Goal: Task Accomplishment & Management: Use online tool/utility

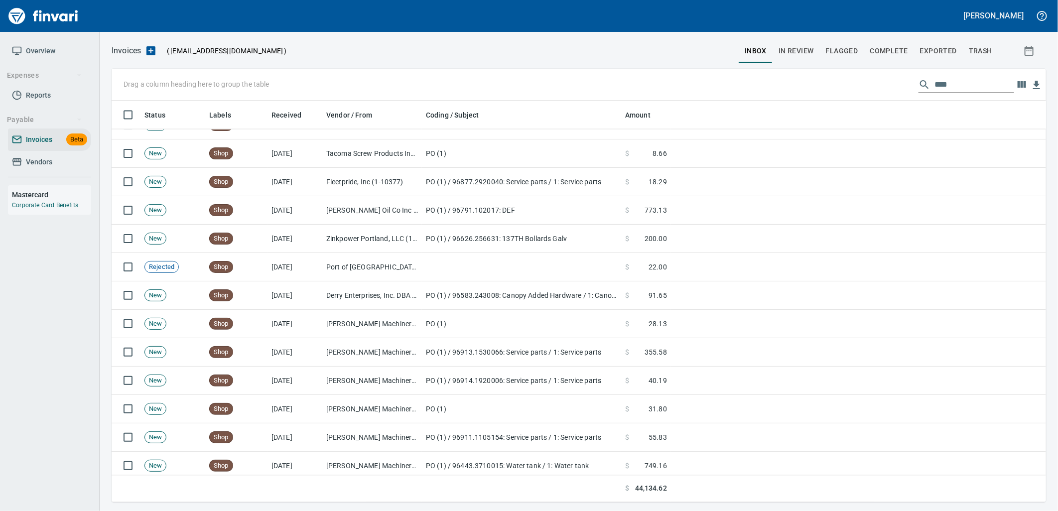
scroll to position [393, 918]
click at [42, 166] on span "Vendors" at bounding box center [39, 162] width 26 height 12
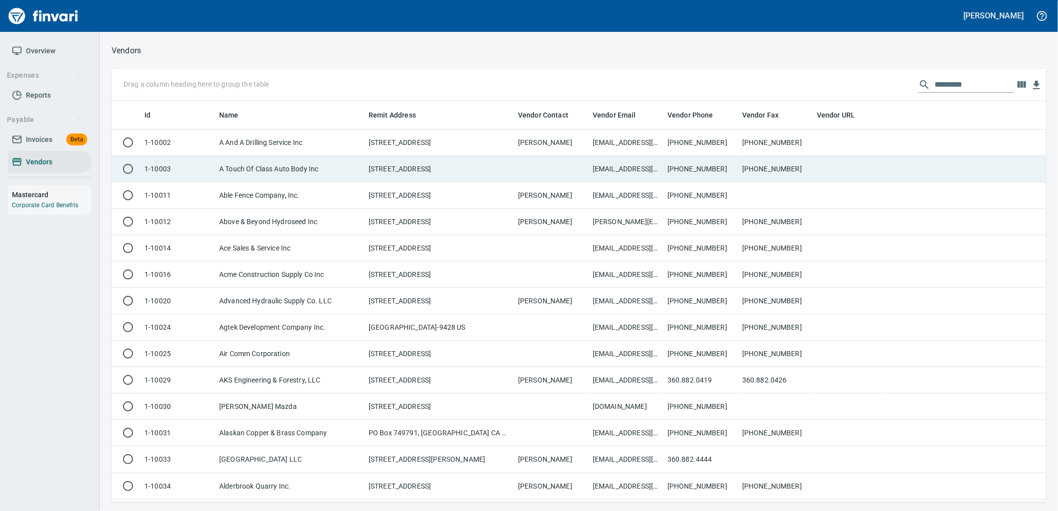
scroll to position [393, 918]
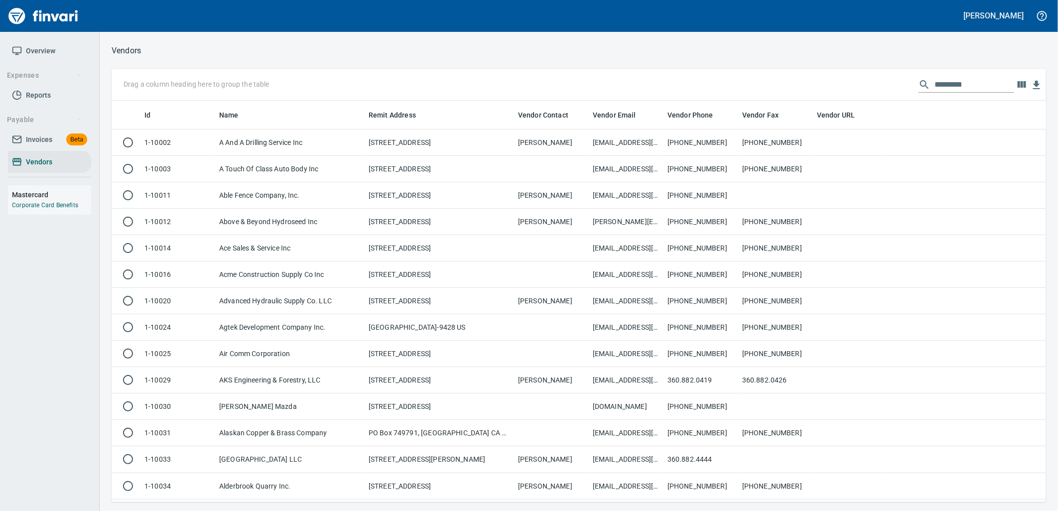
click at [949, 90] on input "text" at bounding box center [974, 85] width 80 height 16
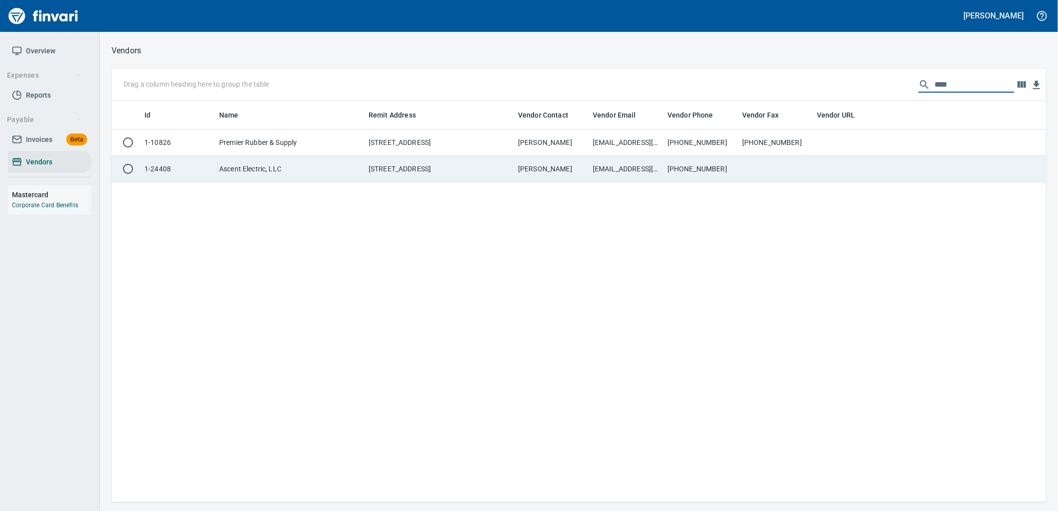
type input "****"
click at [430, 175] on td "[STREET_ADDRESS]" at bounding box center [438, 169] width 149 height 26
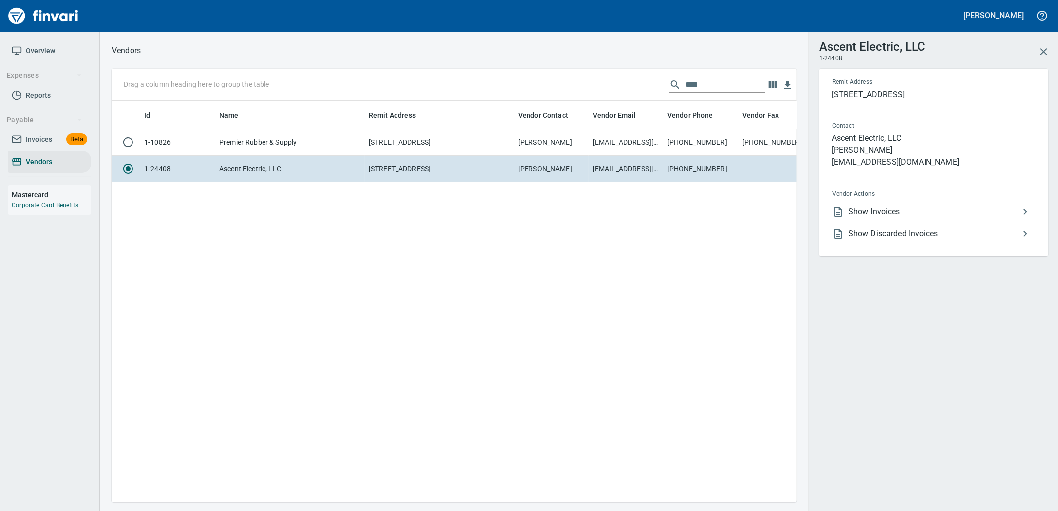
scroll to position [385, 677]
click at [902, 216] on span "Show Invoices" at bounding box center [933, 212] width 171 height 12
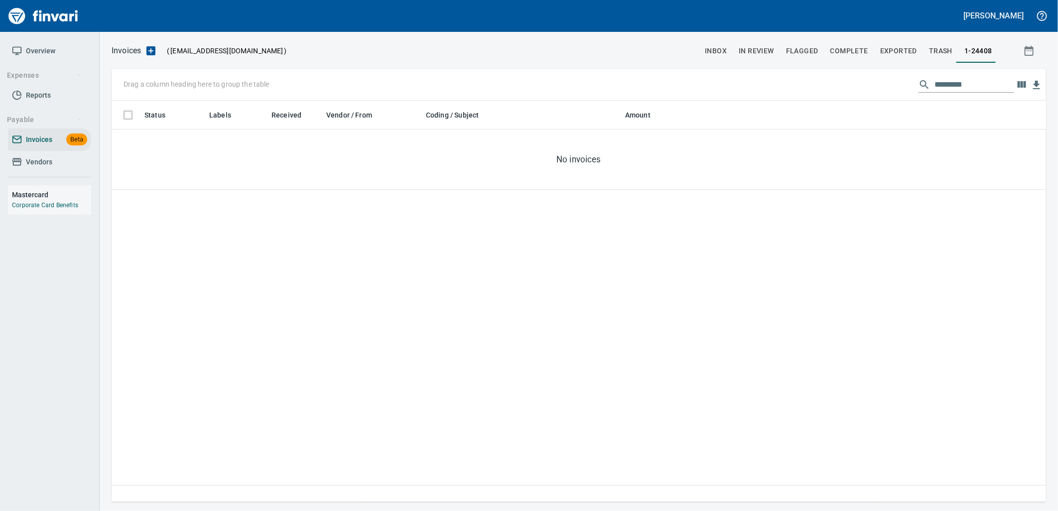
scroll to position [393, 926]
click at [37, 168] on link "Vendors" at bounding box center [49, 162] width 83 height 22
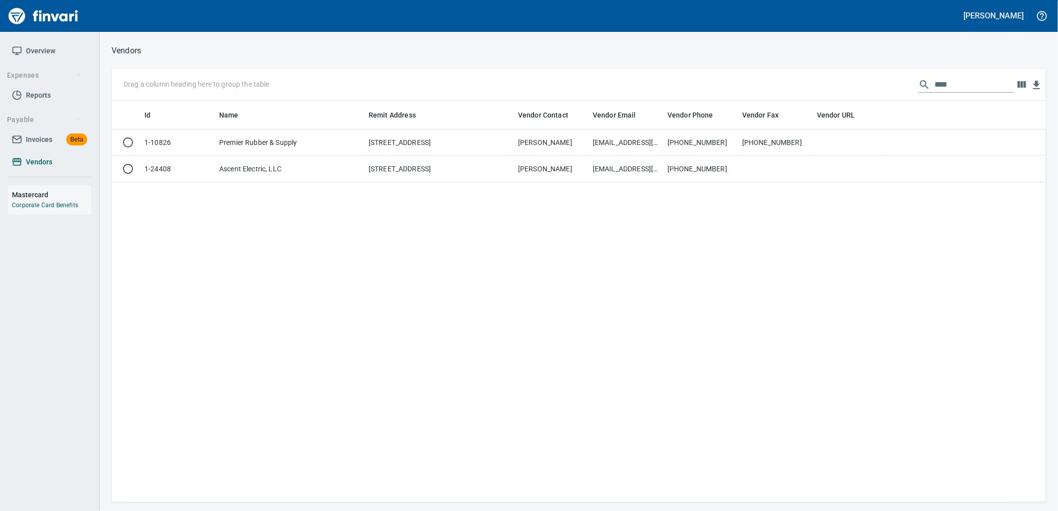
scroll to position [393, 926]
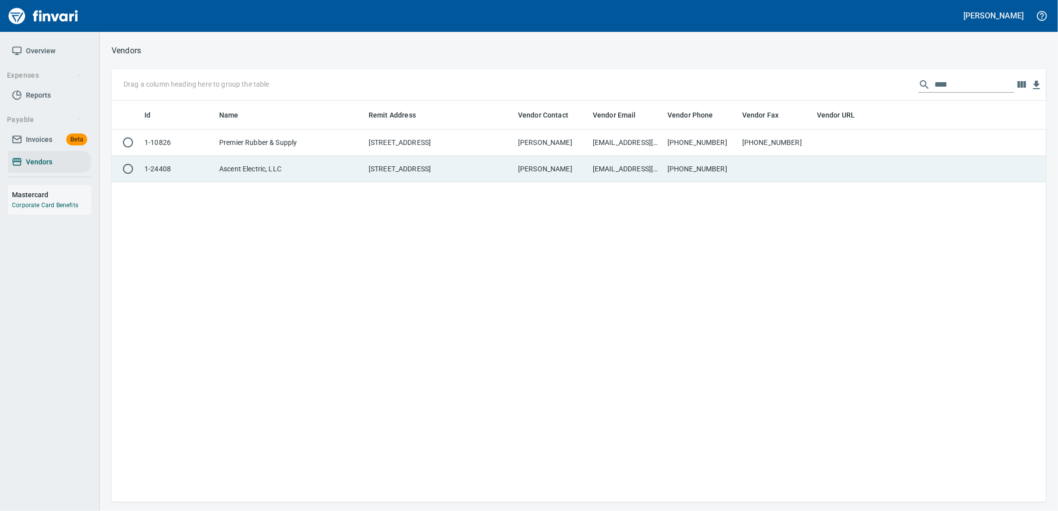
click at [425, 168] on td "[STREET_ADDRESS]" at bounding box center [438, 169] width 149 height 26
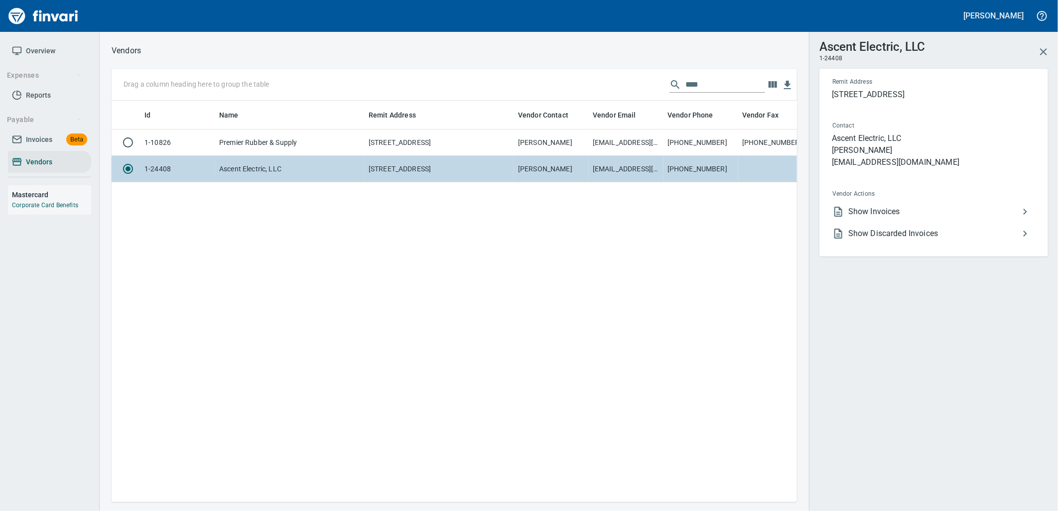
scroll to position [385, 677]
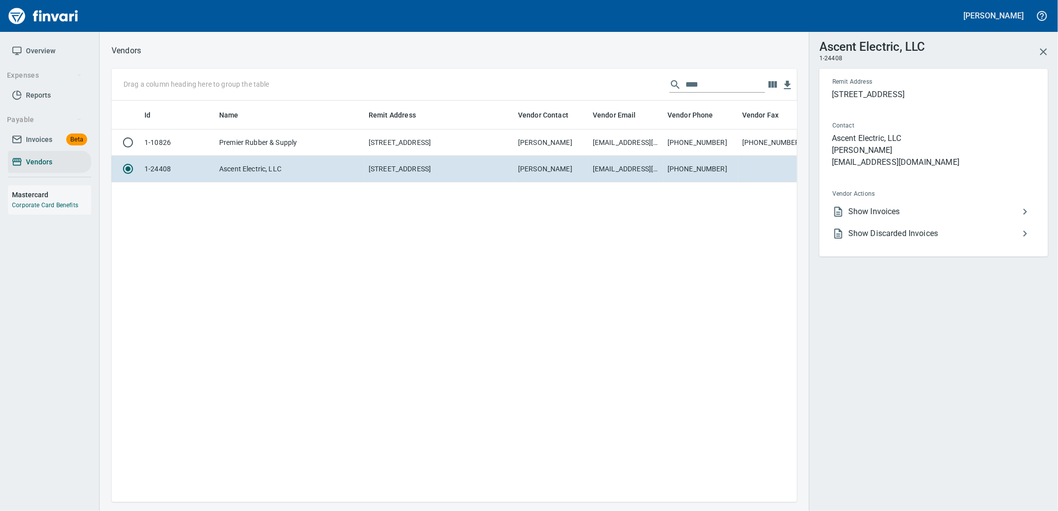
click at [865, 209] on span "Show Invoices" at bounding box center [933, 212] width 171 height 12
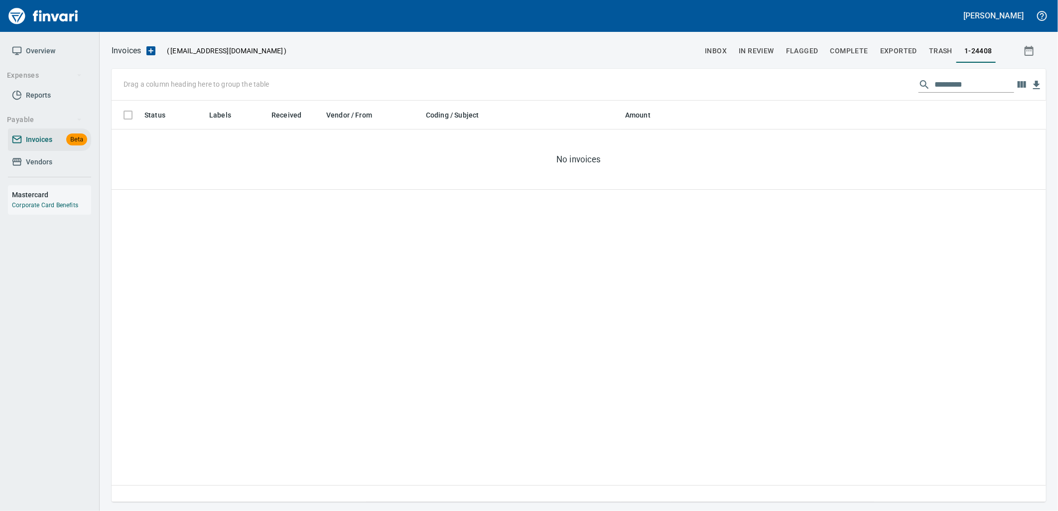
scroll to position [393, 926]
click at [43, 138] on span "Invoices" at bounding box center [39, 139] width 26 height 12
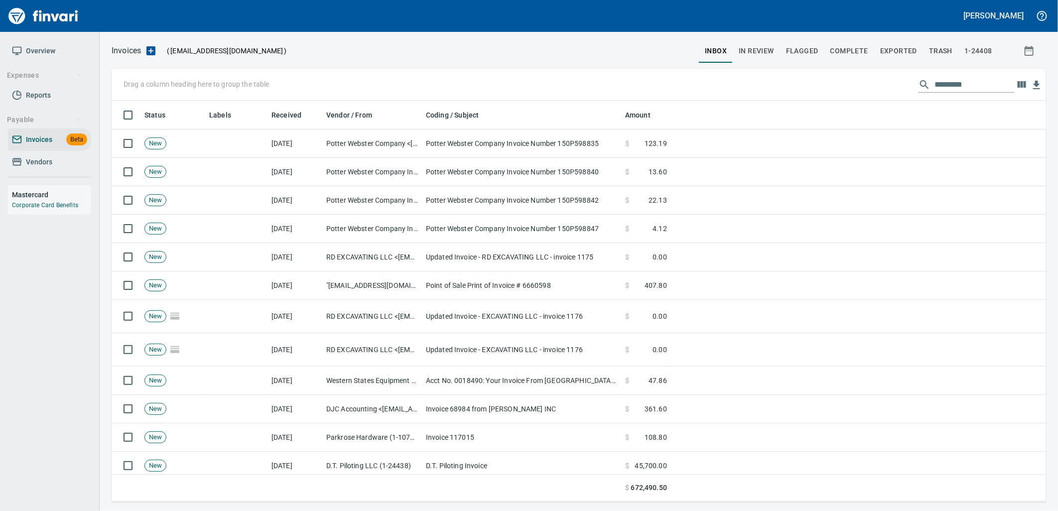
scroll to position [393, 918]
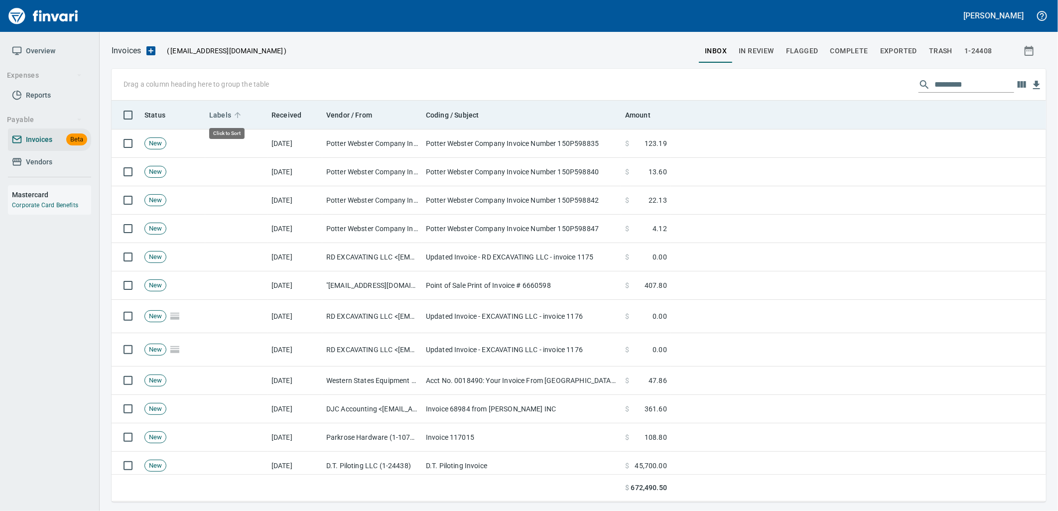
click at [221, 116] on span "Labels" at bounding box center [220, 115] width 22 height 12
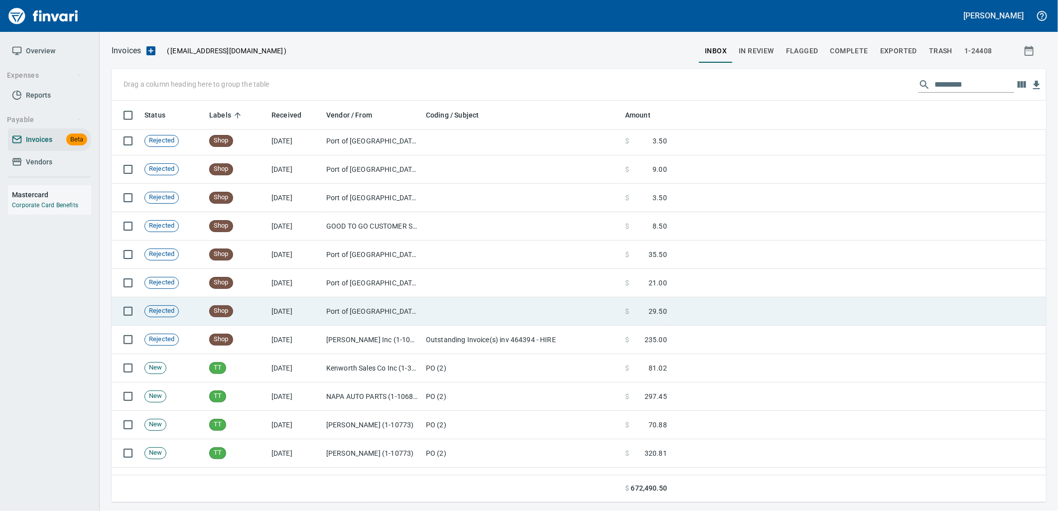
scroll to position [6124, 0]
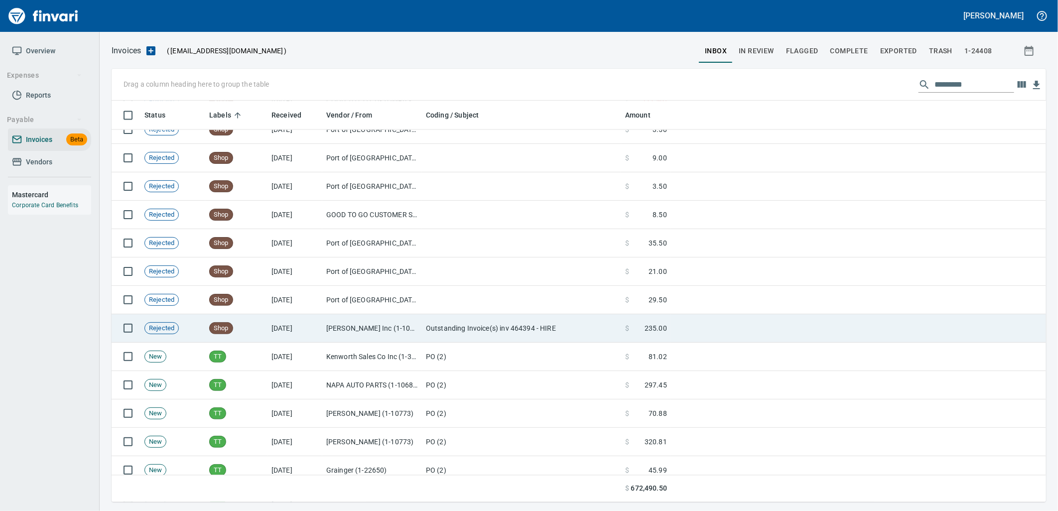
click at [459, 329] on td "Outstanding Invoice(s) inv 464394 - HIRE" at bounding box center [521, 328] width 199 height 28
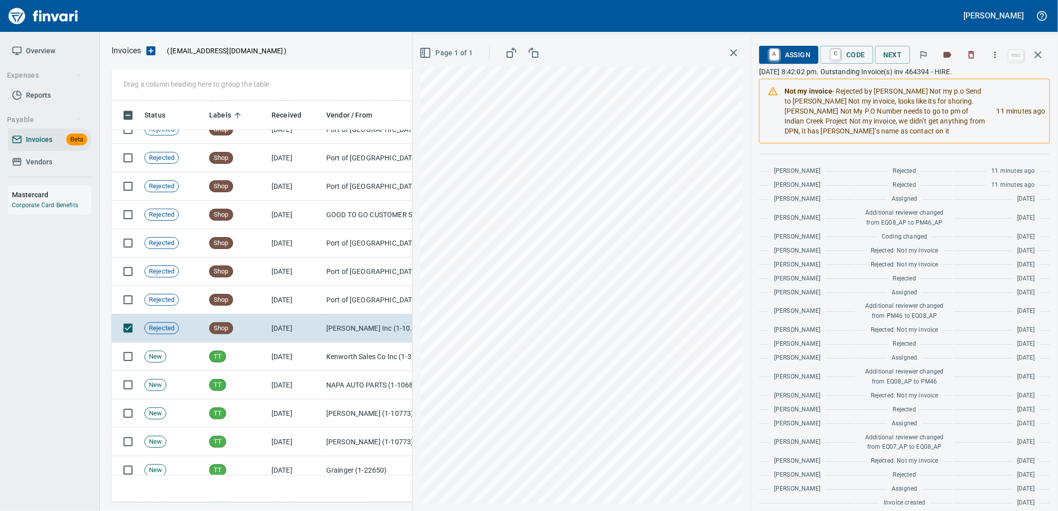
scroll to position [191, 0]
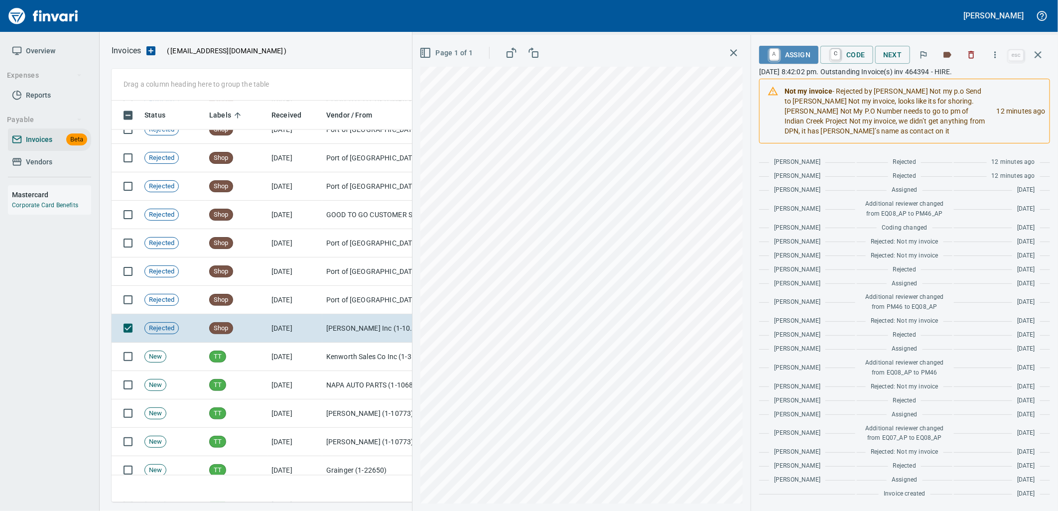
click at [784, 60] on span "A Assign" at bounding box center [788, 54] width 43 height 17
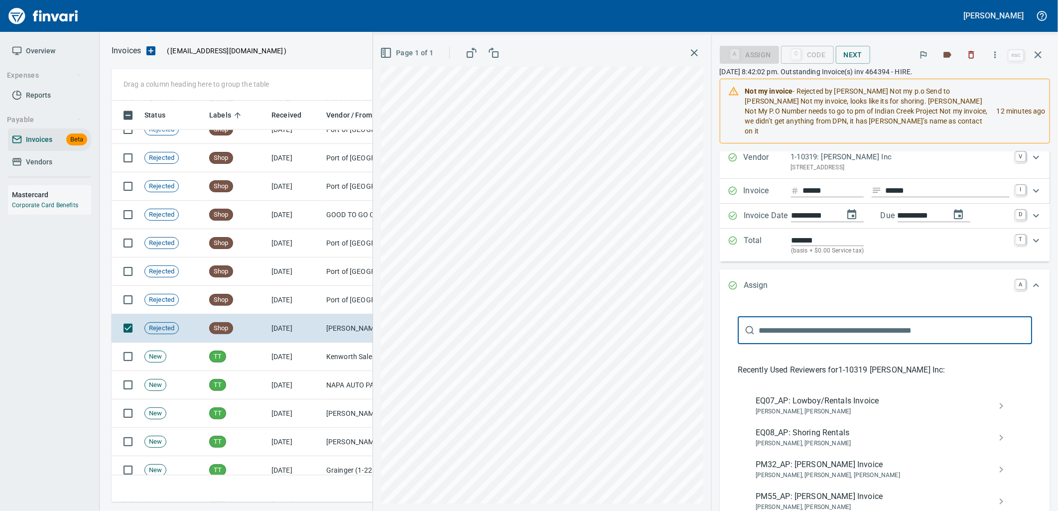
click at [818, 496] on span "PM55_AP: [PERSON_NAME] Invoice" at bounding box center [876, 496] width 242 height 12
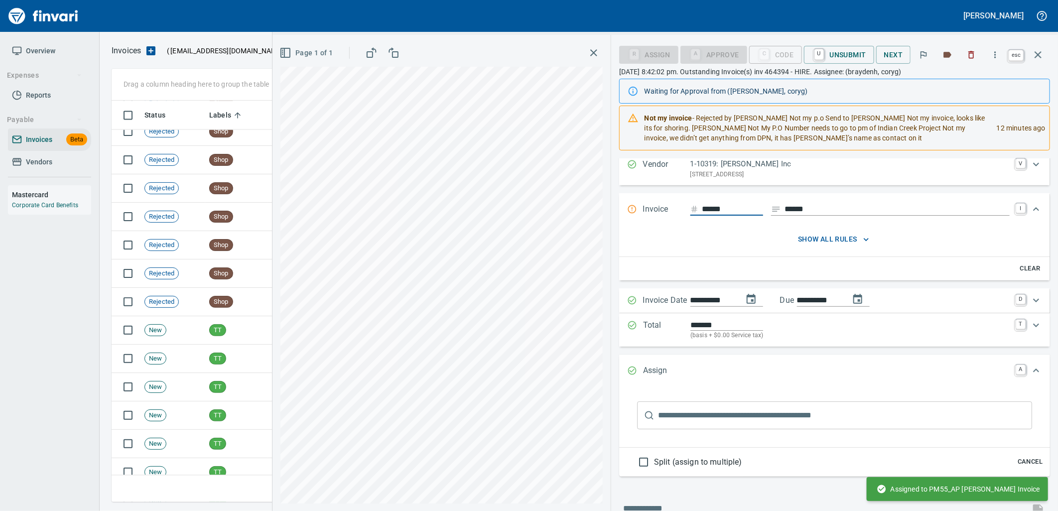
click at [1043, 53] on icon "button" at bounding box center [1038, 55] width 12 height 12
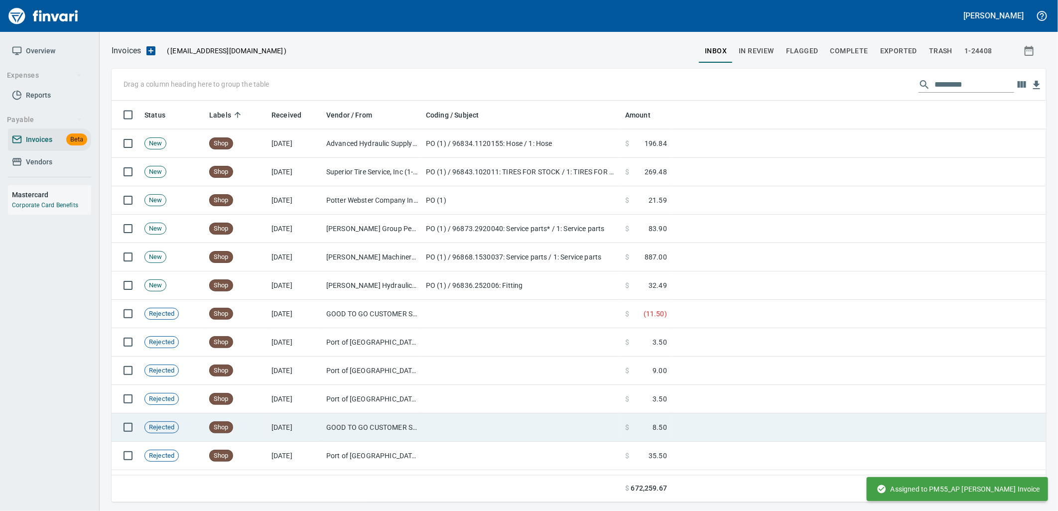
scroll to position [5903, 0]
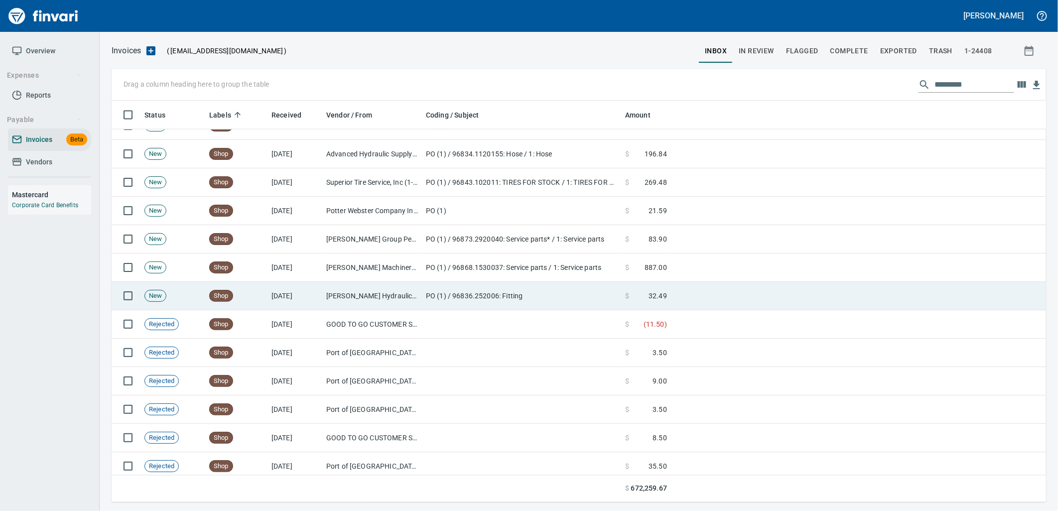
click at [385, 297] on td "[PERSON_NAME] Hydraulics Corp (1-30681)" at bounding box center [372, 296] width 100 height 28
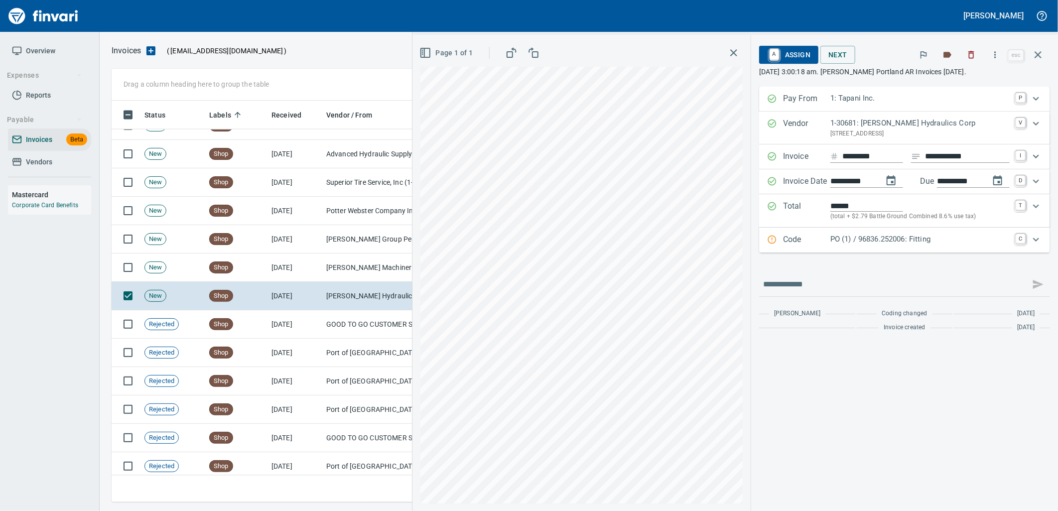
click at [872, 235] on p "PO (1) / 96836.252006: Fitting" at bounding box center [919, 239] width 179 height 11
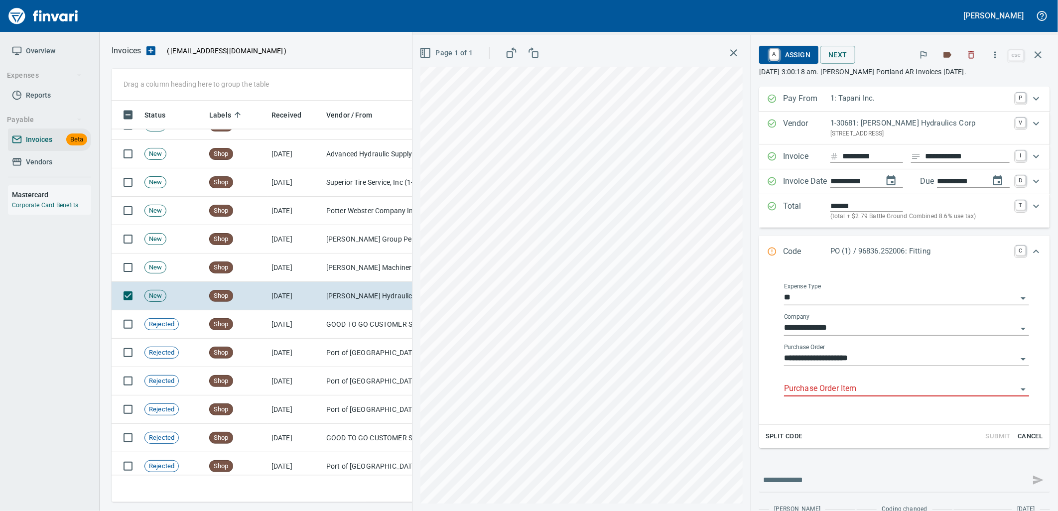
click at [832, 391] on input "Purchase Order Item" at bounding box center [900, 389] width 233 height 14
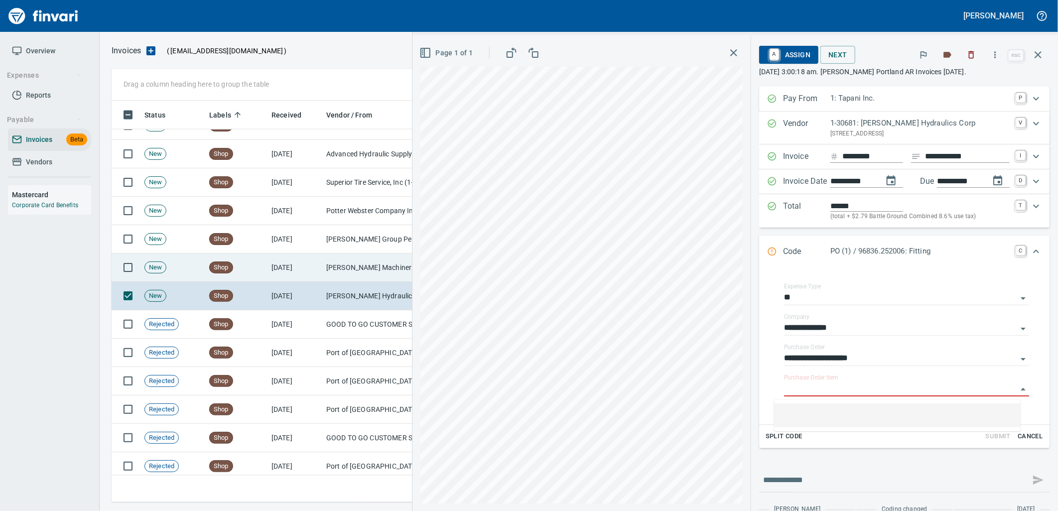
click at [371, 261] on td "[PERSON_NAME] Machinery Inc (1-10774)" at bounding box center [372, 267] width 100 height 28
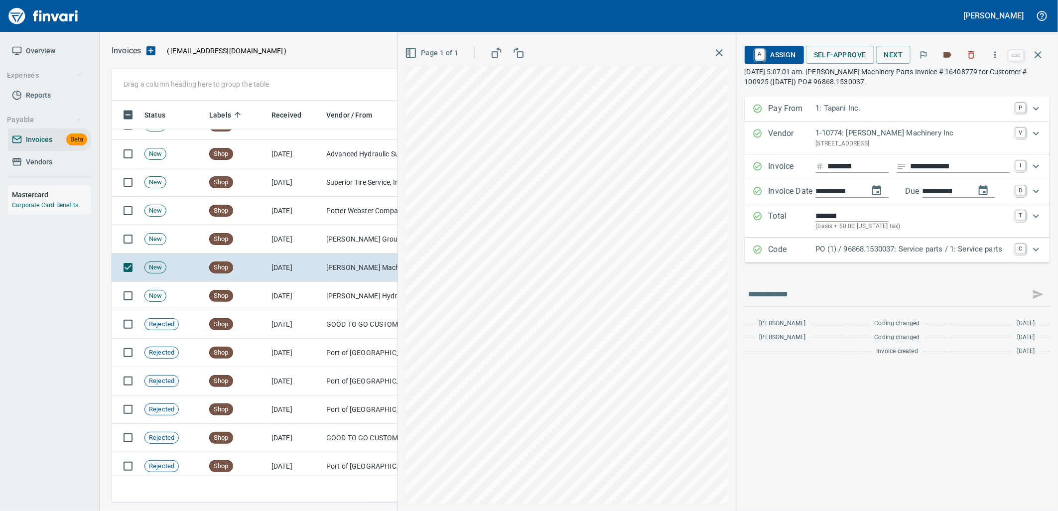
click at [893, 249] on p "PO (1) / 96868.1530037: Service parts / 1: Service parts" at bounding box center [913, 248] width 194 height 11
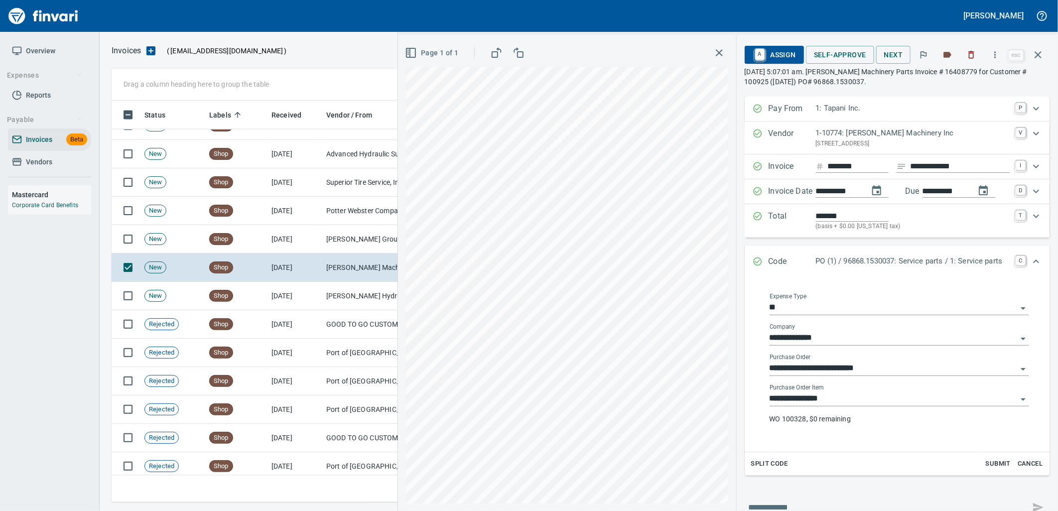
click at [888, 405] on input "**********" at bounding box center [892, 399] width 247 height 14
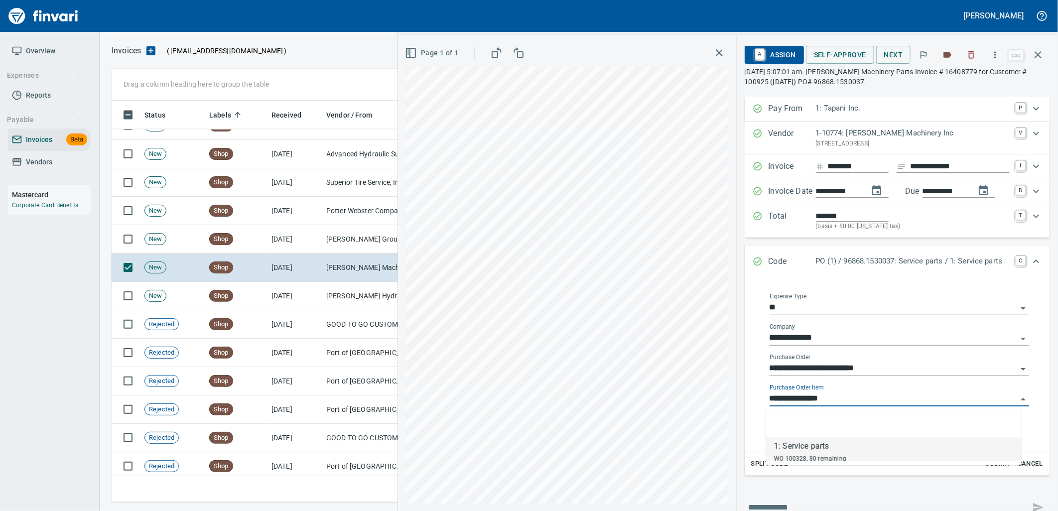
scroll to position [393, 917]
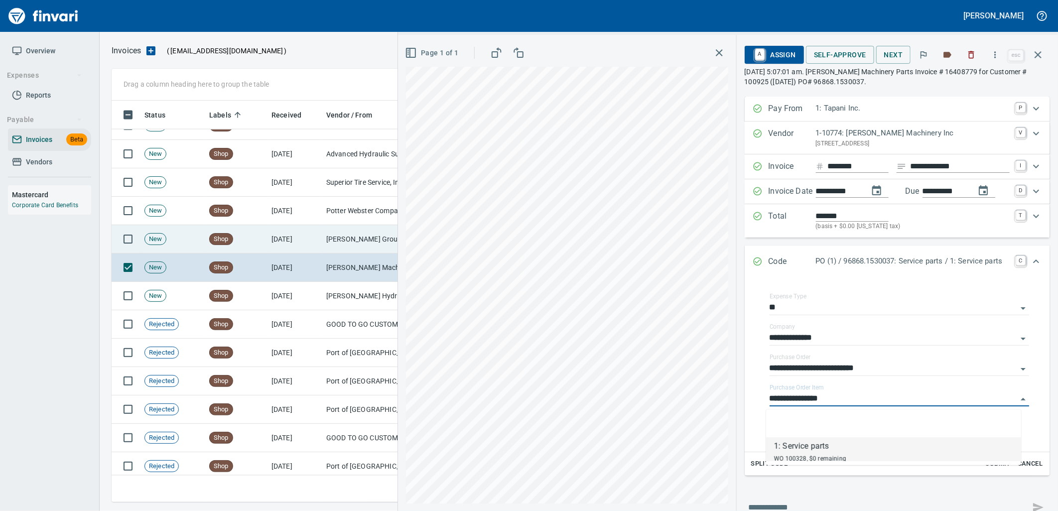
click at [350, 241] on td "[PERSON_NAME] Group Peterbilt([MEDICAL_DATA]) (1-38196)" at bounding box center [372, 239] width 100 height 28
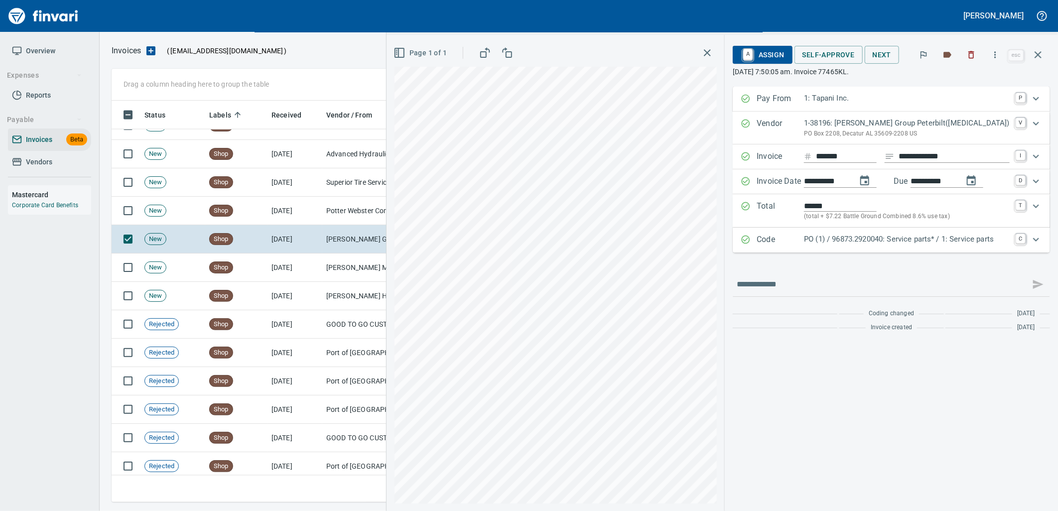
click at [857, 241] on p "PO (1) / 96873.2920040: Service parts* / 1: Service parts" at bounding box center [907, 239] width 206 height 11
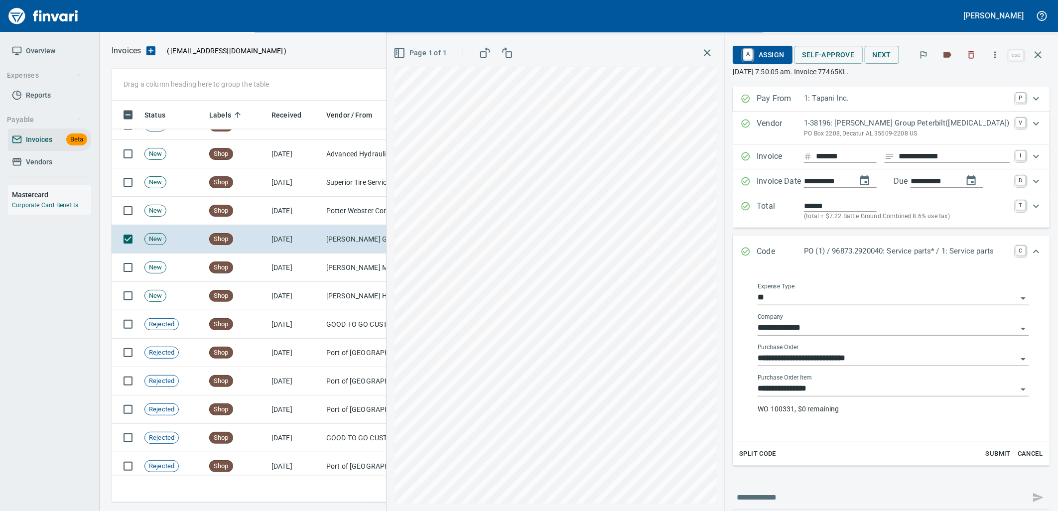
click at [841, 390] on input "**********" at bounding box center [886, 389] width 259 height 14
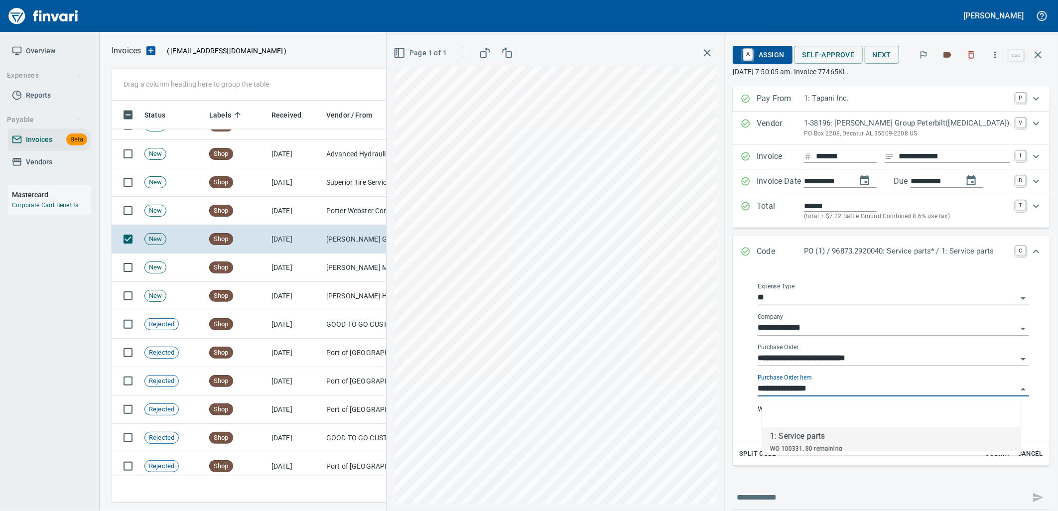
scroll to position [393, 917]
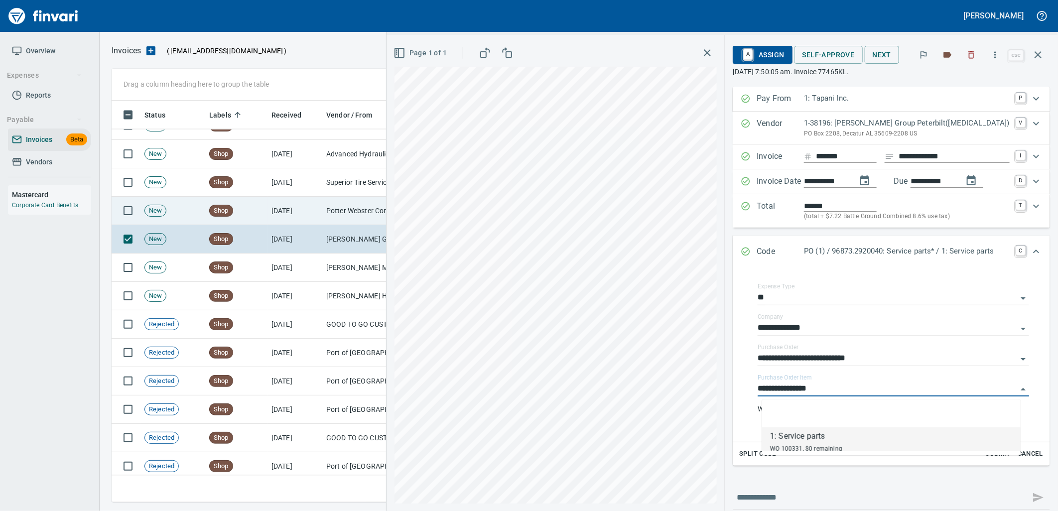
click at [362, 206] on td "Potter Webster Company Inc (1-10818)" at bounding box center [372, 211] width 100 height 28
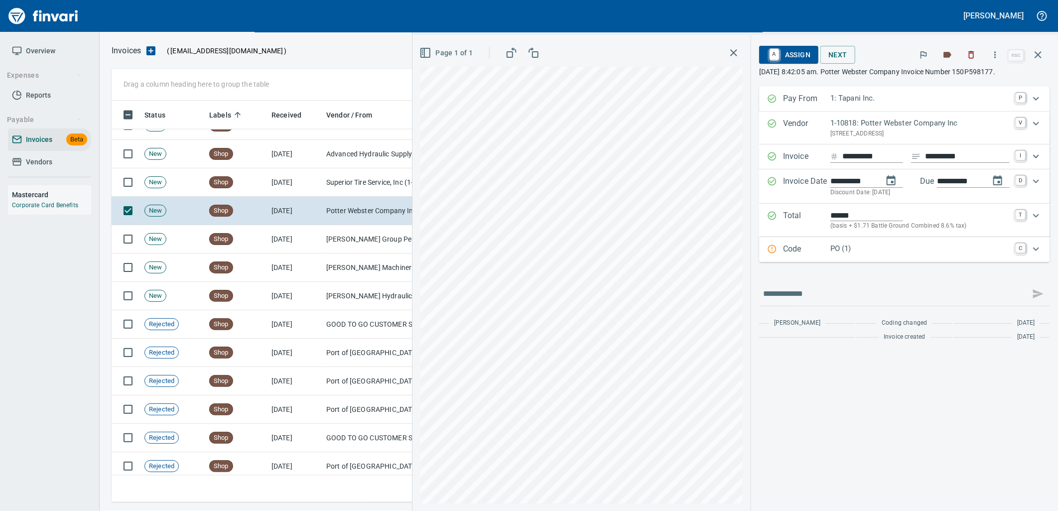
click at [871, 252] on p "PO (1)" at bounding box center [919, 248] width 179 height 11
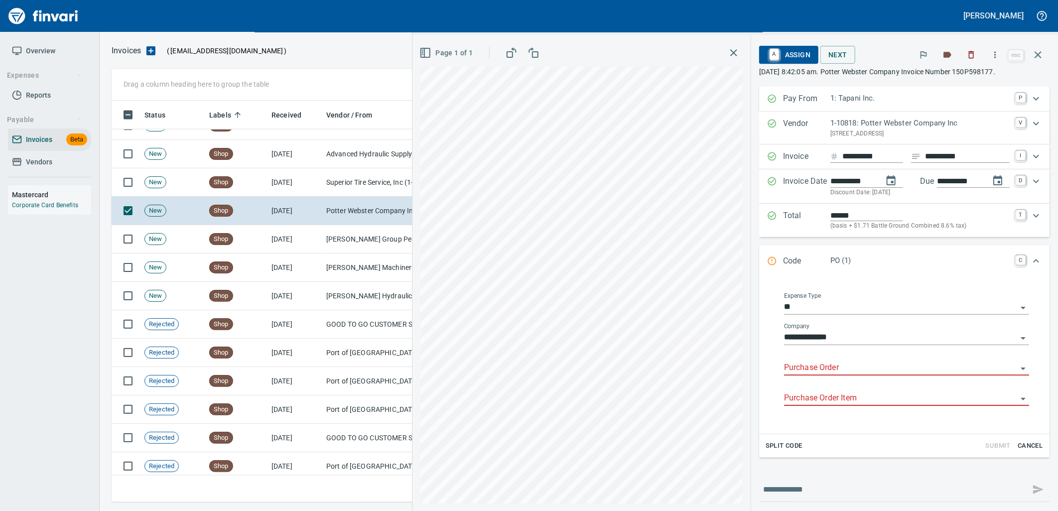
click at [844, 373] on input "Purchase Order" at bounding box center [900, 368] width 233 height 14
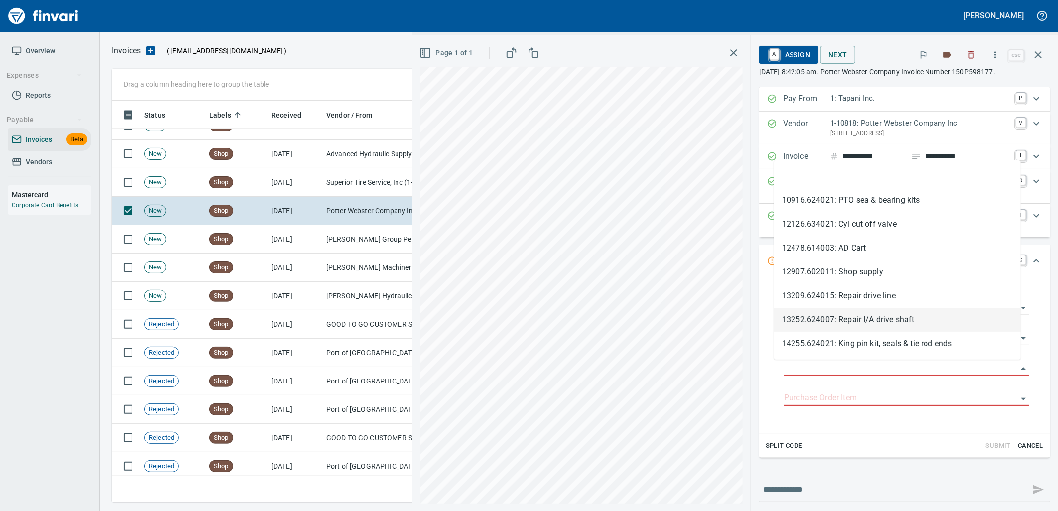
scroll to position [393, 917]
type input "**********"
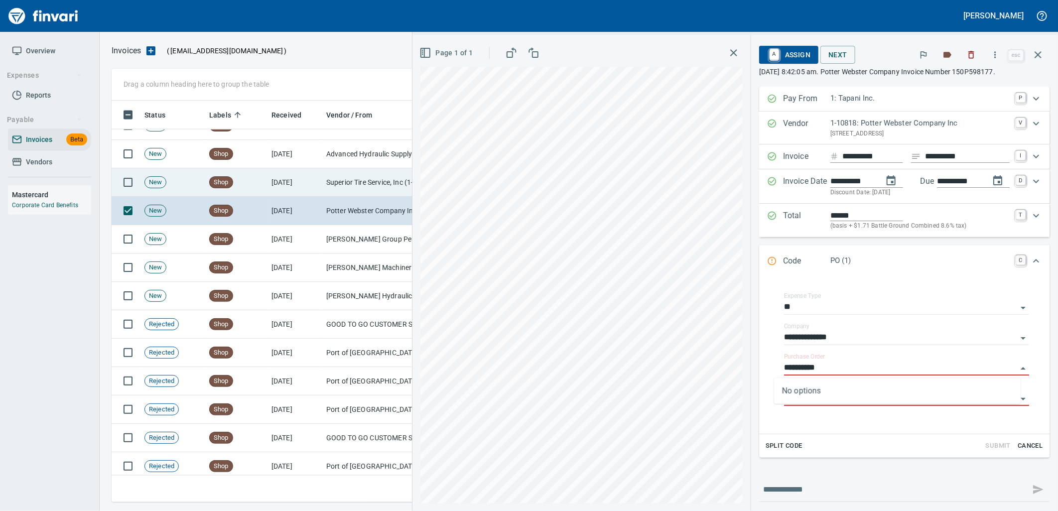
click at [346, 173] on td "Superior Tire Service, Inc (1-10991)" at bounding box center [372, 182] width 100 height 28
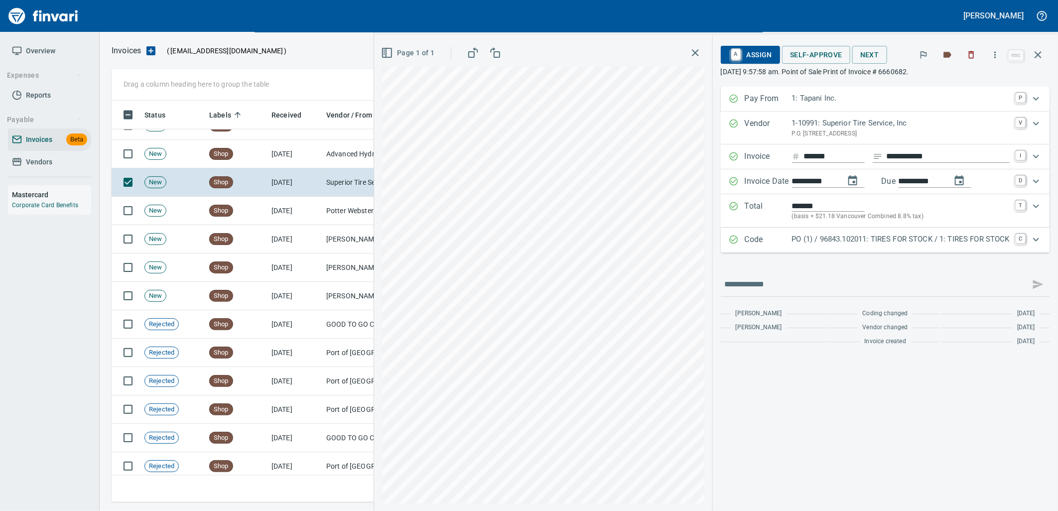
click at [884, 238] on p "PO (1) / 96843.102011: TIRES FOR STOCK / 1: TIRES FOR STOCK" at bounding box center [901, 239] width 218 height 11
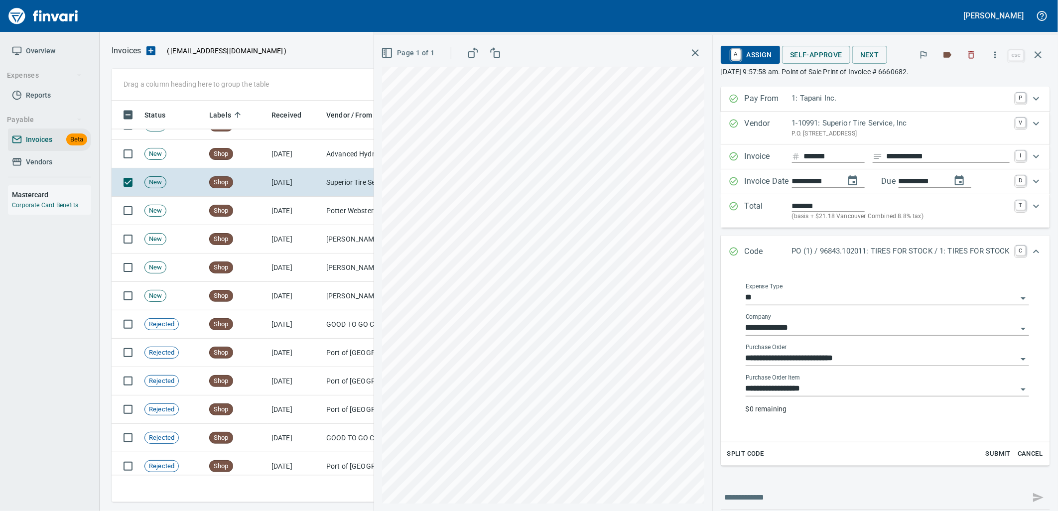
click at [835, 385] on input "**********" at bounding box center [880, 389] width 271 height 14
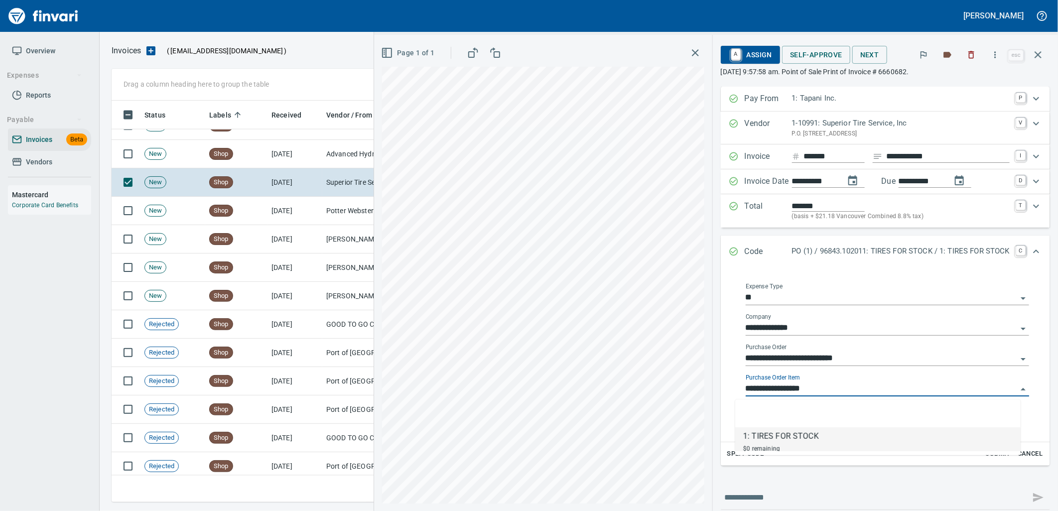
scroll to position [393, 917]
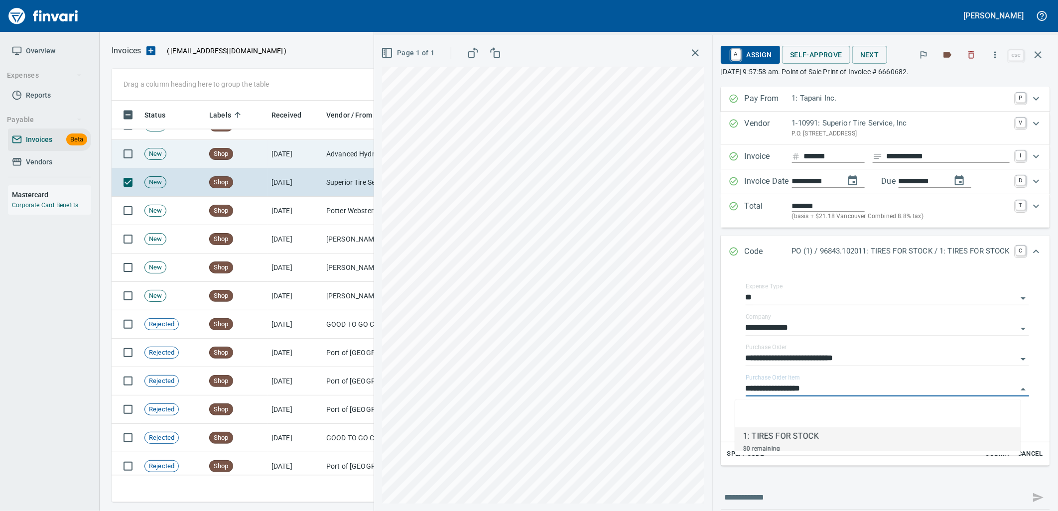
click at [328, 151] on td "Advanced Hydraulic Supply Co. LLC (1-10020)" at bounding box center [372, 154] width 100 height 28
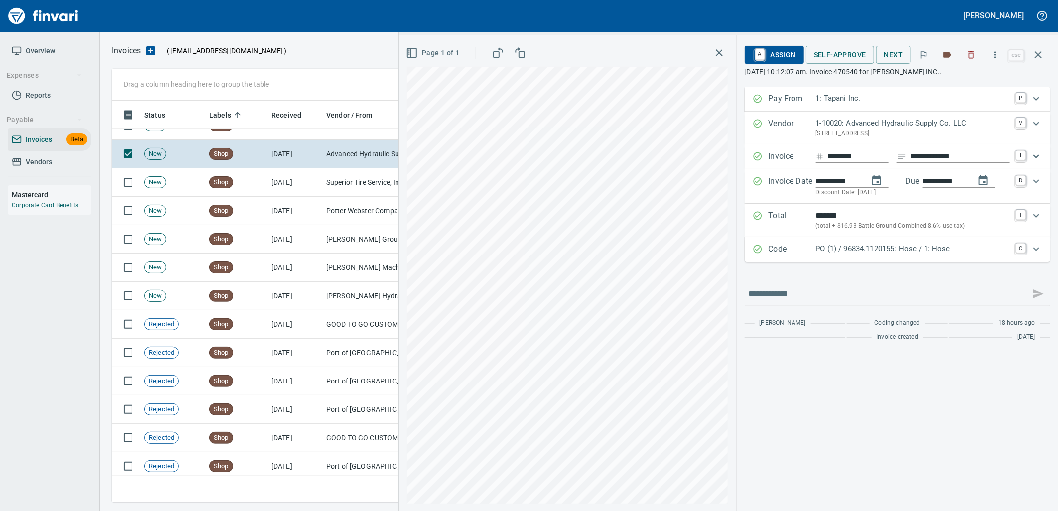
click at [890, 246] on p "PO (1) / 96834.1120155: Hose / 1: Hose" at bounding box center [913, 248] width 194 height 11
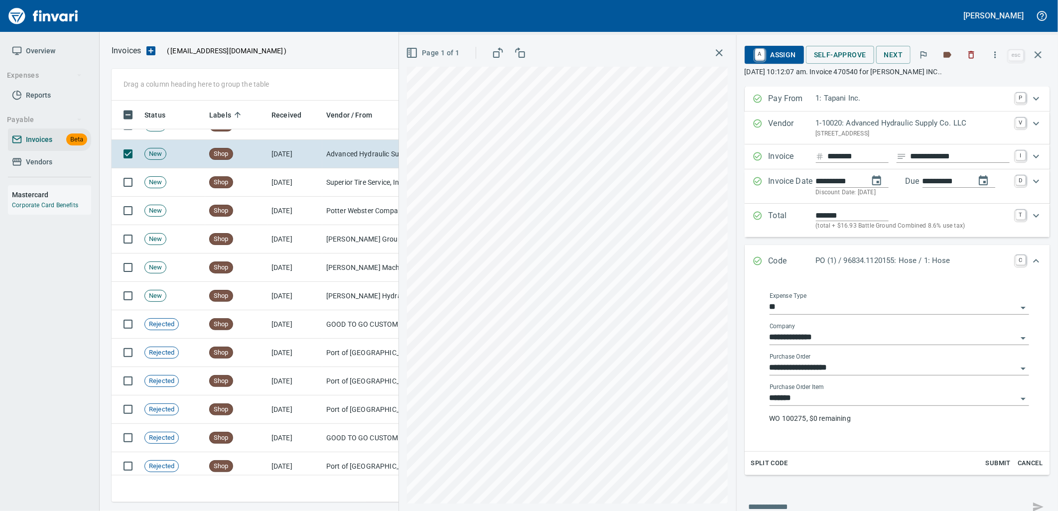
click at [874, 399] on input "*******" at bounding box center [892, 398] width 247 height 14
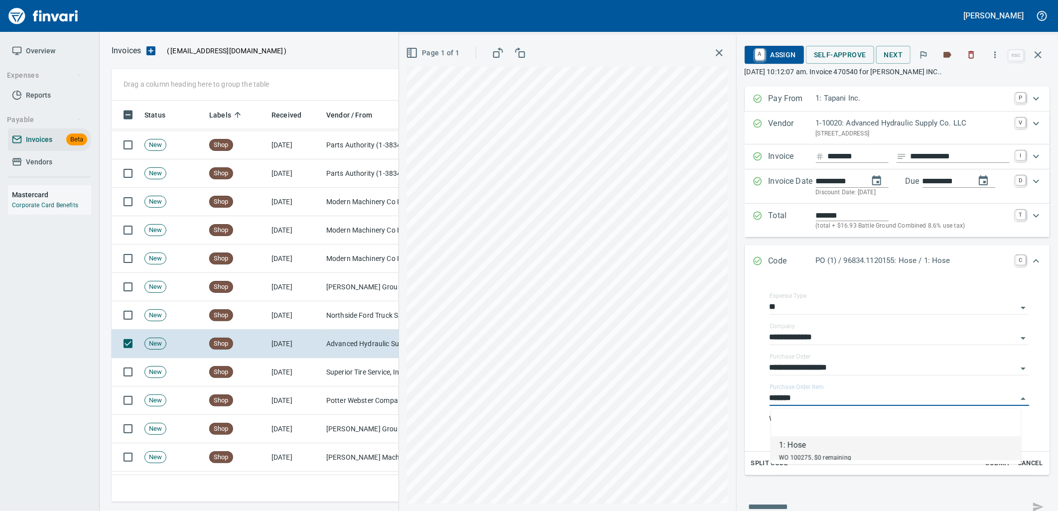
scroll to position [5681, 0]
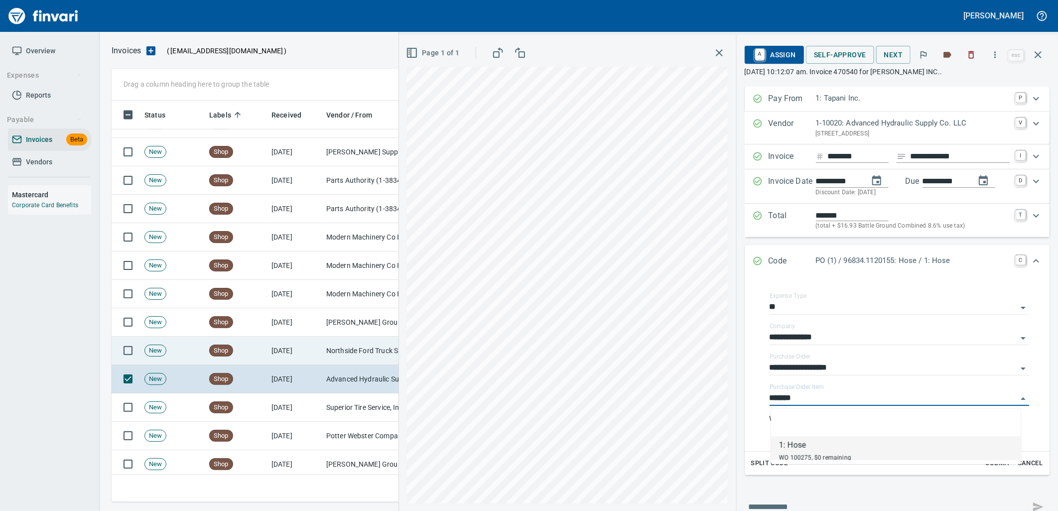
click at [334, 353] on td "Northside Ford Truck Sales Inc (1-10715)" at bounding box center [372, 351] width 100 height 28
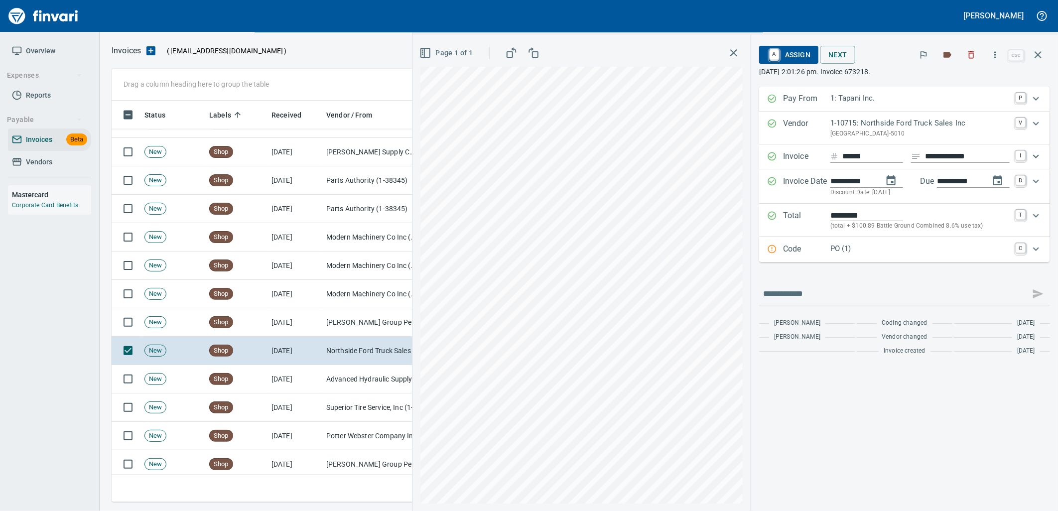
click at [909, 255] on div "PO (1)" at bounding box center [919, 249] width 179 height 13
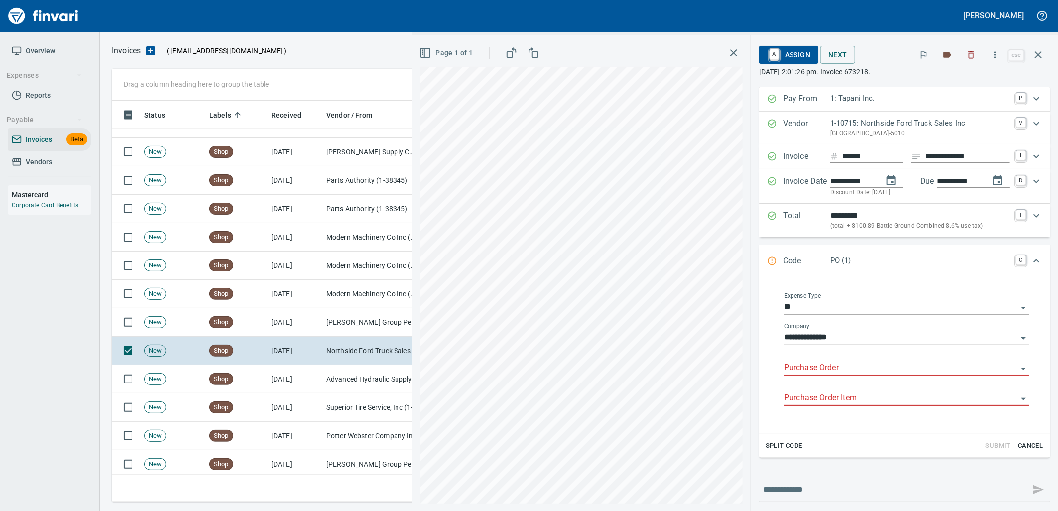
click at [838, 361] on body "[PERSON_NAME] Overview Expenses Reports Payable Invoices Beta Vendors Mastercar…" at bounding box center [529, 255] width 1058 height 511
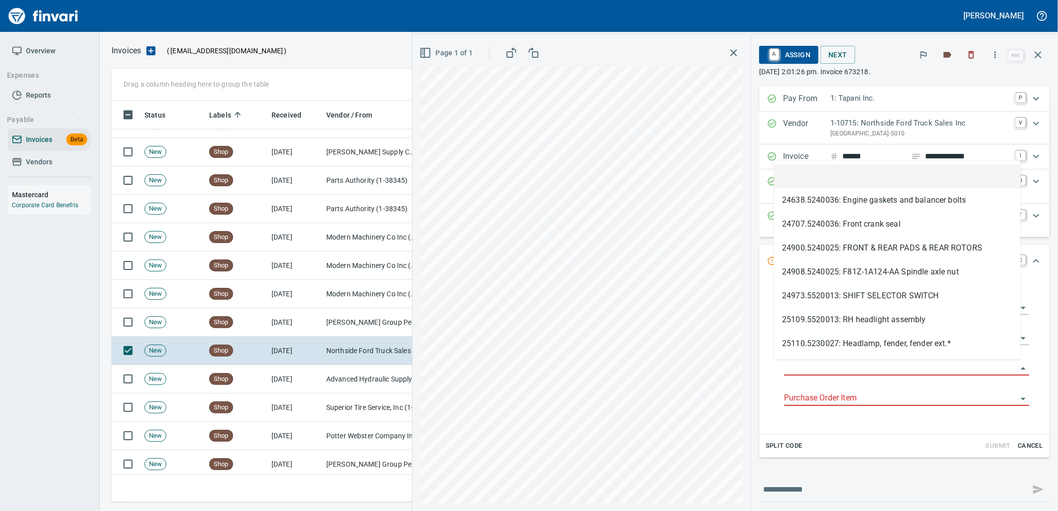
scroll to position [393, 917]
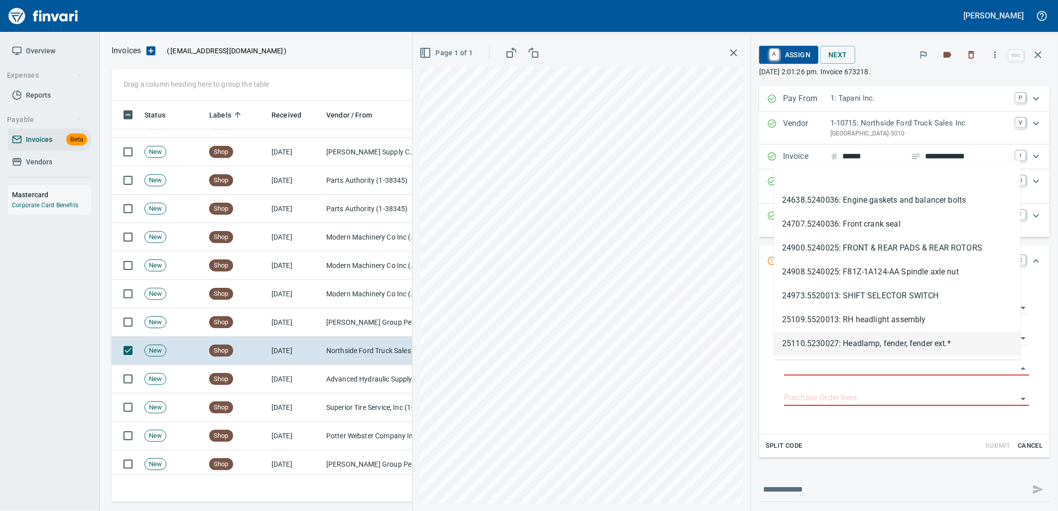
type input "**********"
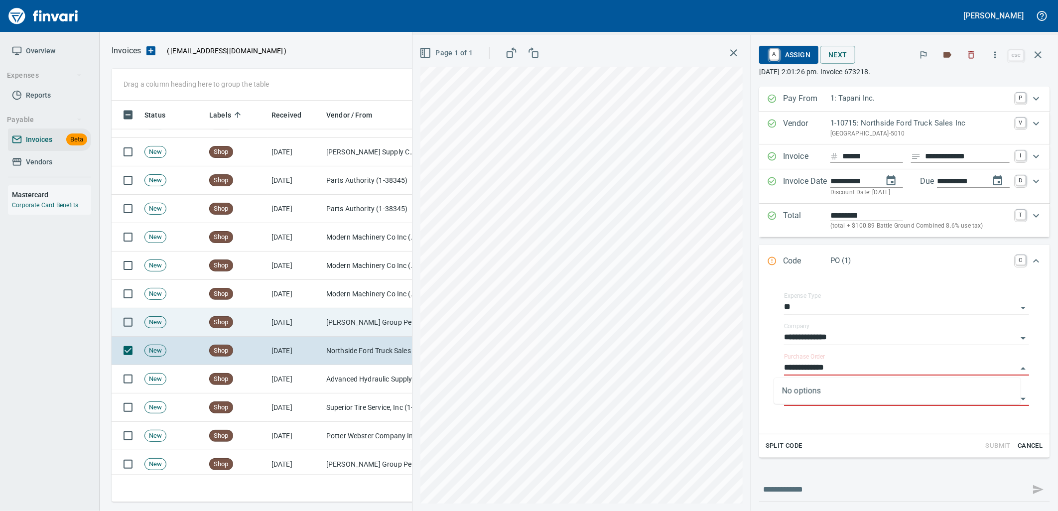
click at [350, 325] on td "[PERSON_NAME] Group Peterbilt([MEDICAL_DATA]) (1-38196)" at bounding box center [372, 322] width 100 height 28
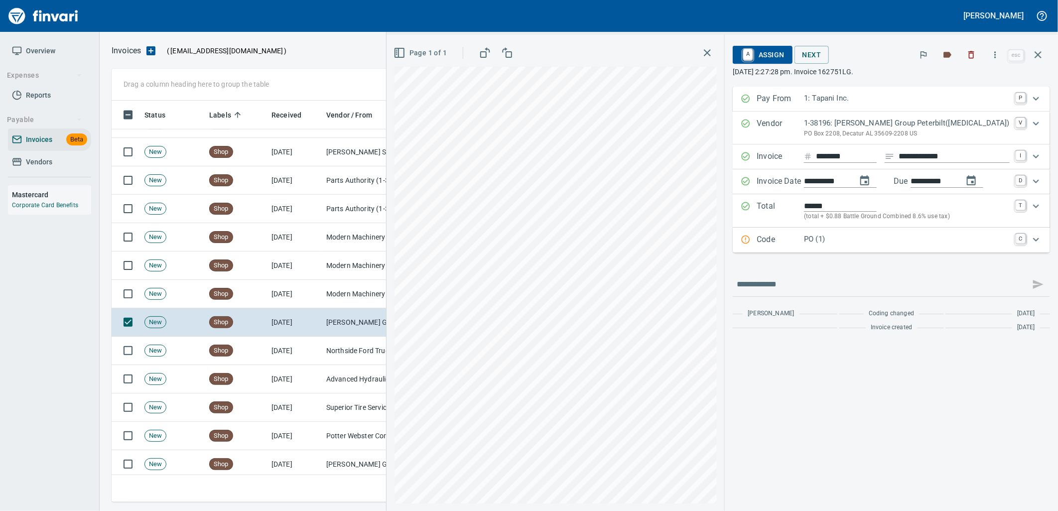
click at [845, 243] on p "PO (1)" at bounding box center [907, 239] width 206 height 11
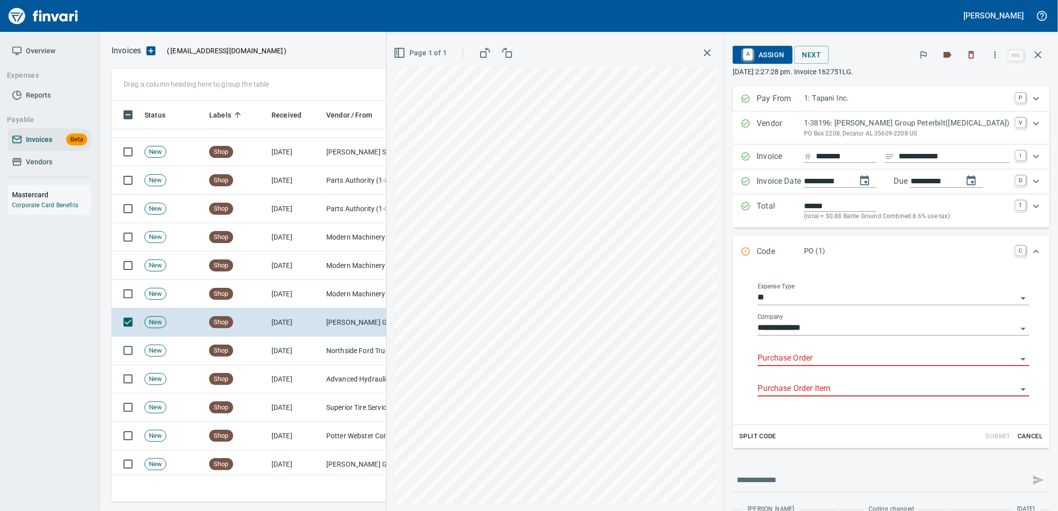
click at [868, 362] on input "Purchase Order" at bounding box center [886, 359] width 259 height 14
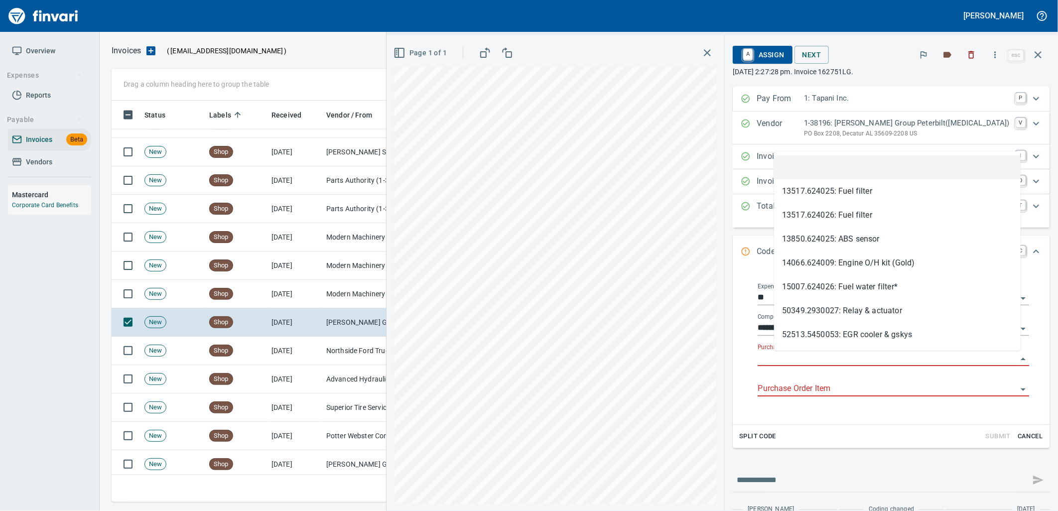
scroll to position [393, 917]
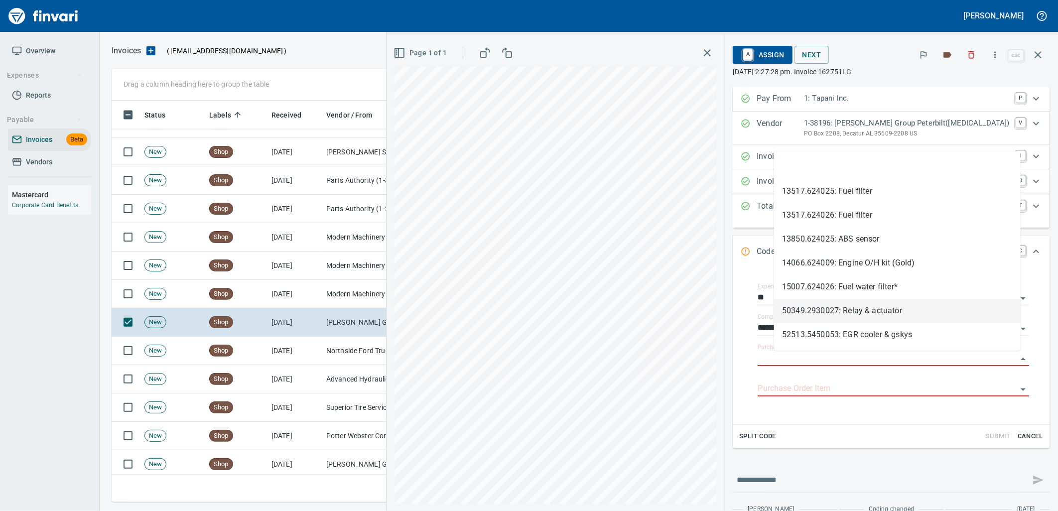
type input "**********"
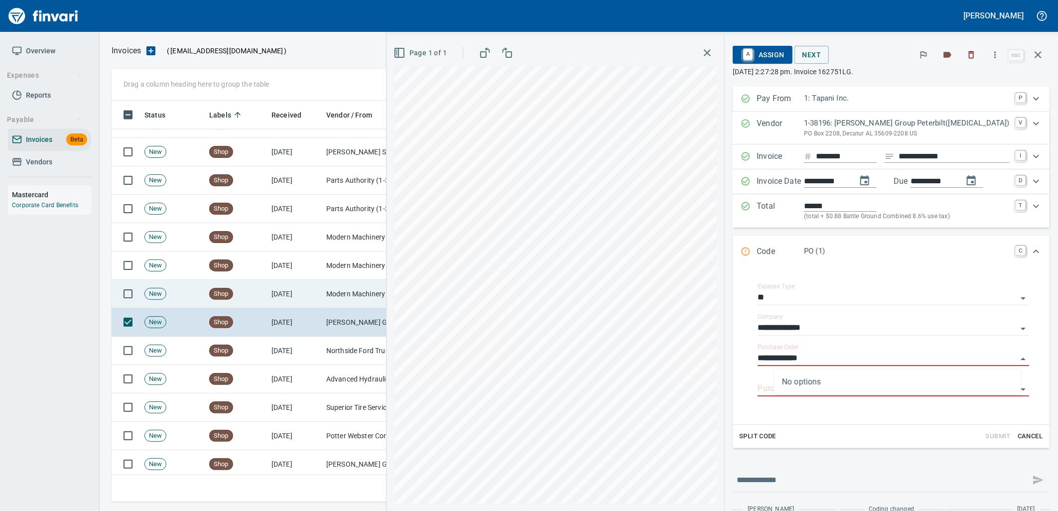
click at [330, 289] on td "Modern Machinery Co Inc (1-10672)" at bounding box center [372, 294] width 100 height 28
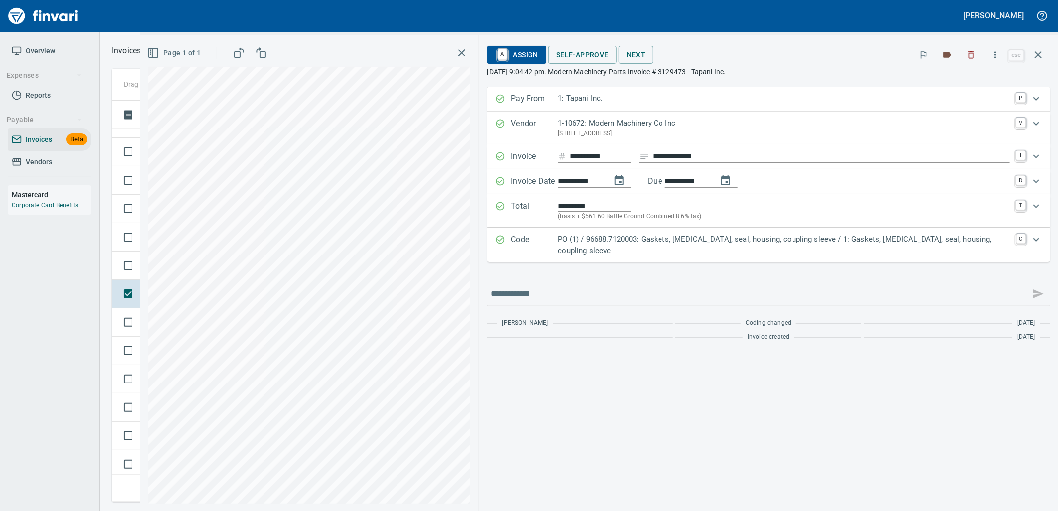
click at [922, 246] on div "PO (1) / 96688.7120003: Gaskets, [MEDICAL_DATA], seal, housing, coupling sleeve…" at bounding box center [784, 245] width 452 height 22
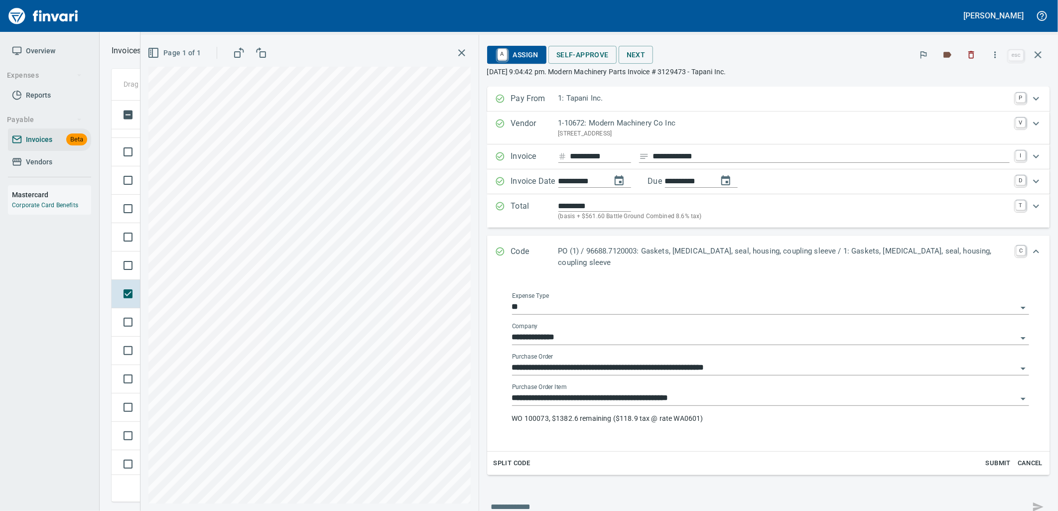
click at [751, 391] on input "**********" at bounding box center [764, 398] width 505 height 14
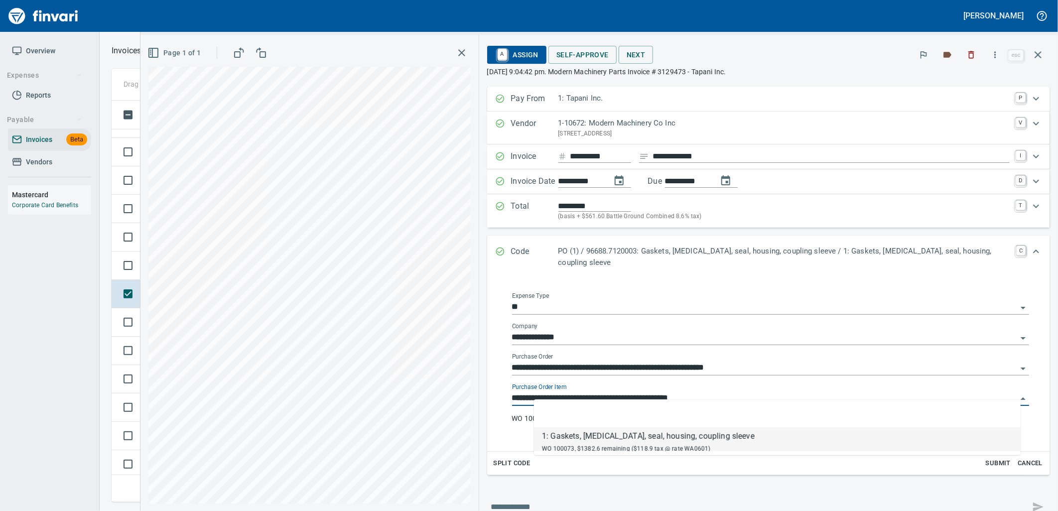
scroll to position [393, 917]
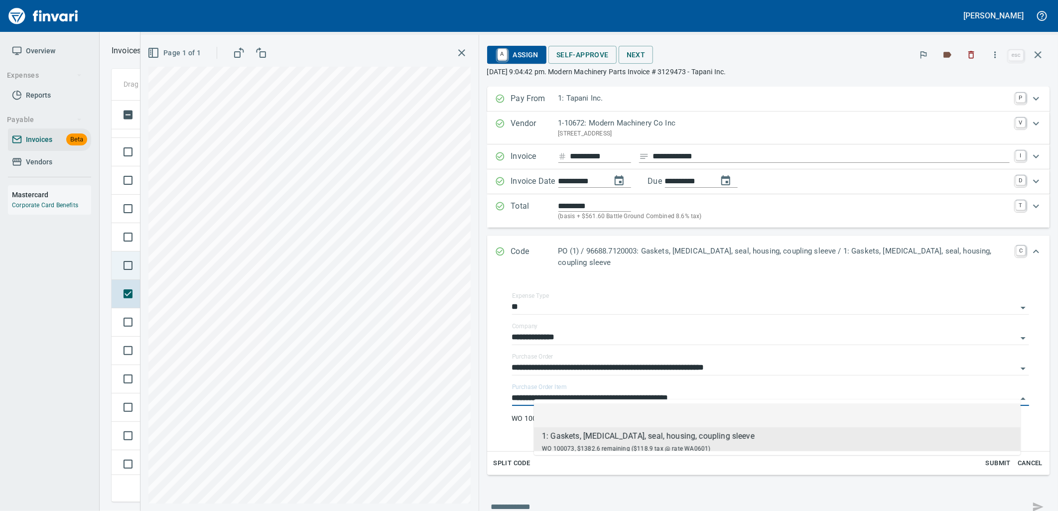
click at [149, 268] on span "New" at bounding box center [155, 265] width 21 height 9
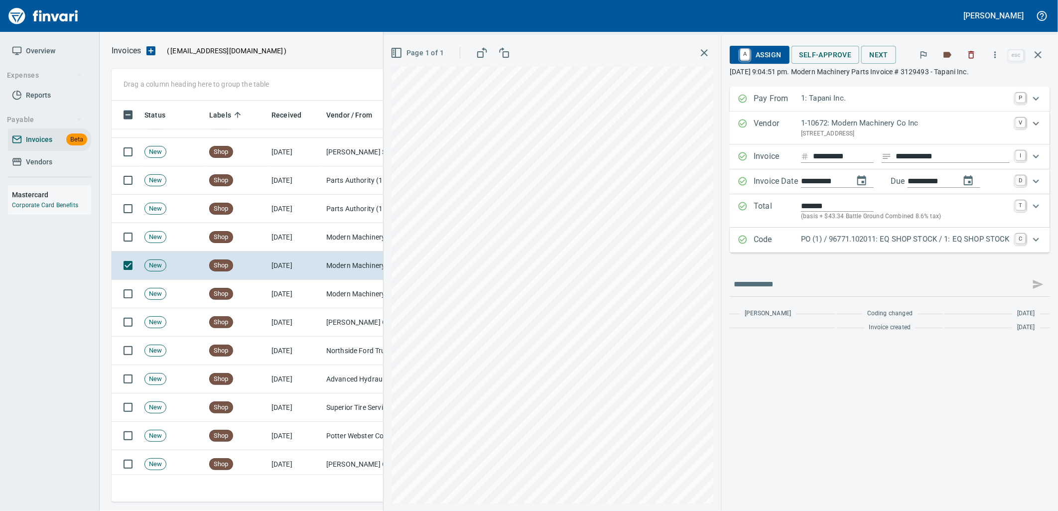
click at [814, 237] on p "PO (1) / 96771.102011: EQ SHOP STOCK / 1: EQ SHOP STOCK" at bounding box center [905, 239] width 209 height 11
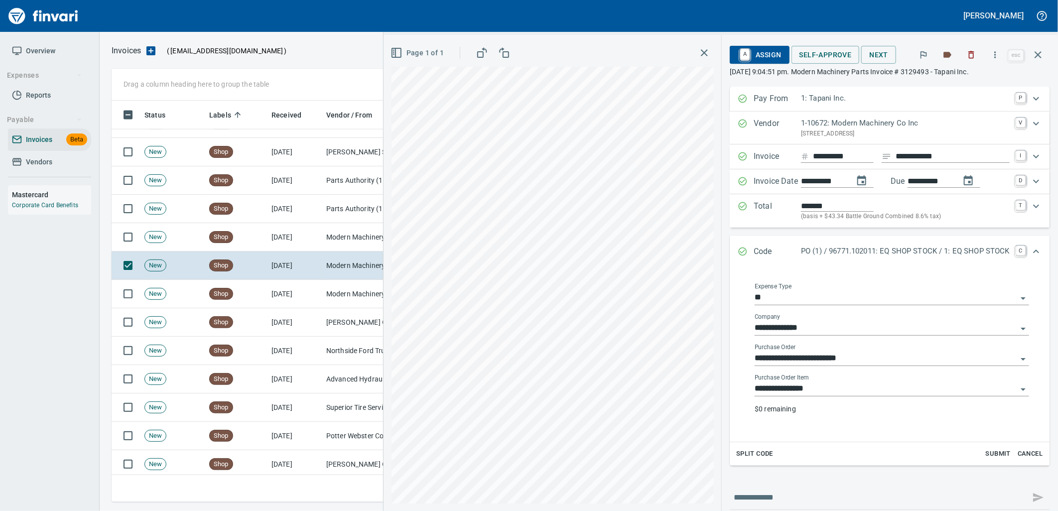
click at [844, 391] on input "**********" at bounding box center [885, 389] width 262 height 14
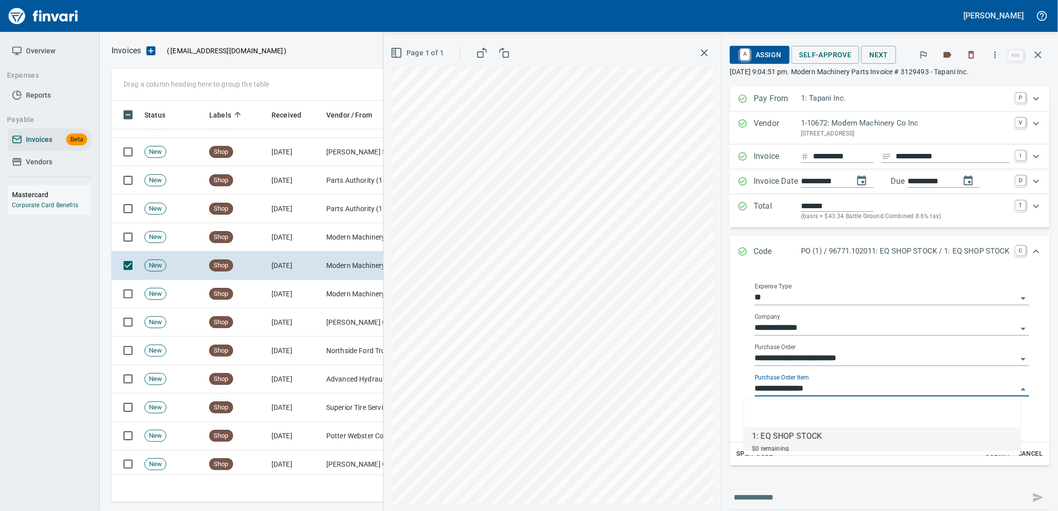
scroll to position [393, 917]
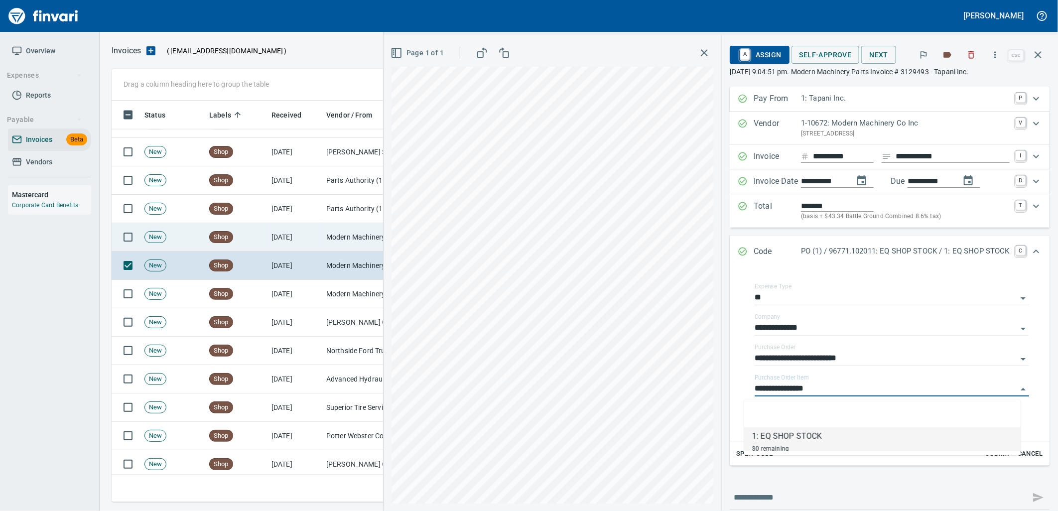
click at [307, 245] on td "[DATE]" at bounding box center [294, 237] width 55 height 28
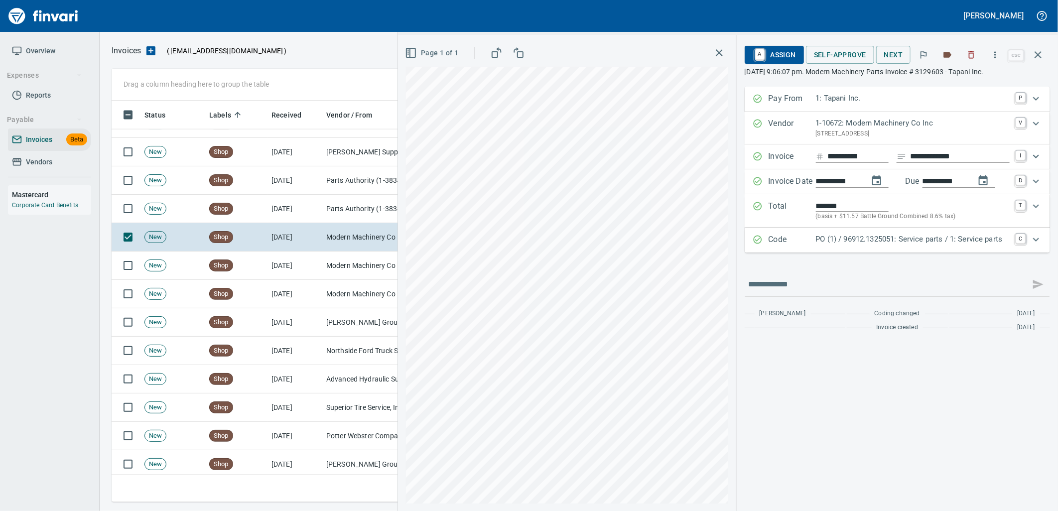
click at [894, 240] on p "PO (1) / 96912.1325051: Service parts / 1: Service parts" at bounding box center [913, 239] width 194 height 11
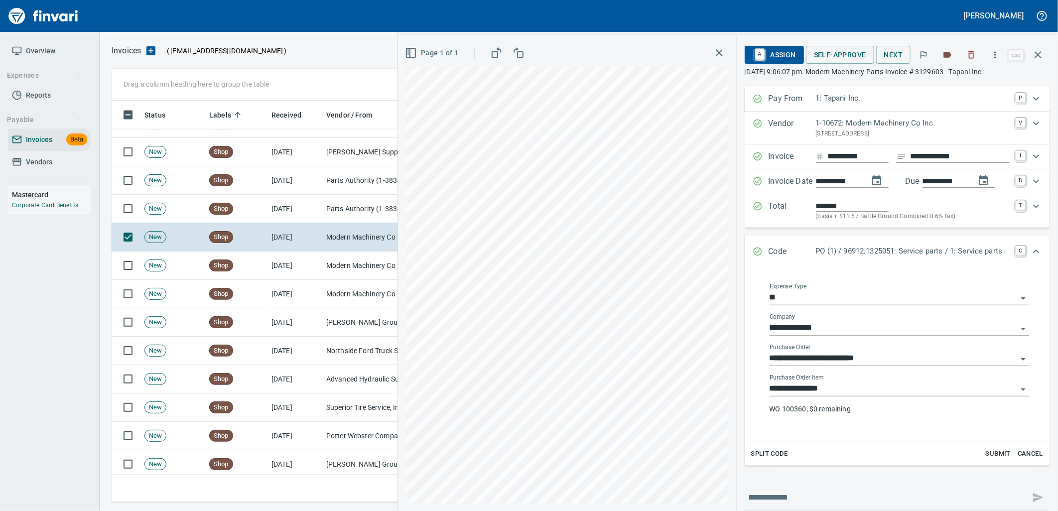
click at [831, 392] on input "**********" at bounding box center [892, 389] width 247 height 14
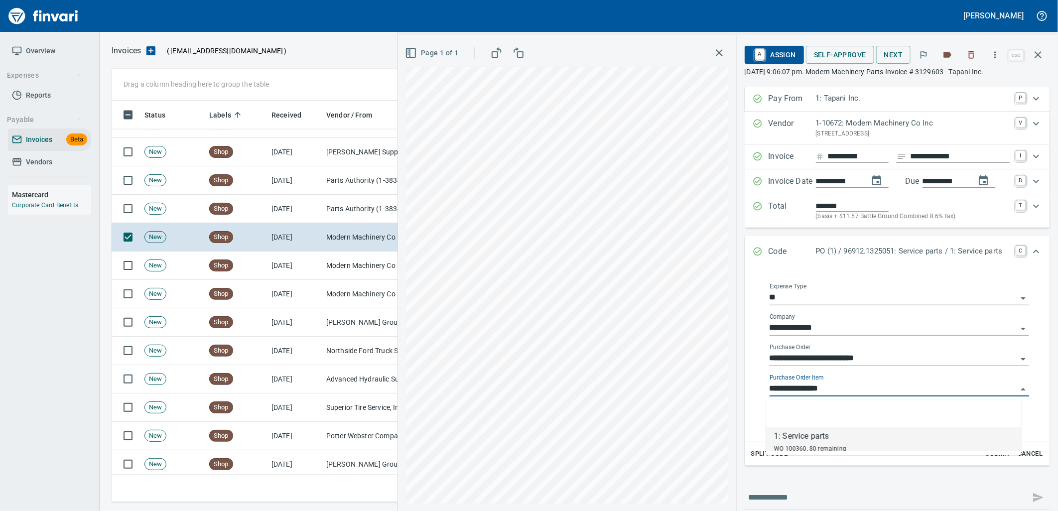
scroll to position [393, 917]
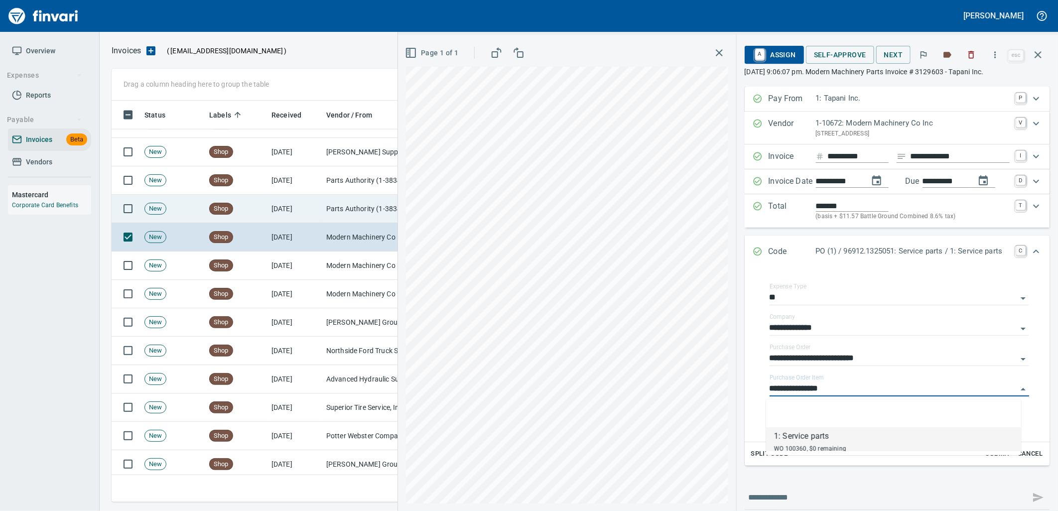
click at [277, 203] on td "[DATE]" at bounding box center [294, 209] width 55 height 28
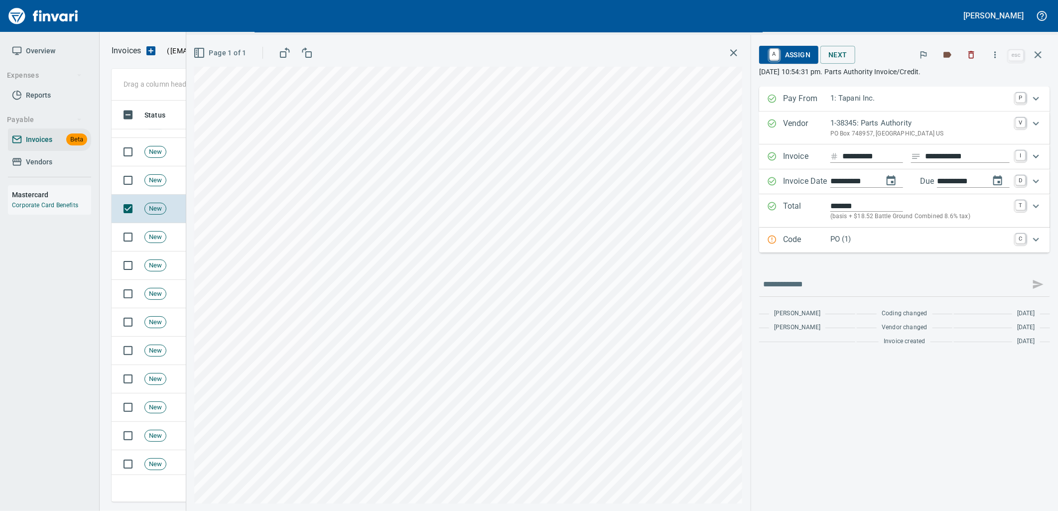
click at [895, 237] on p "PO (1)" at bounding box center [919, 239] width 179 height 11
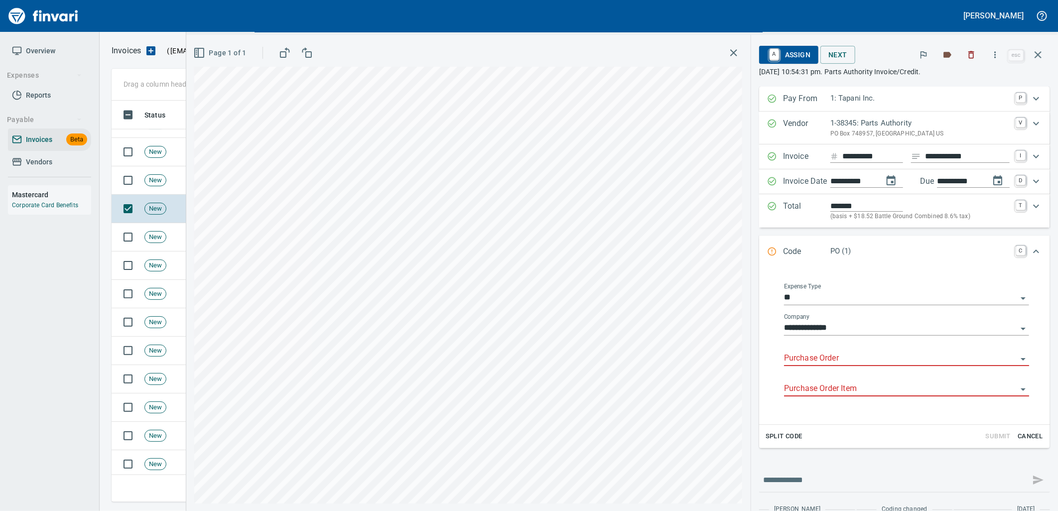
click at [835, 354] on input "Purchase Order" at bounding box center [900, 359] width 233 height 14
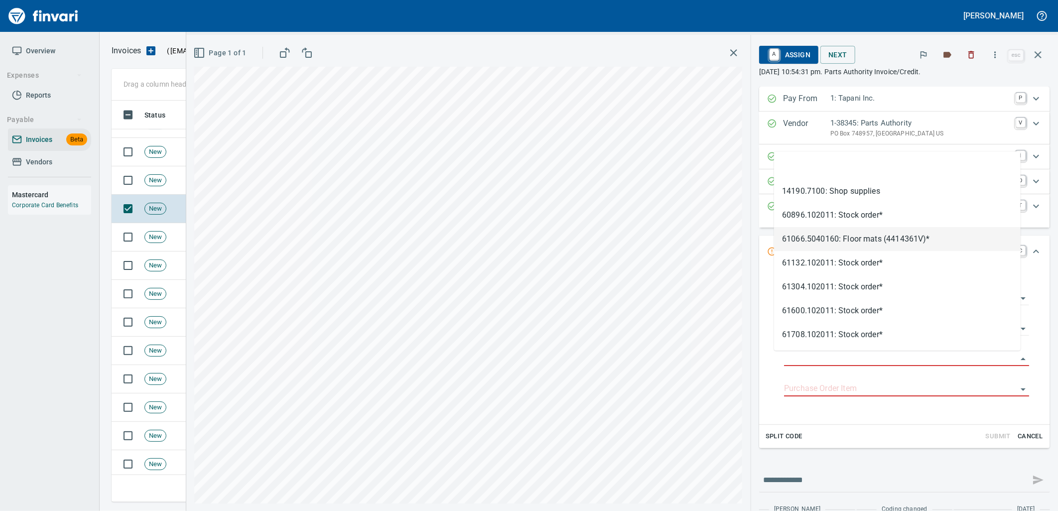
type input "**********"
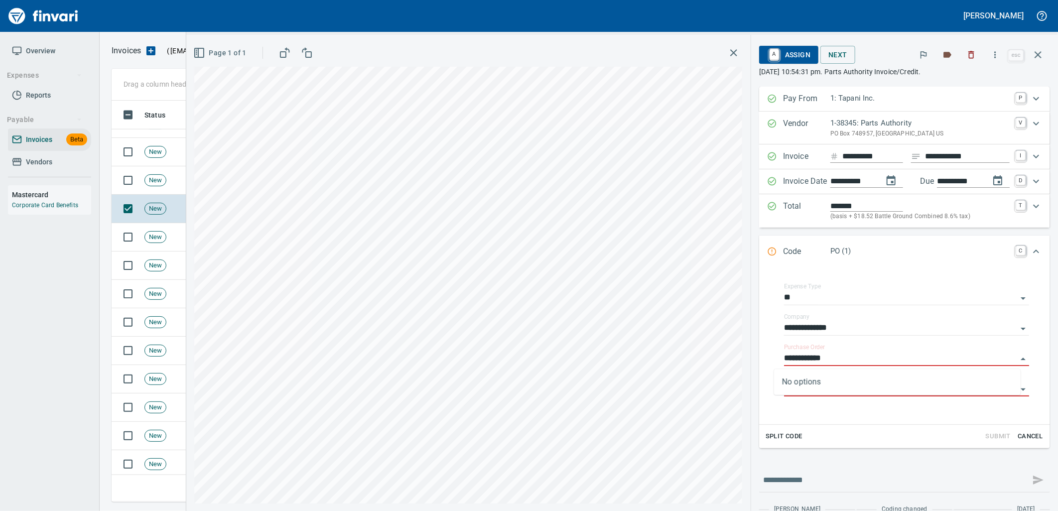
scroll to position [393, 917]
click at [154, 177] on span "New" at bounding box center [155, 180] width 21 height 9
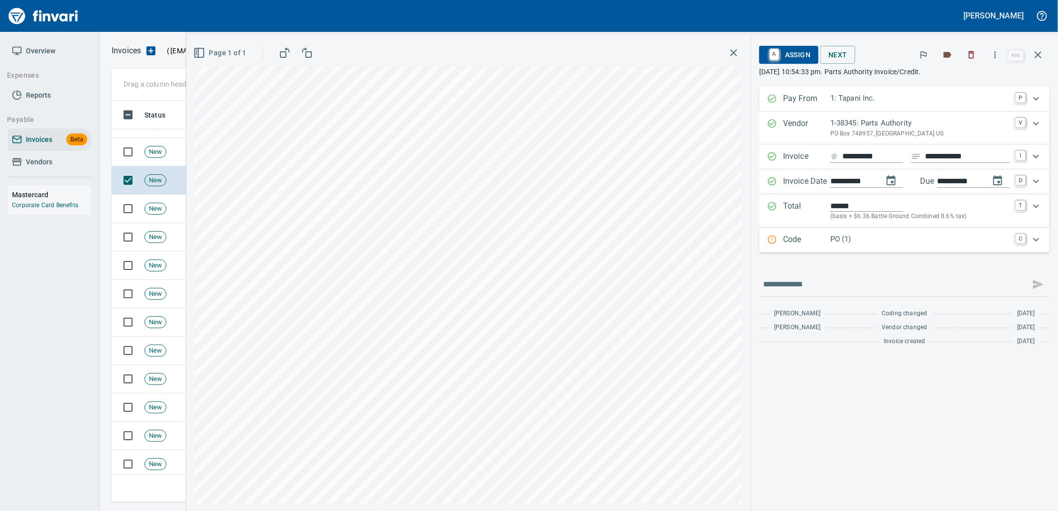
click at [898, 244] on p "PO (1)" at bounding box center [919, 239] width 179 height 11
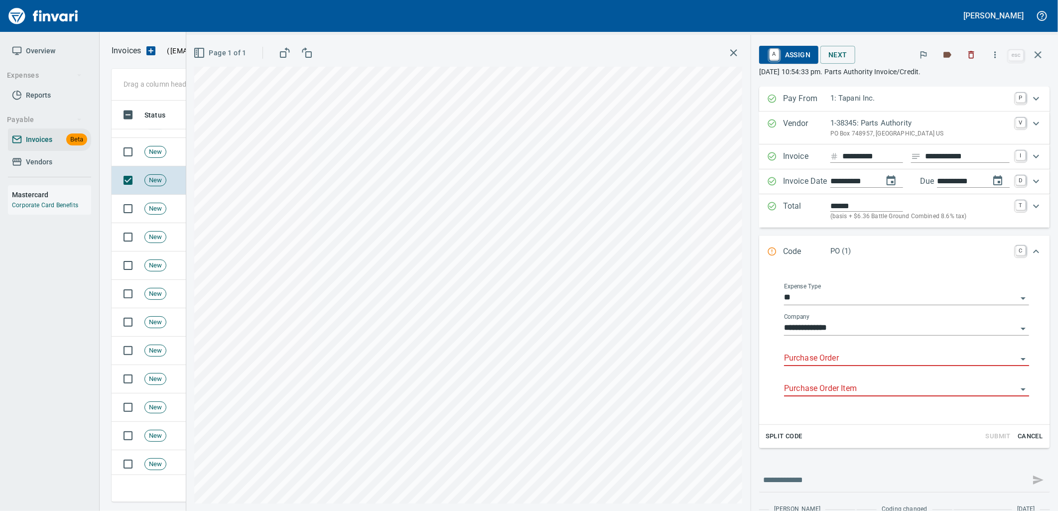
click at [833, 361] on input "Purchase Order" at bounding box center [900, 359] width 233 height 14
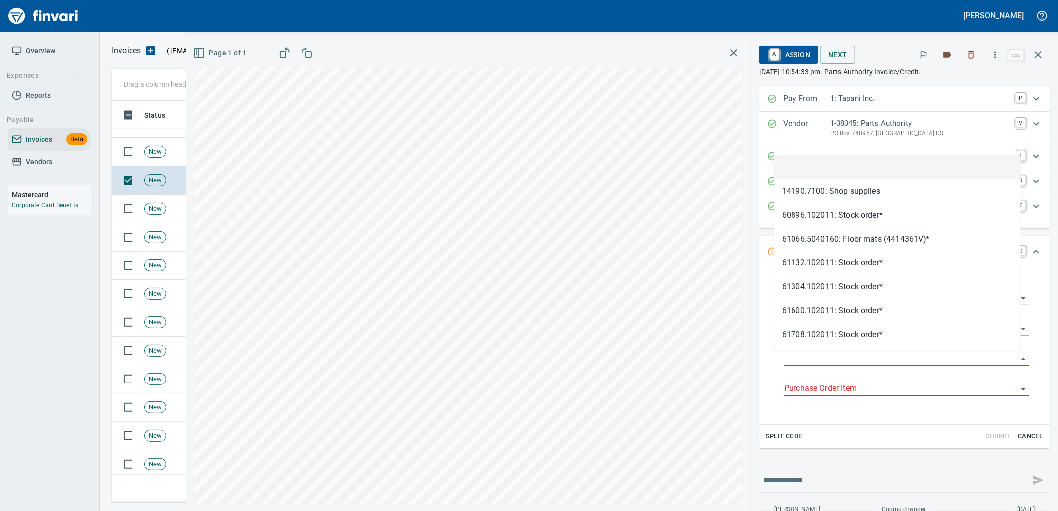
scroll to position [393, 917]
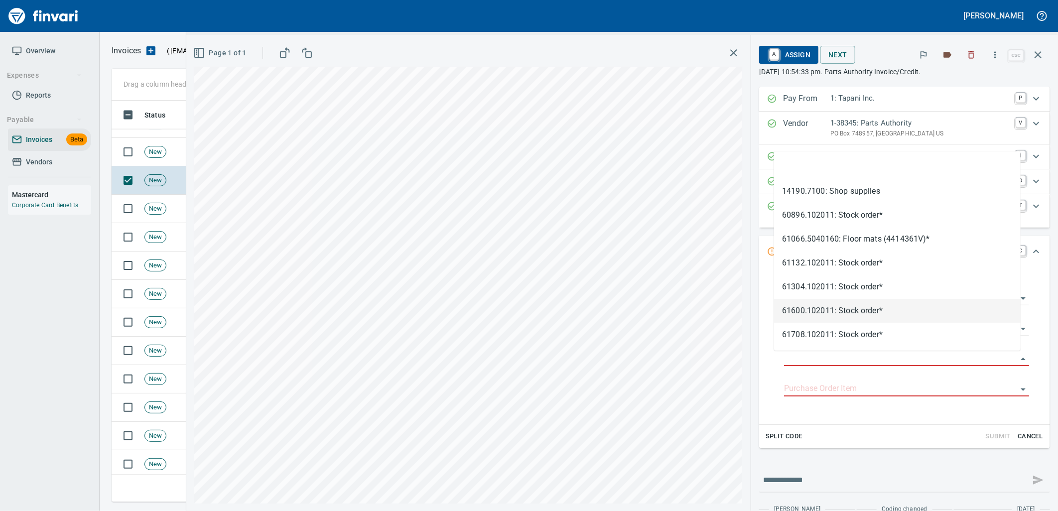
type input "**********"
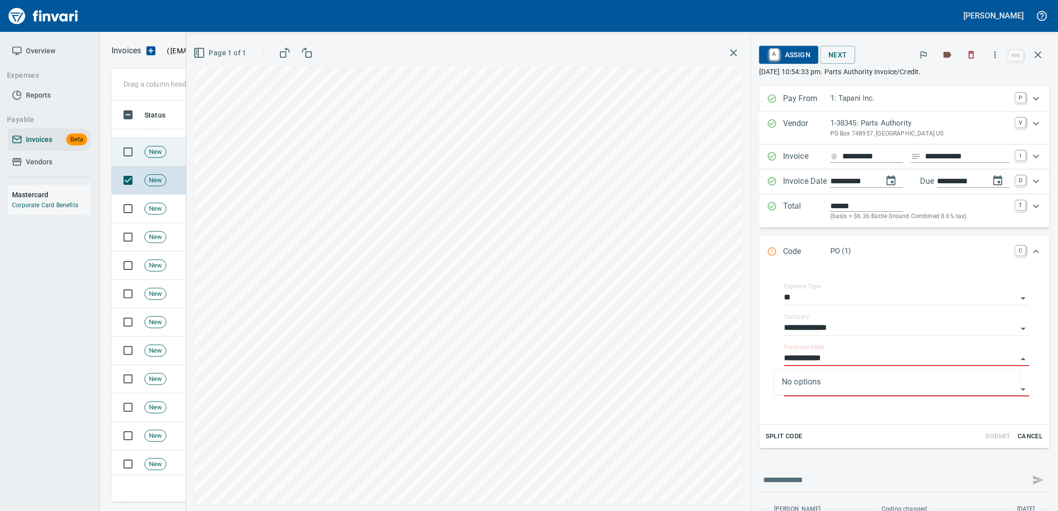
click at [169, 155] on td "New" at bounding box center [172, 152] width 65 height 28
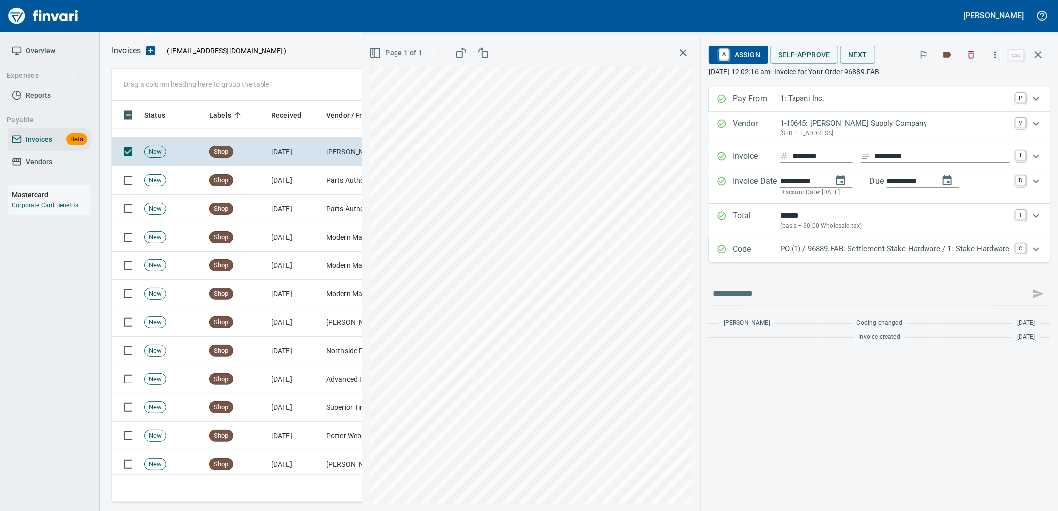
click at [838, 256] on div "PO (1) / 96889.FAB: Settlement Stake Hardware / 1: Stake Hardware" at bounding box center [895, 249] width 230 height 13
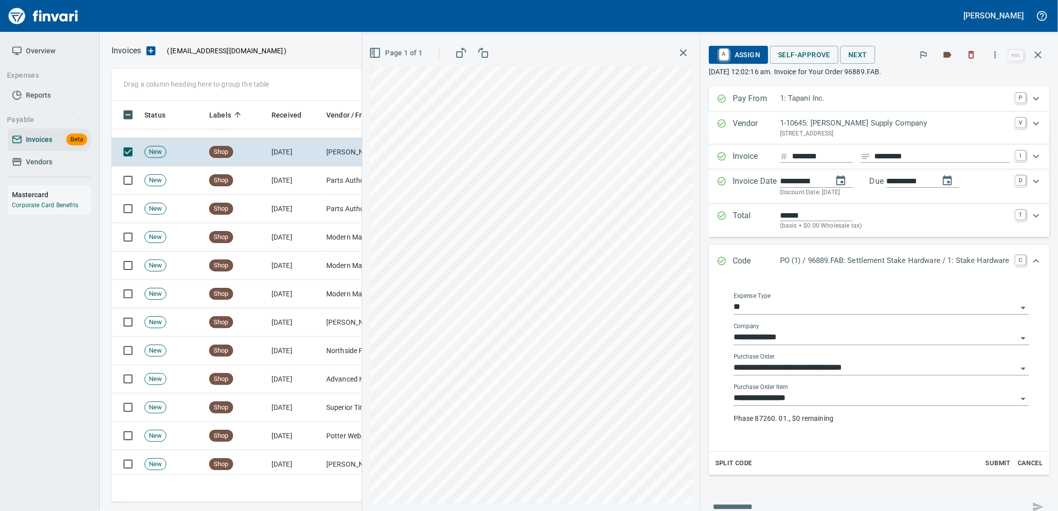
click at [818, 402] on input "**********" at bounding box center [874, 398] width 283 height 14
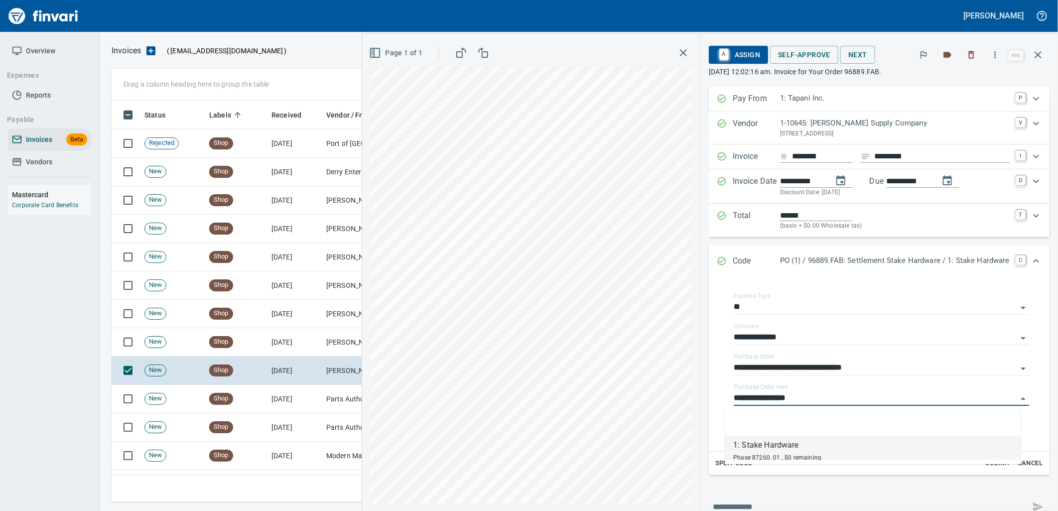
scroll to position [5460, 0]
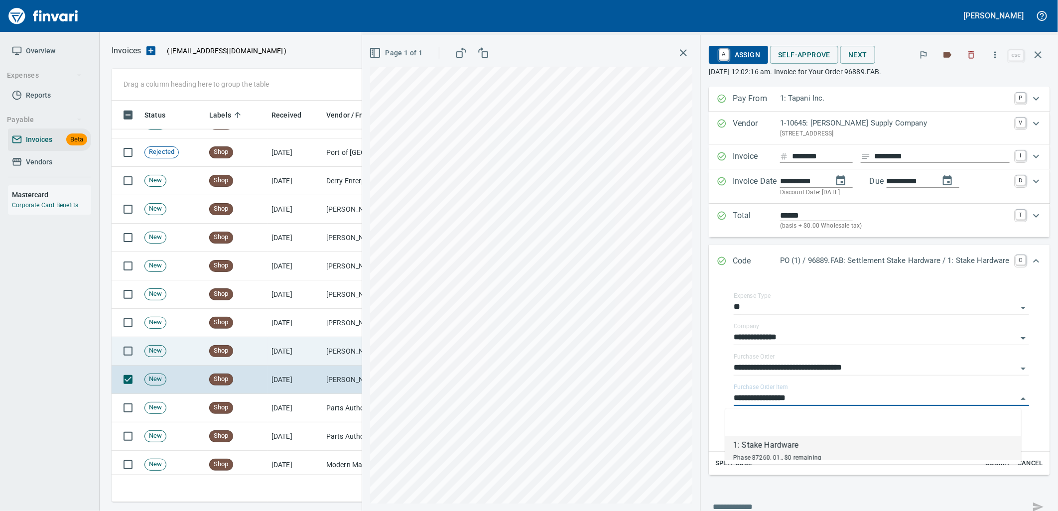
click at [295, 357] on td "[DATE]" at bounding box center [294, 351] width 55 height 28
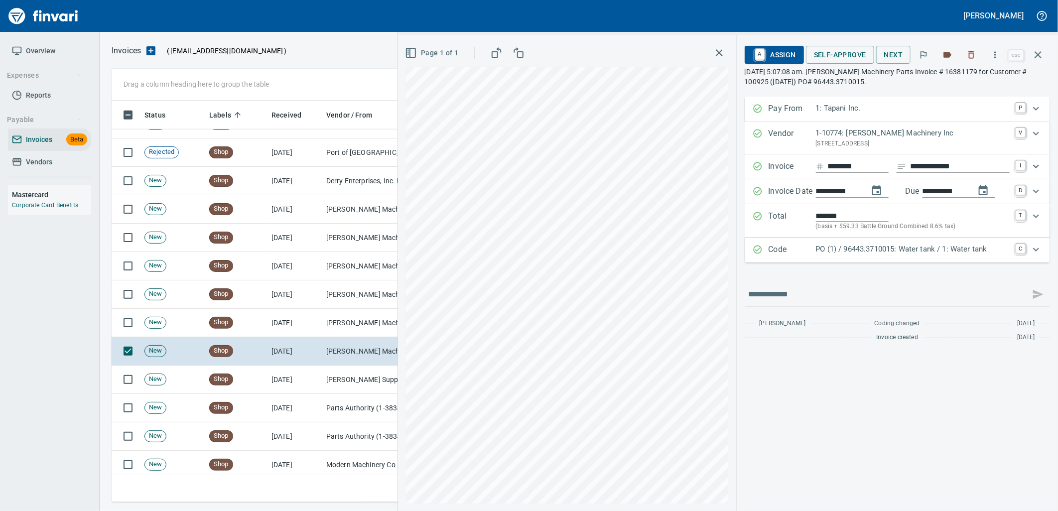
click at [906, 252] on p "PO (1) / 96443.3710015: Water tank / 1: Water tank" at bounding box center [913, 248] width 194 height 11
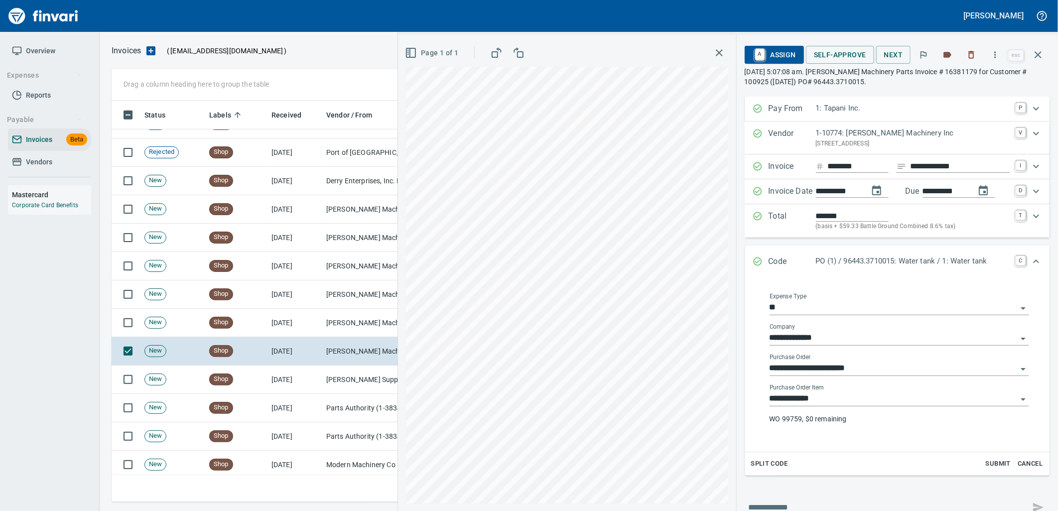
click at [866, 400] on input "**********" at bounding box center [892, 399] width 247 height 14
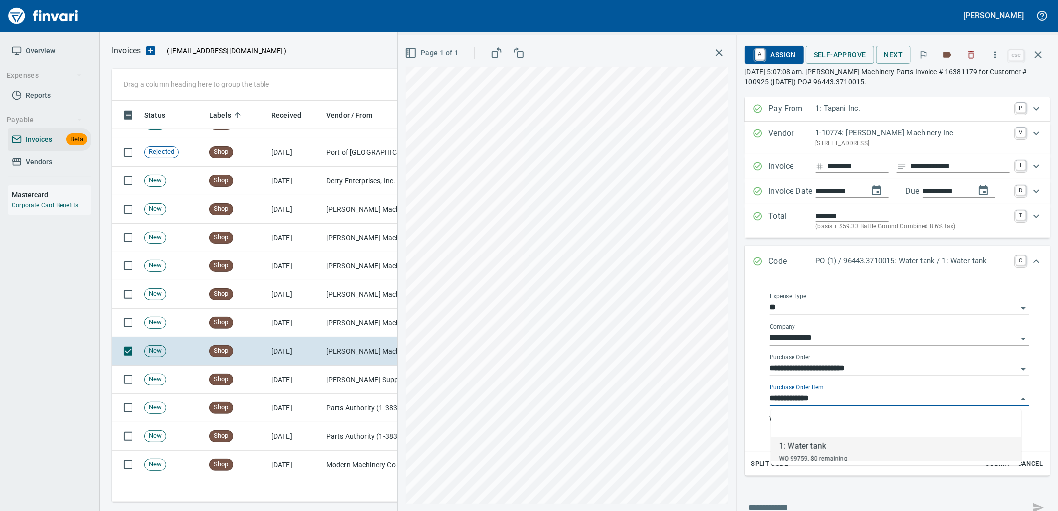
scroll to position [393, 917]
click at [351, 327] on td "[PERSON_NAME] Machinery Co (1-10794)" at bounding box center [372, 323] width 100 height 28
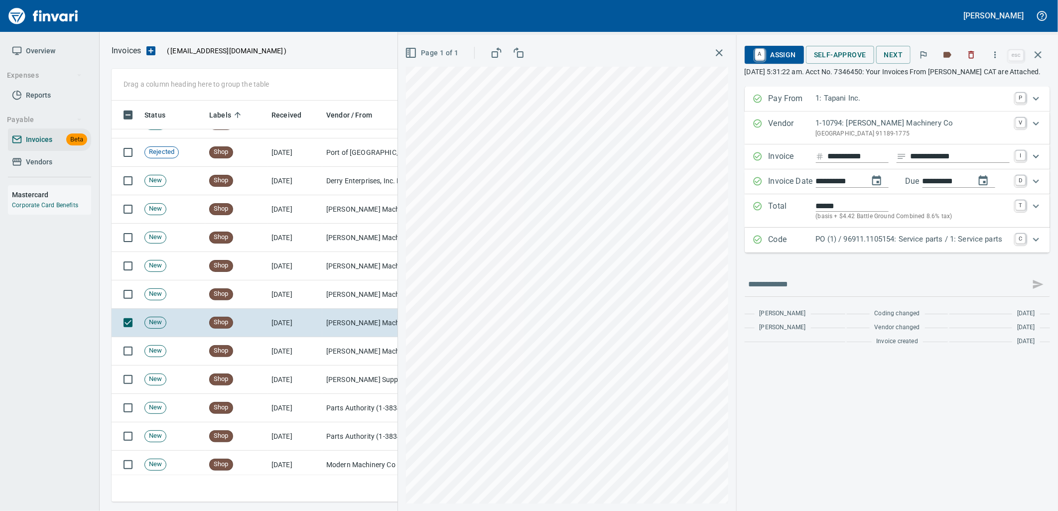
click at [855, 246] on div "PO (1) / 96911.1105154: Service parts / 1: Service parts" at bounding box center [913, 240] width 194 height 13
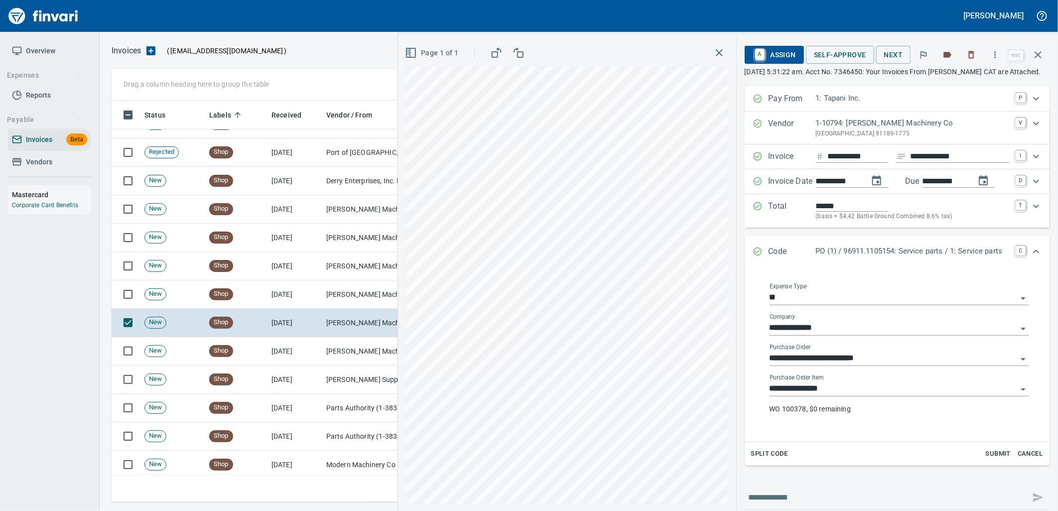
click at [834, 396] on input "**********" at bounding box center [892, 389] width 247 height 14
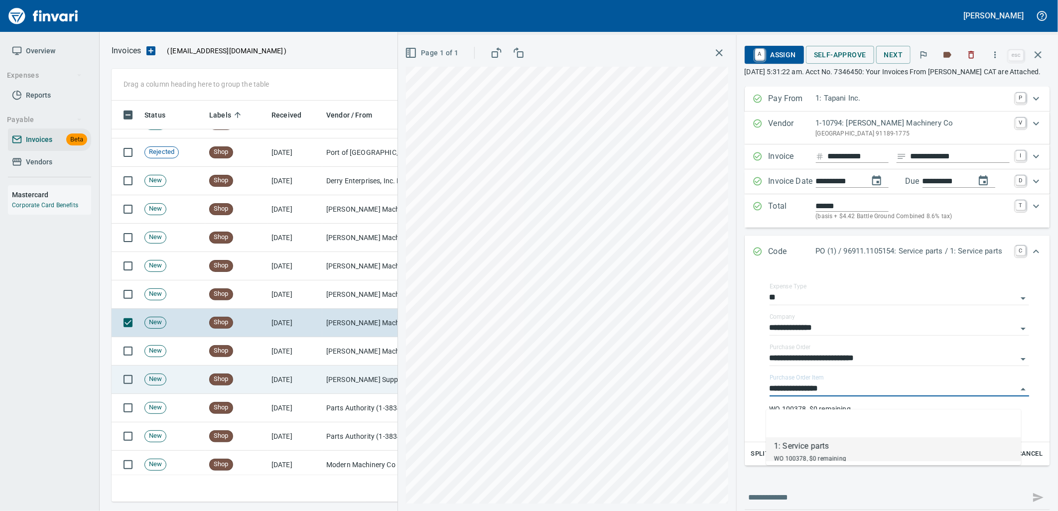
scroll to position [393, 917]
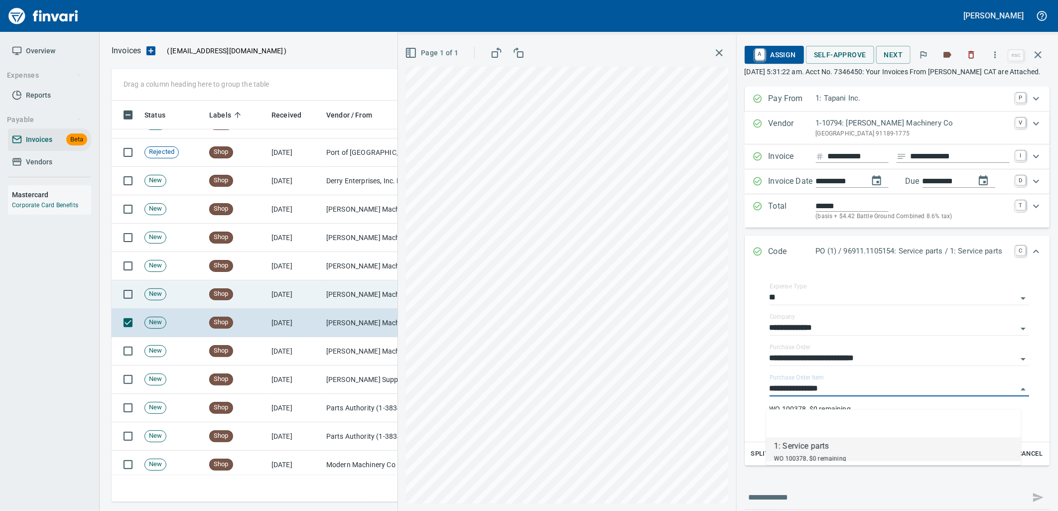
click at [289, 302] on td "[DATE]" at bounding box center [294, 294] width 55 height 28
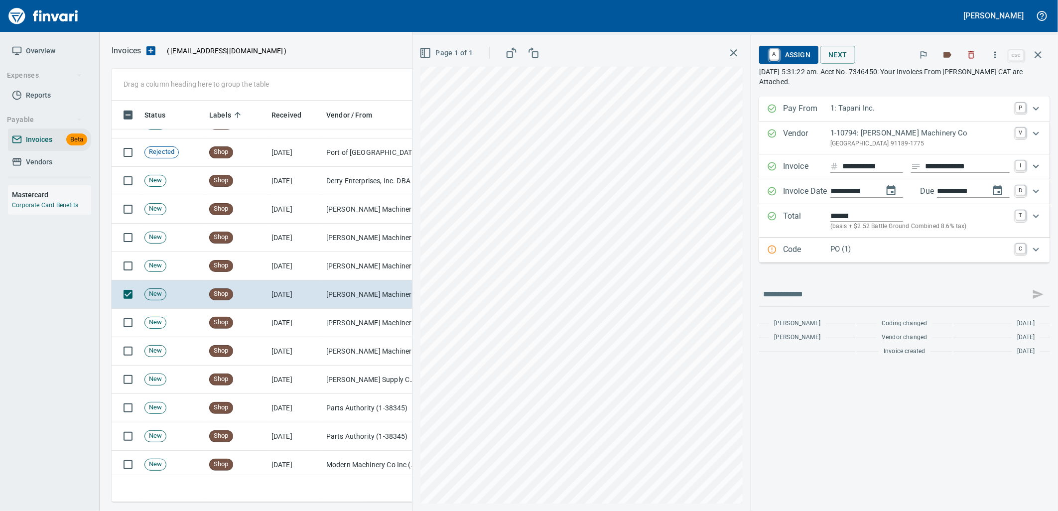
click at [822, 252] on p "Code" at bounding box center [806, 249] width 47 height 13
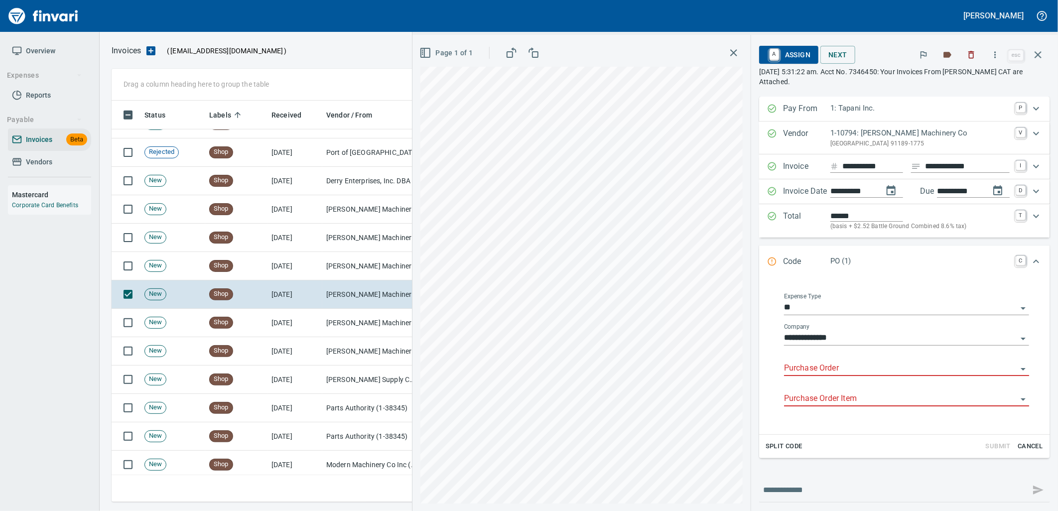
click at [820, 370] on input "Purchase Order" at bounding box center [900, 368] width 233 height 14
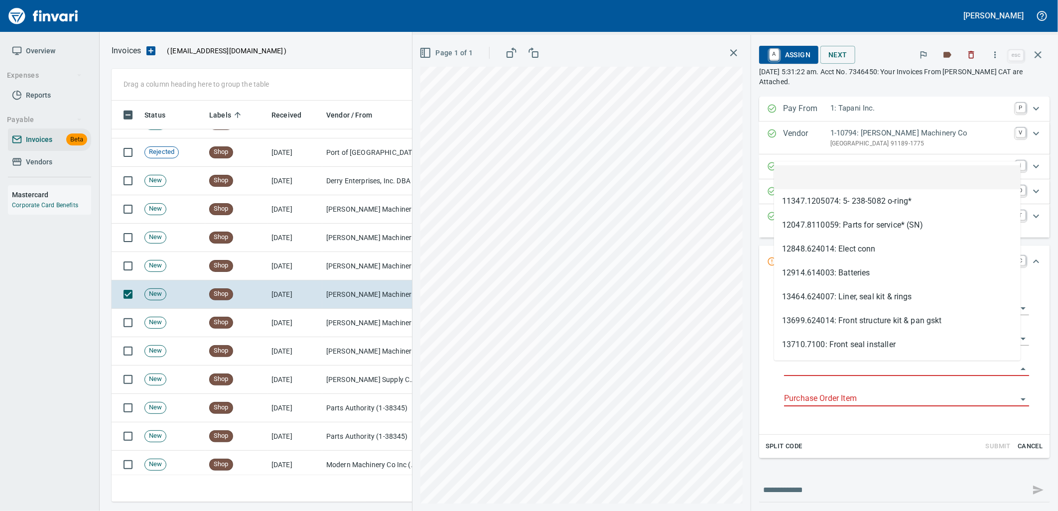
type input "**********"
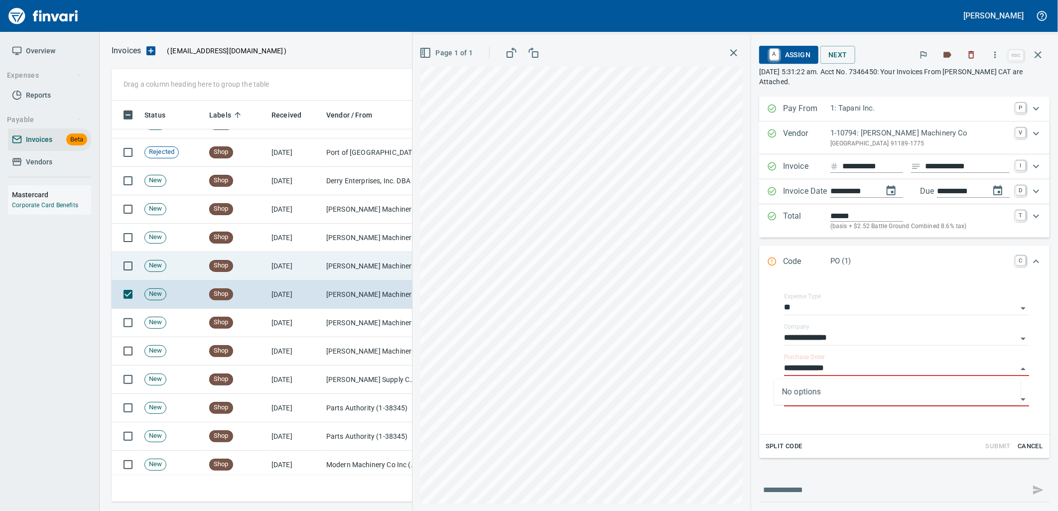
click at [392, 267] on td "[PERSON_NAME] Machinery Co (1-10794)" at bounding box center [372, 266] width 100 height 28
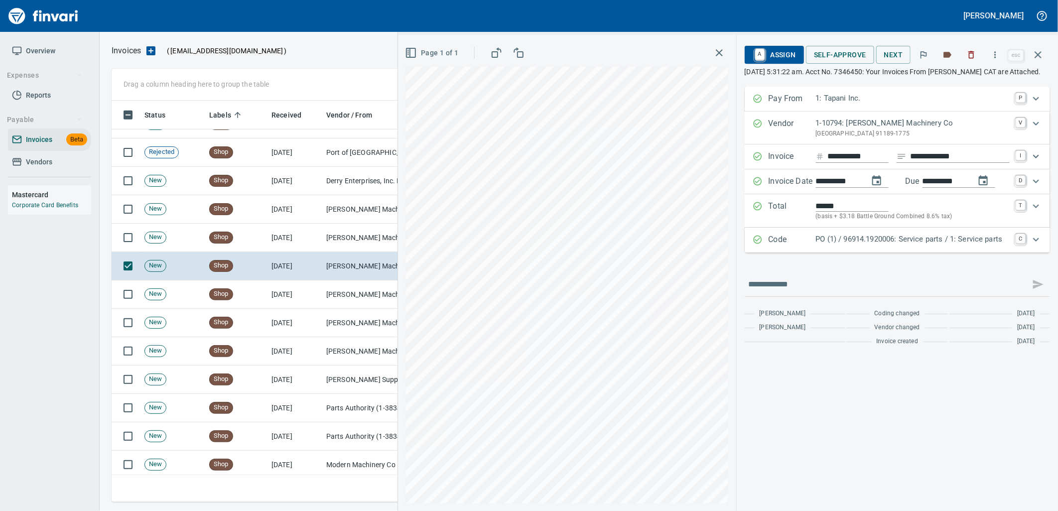
click at [826, 244] on p "PO (1) / 96914.1920006: Service parts / 1: Service parts" at bounding box center [913, 239] width 194 height 11
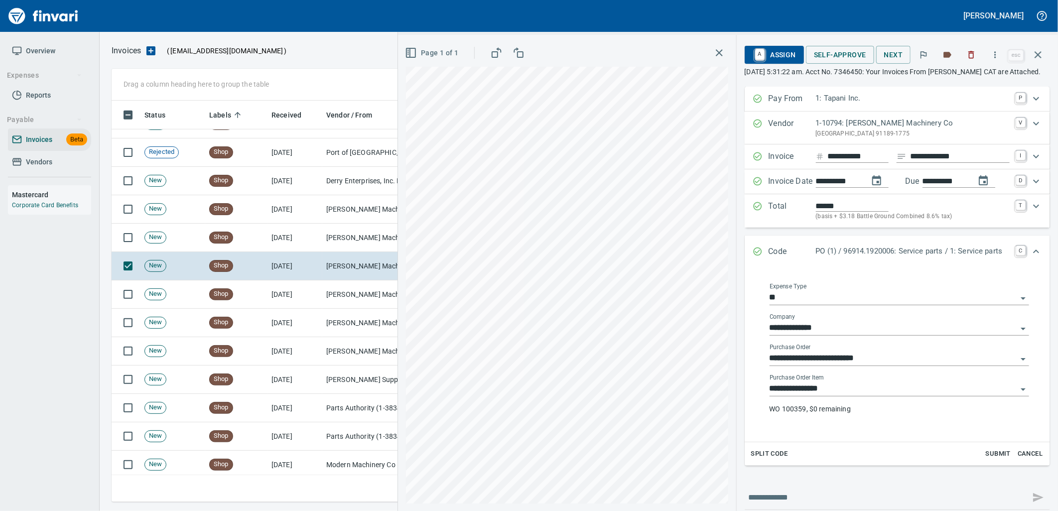
click at [825, 396] on input "**********" at bounding box center [892, 389] width 247 height 14
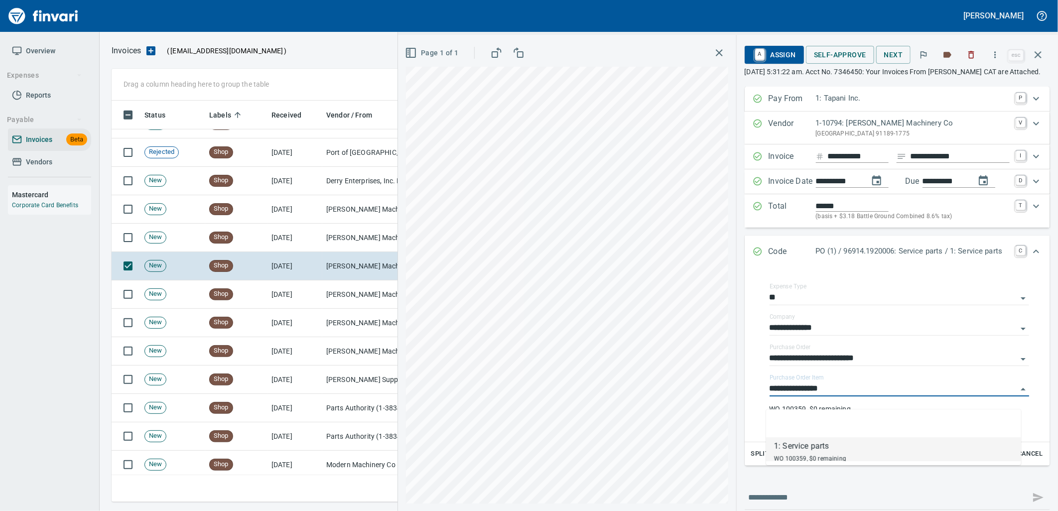
scroll to position [393, 917]
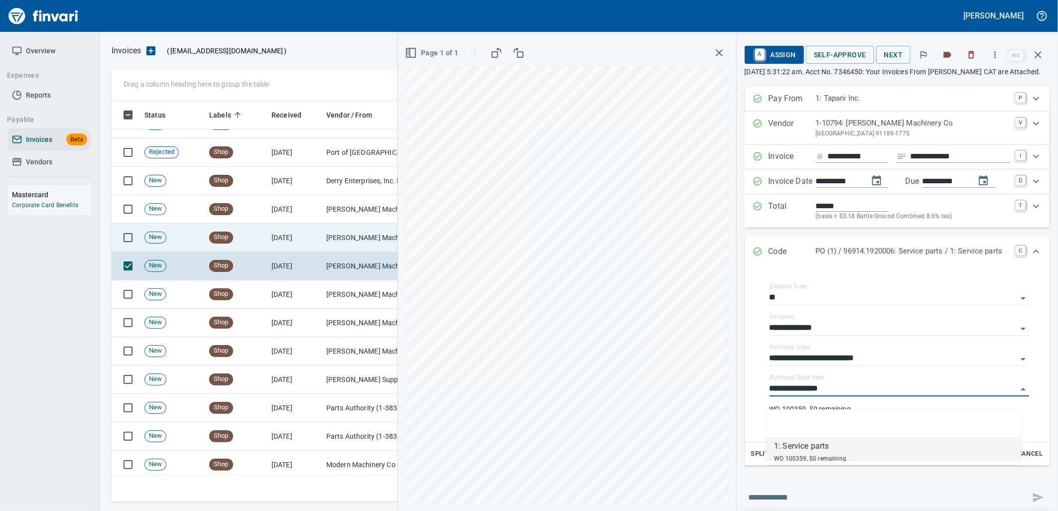
click at [332, 234] on td "[PERSON_NAME] Machinery Co (1-10794)" at bounding box center [372, 238] width 100 height 28
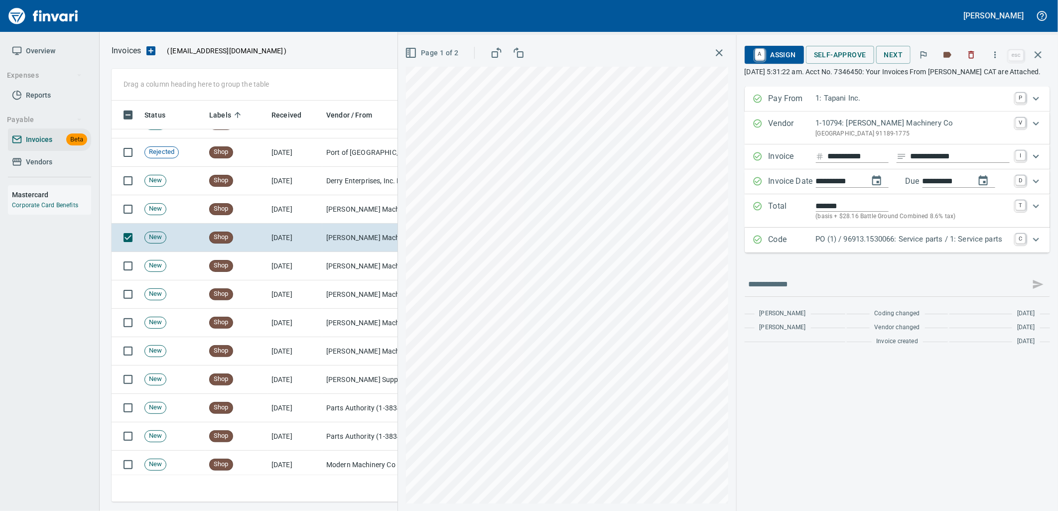
click at [901, 245] on p "PO (1) / 96913.1530066: Service parts / 1: Service parts" at bounding box center [913, 239] width 194 height 11
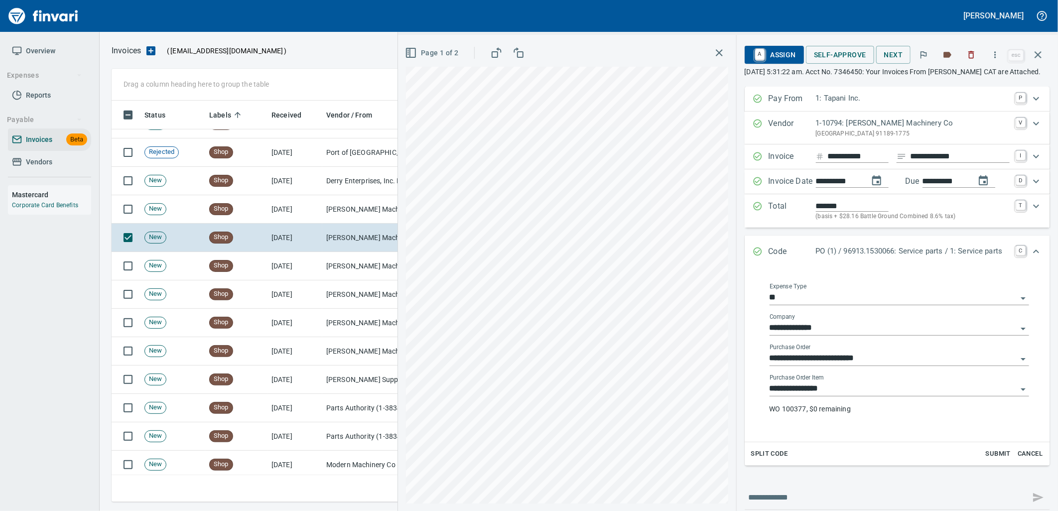
click at [832, 396] on input "**********" at bounding box center [892, 389] width 247 height 14
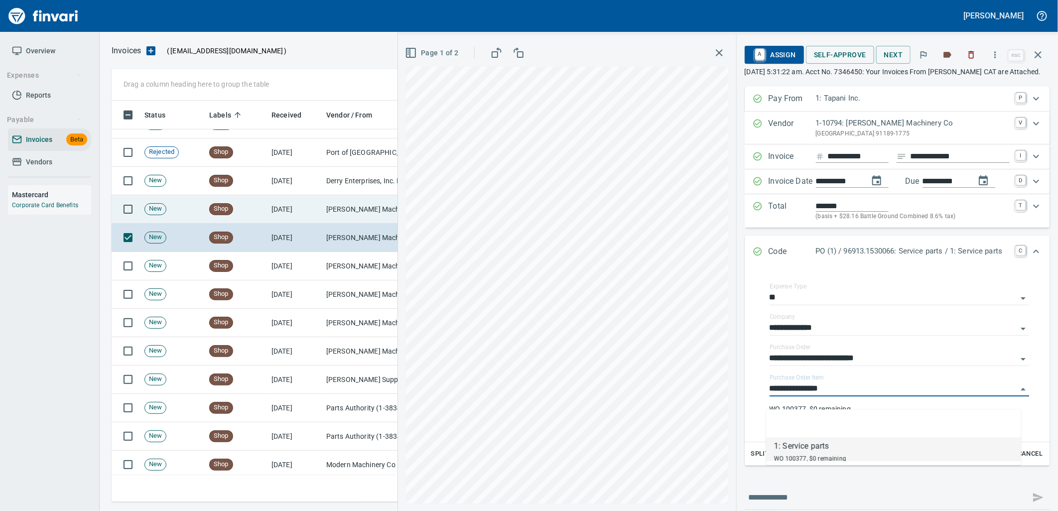
click at [371, 211] on td "[PERSON_NAME] Machinery Co (1-10794)" at bounding box center [372, 209] width 100 height 28
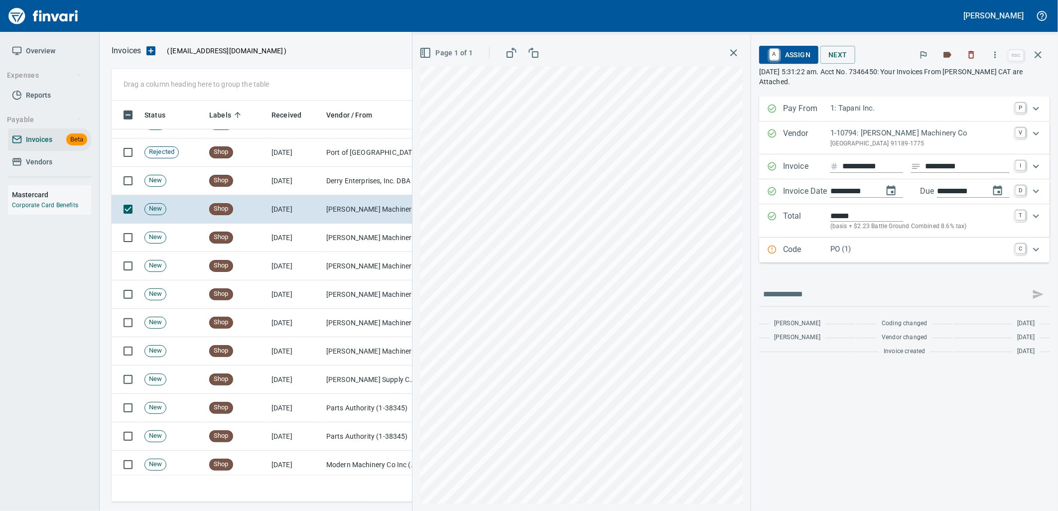
click at [851, 247] on p "PO (1)" at bounding box center [919, 248] width 179 height 11
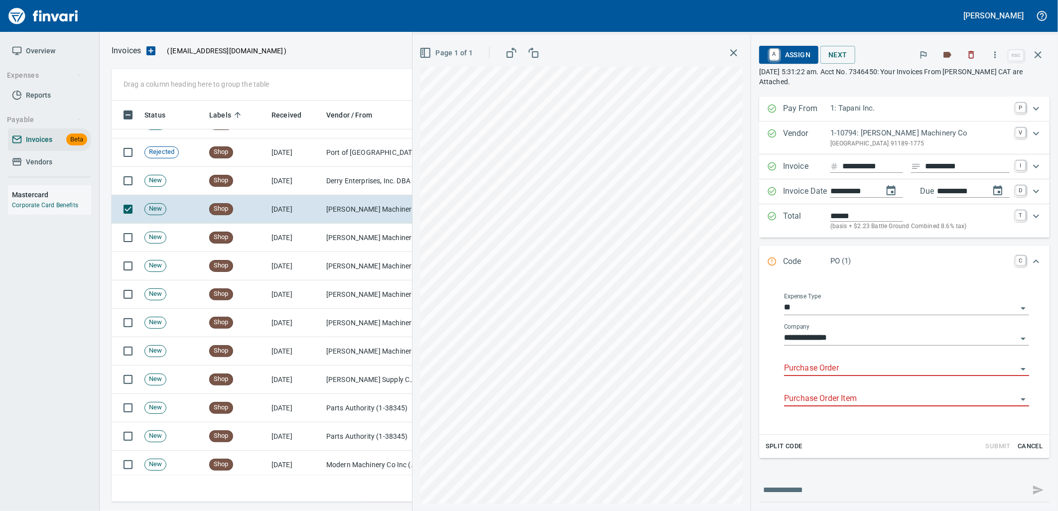
click at [832, 367] on input "Purchase Order" at bounding box center [900, 368] width 233 height 14
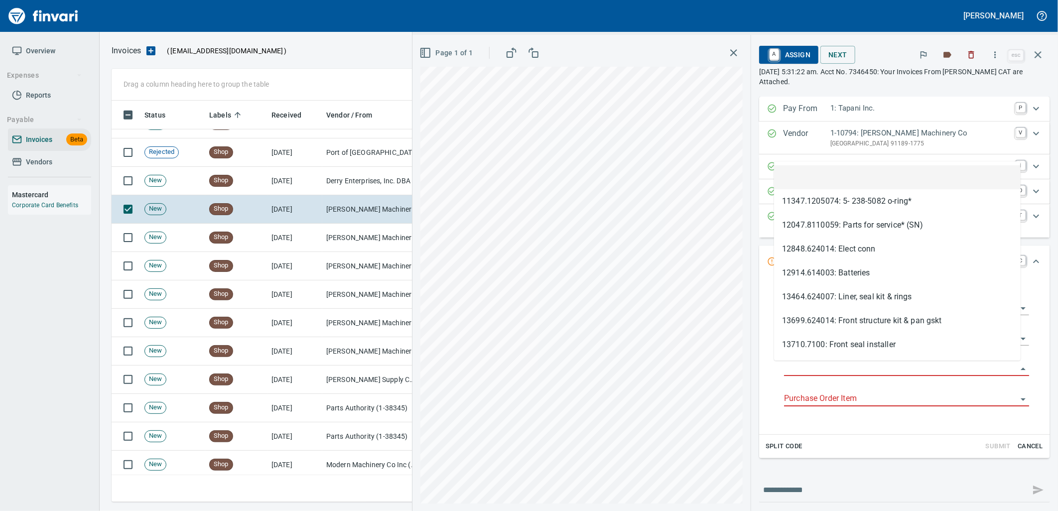
scroll to position [393, 917]
type input "**********"
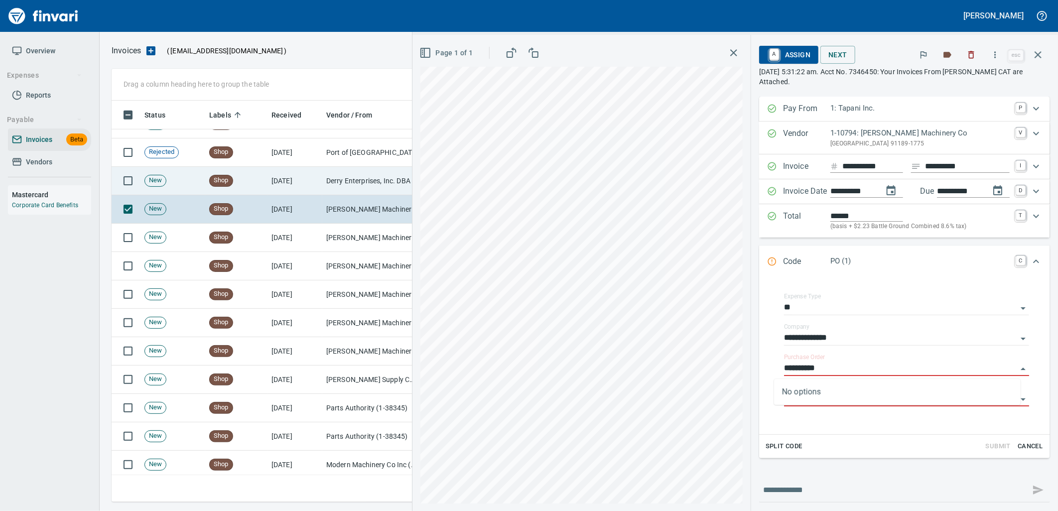
click at [316, 177] on td "[DATE]" at bounding box center [294, 181] width 55 height 28
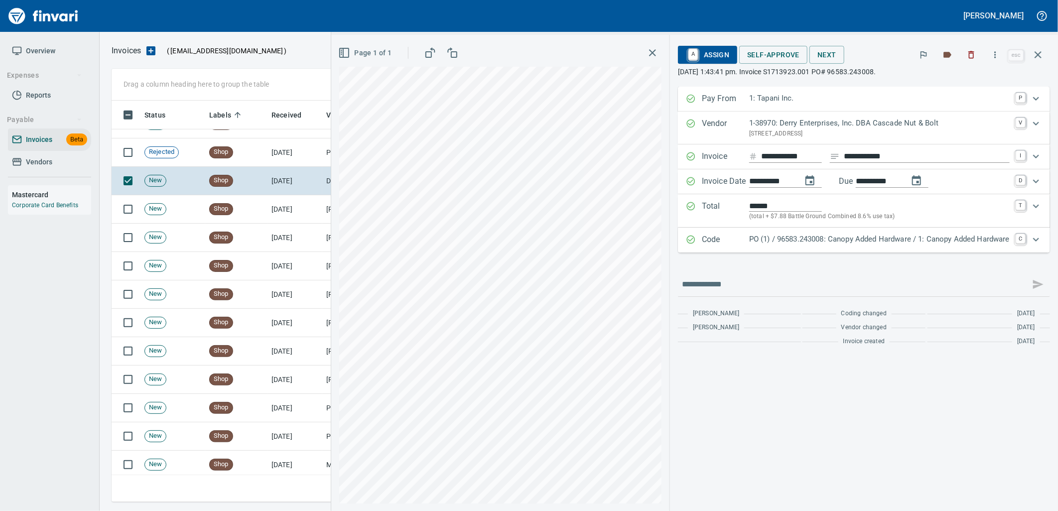
click at [790, 239] on p "PO (1) / 96583.243008: Canopy Added Hardware / 1: Canopy Added Hardware" at bounding box center [879, 239] width 260 height 11
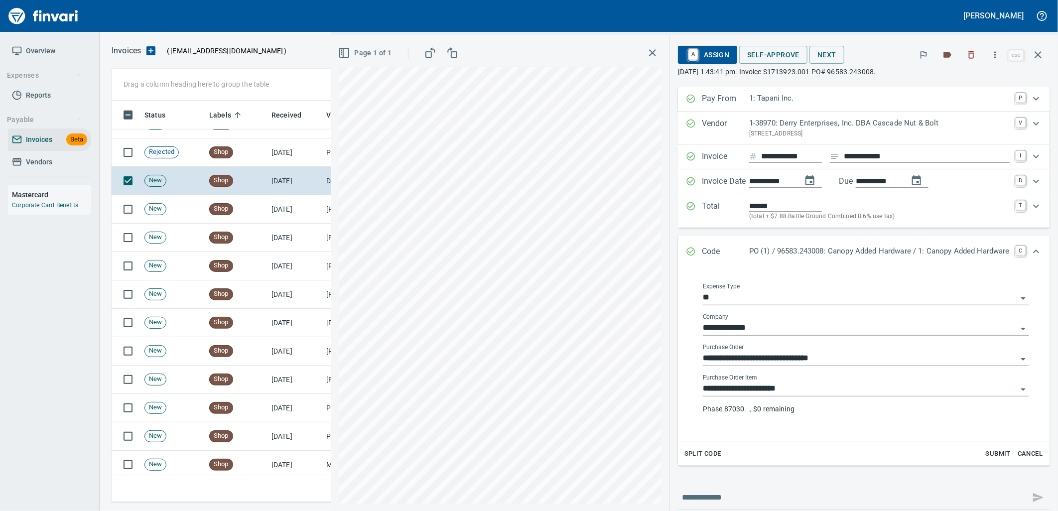
click at [786, 393] on input "**********" at bounding box center [860, 389] width 314 height 14
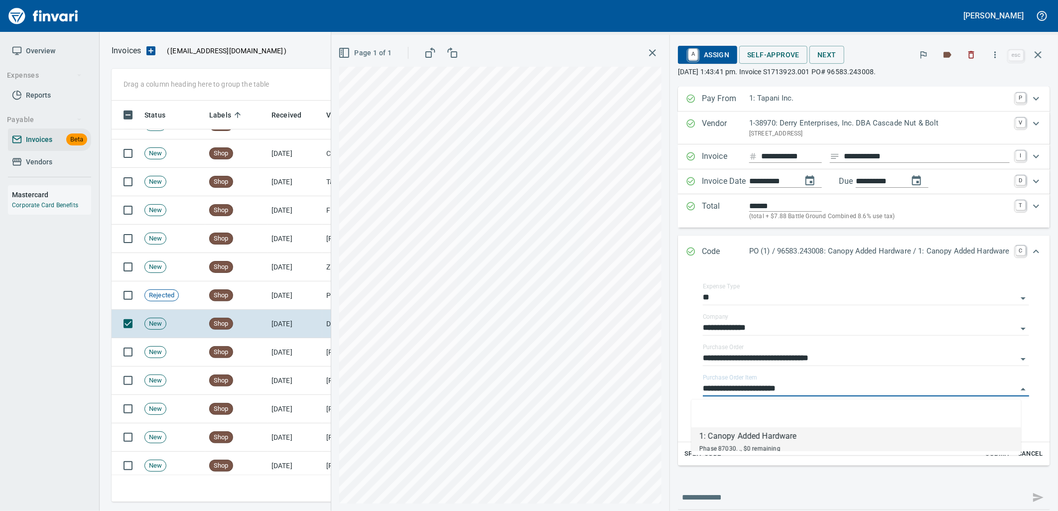
scroll to position [5294, 0]
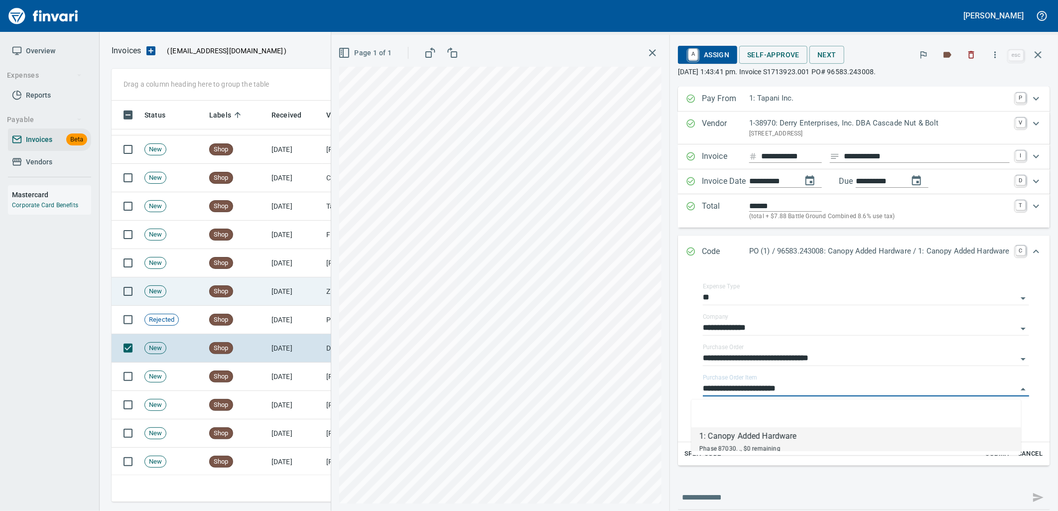
click at [236, 297] on td "Shop" at bounding box center [236, 291] width 62 height 28
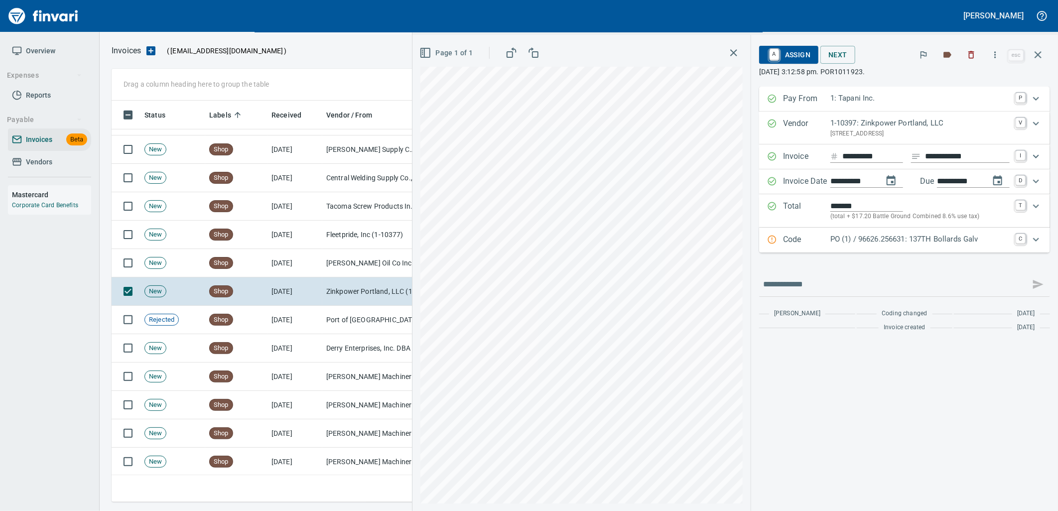
click at [854, 241] on p "PO (1) / 96626.256631: 137TH Bollards Galv" at bounding box center [919, 239] width 179 height 11
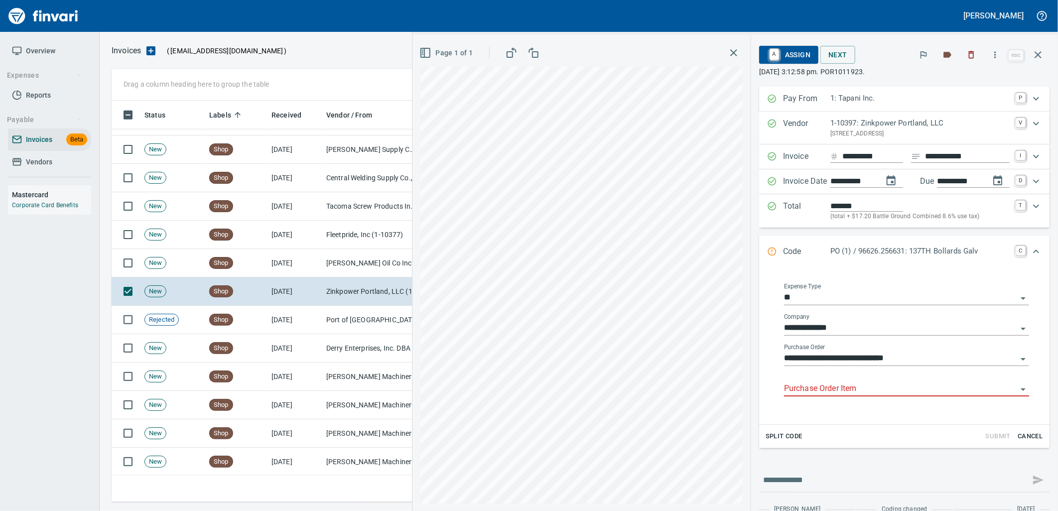
click at [822, 391] on input "Purchase Order Item" at bounding box center [900, 389] width 233 height 14
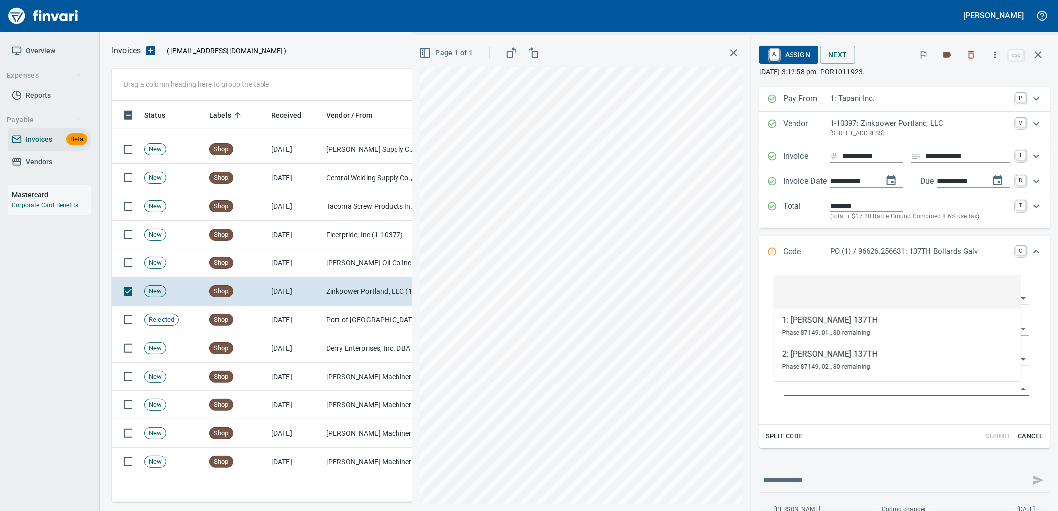
scroll to position [393, 917]
type input "**********"
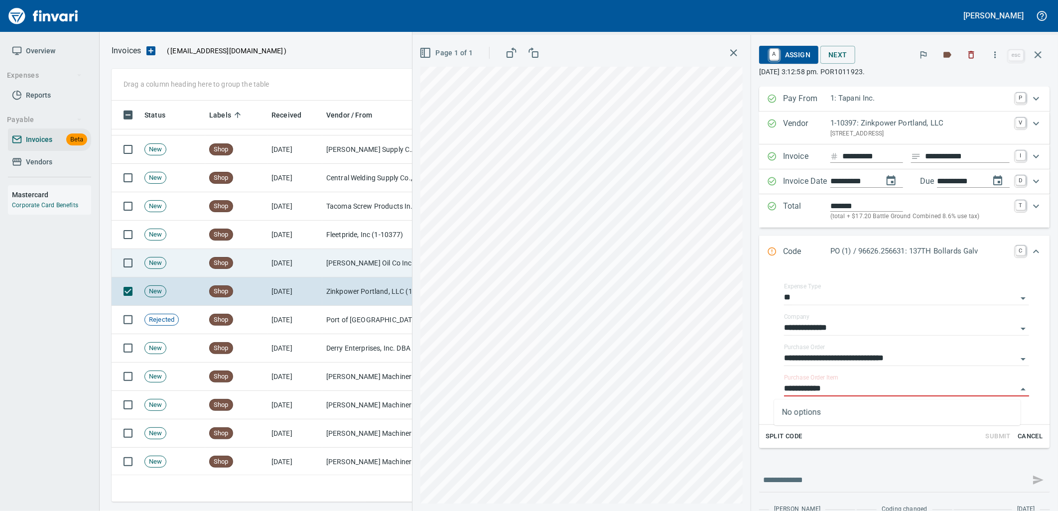
click at [294, 273] on td "[DATE]" at bounding box center [294, 263] width 55 height 28
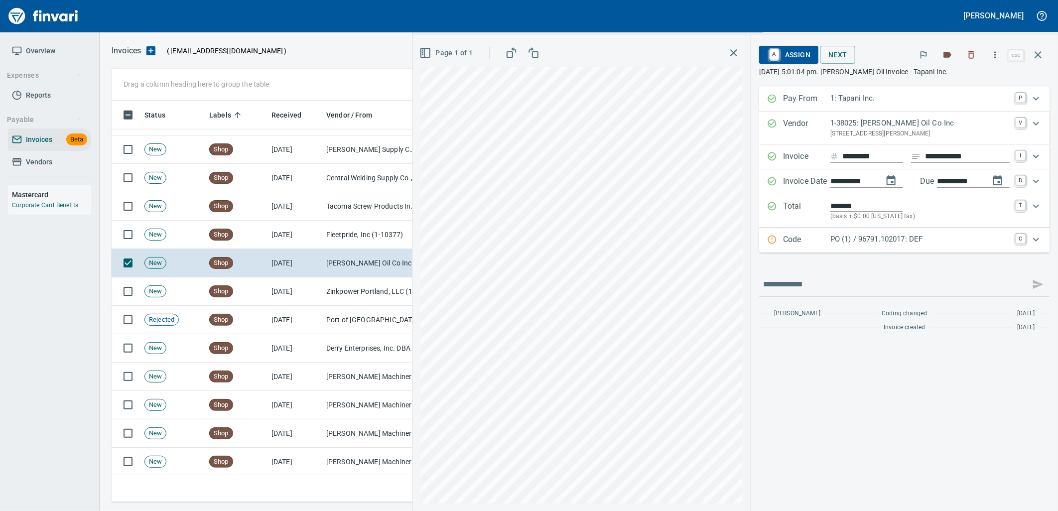
drag, startPoint x: 875, startPoint y: 242, endPoint x: 887, endPoint y: 325, distance: 83.5
click at [876, 242] on p "PO (1) / 96791.102017: DEF" at bounding box center [919, 239] width 179 height 11
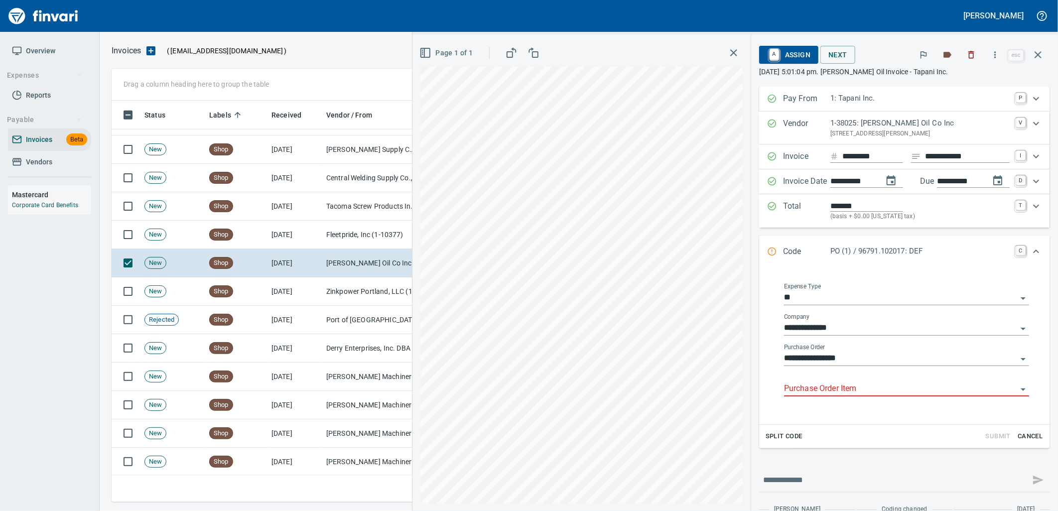
click at [842, 391] on input "Purchase Order Item" at bounding box center [900, 389] width 233 height 14
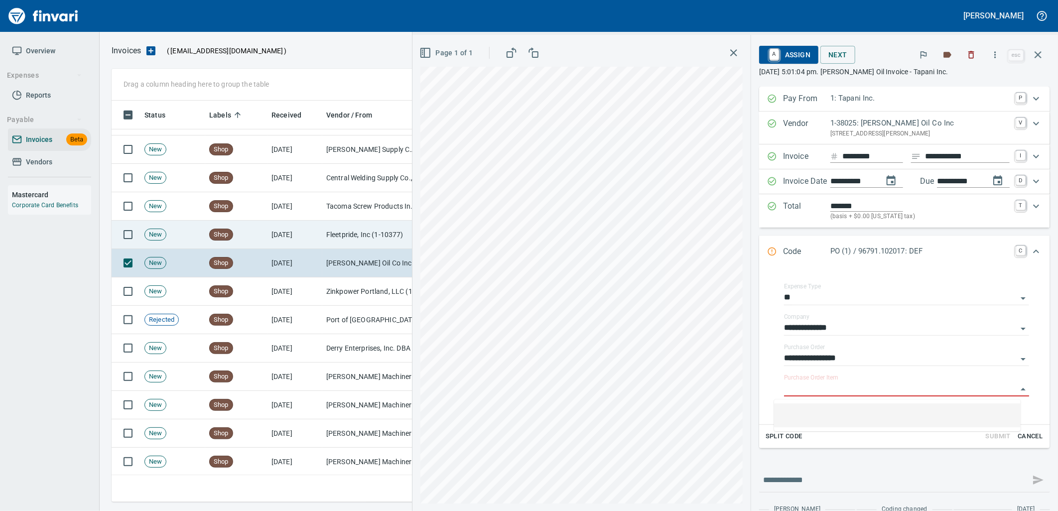
click at [374, 235] on td "Fleetpride, Inc (1-10377)" at bounding box center [372, 235] width 100 height 28
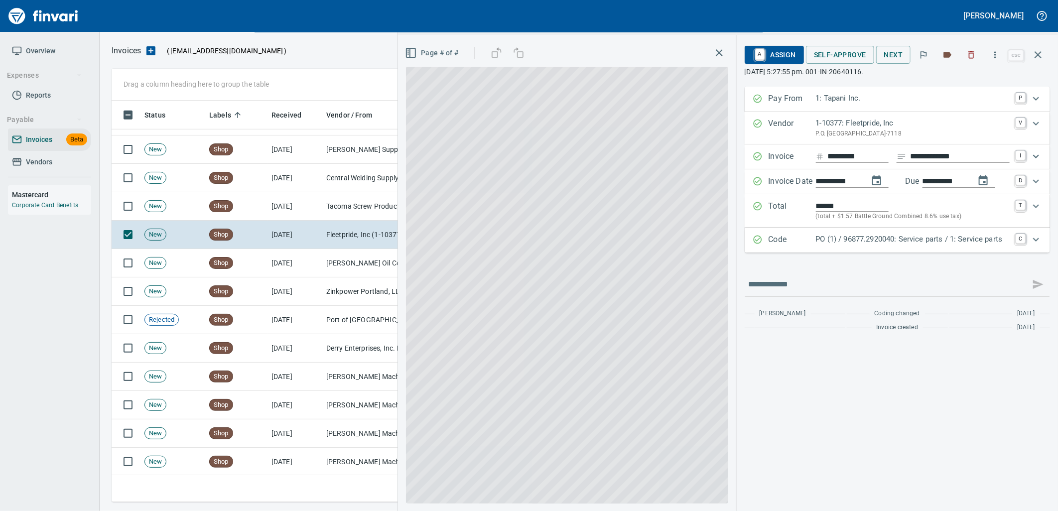
click at [892, 246] on div "PO (1) / 96877.2920040: Service parts / 1: Service parts" at bounding box center [913, 240] width 194 height 13
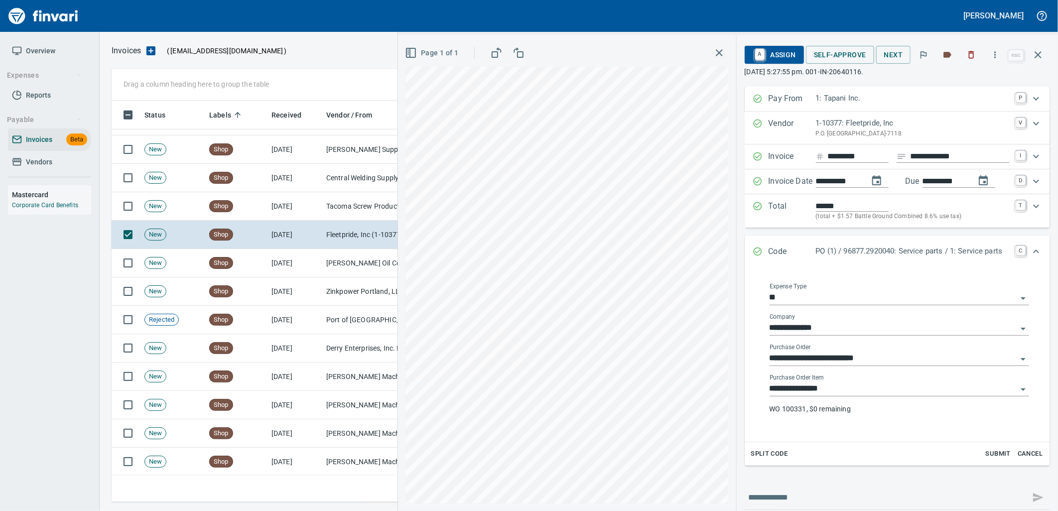
click at [843, 391] on input "**********" at bounding box center [892, 389] width 247 height 14
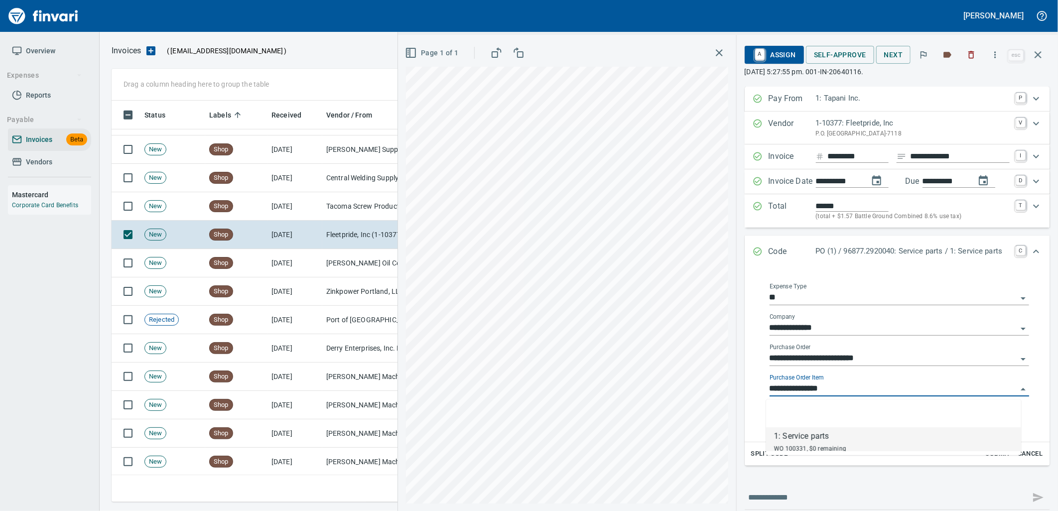
scroll to position [393, 917]
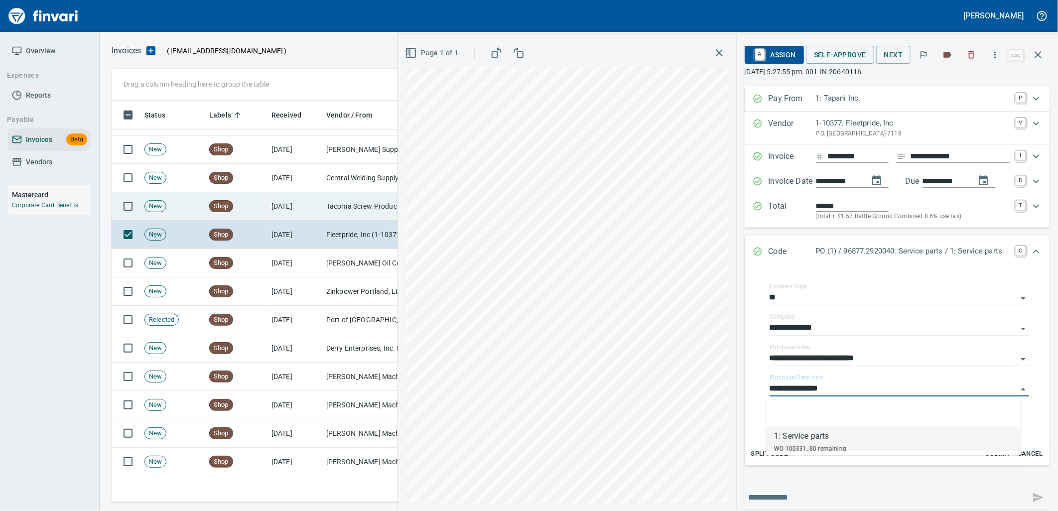
click at [368, 210] on td "Tacoma Screw Products Inc (1-10999)" at bounding box center [372, 206] width 100 height 28
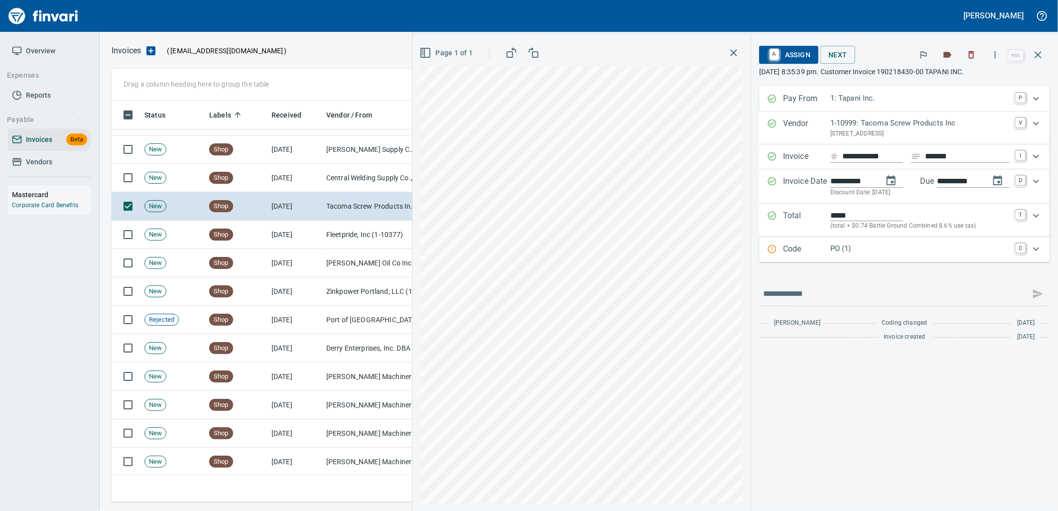
click at [877, 252] on p "PO (1)" at bounding box center [919, 248] width 179 height 11
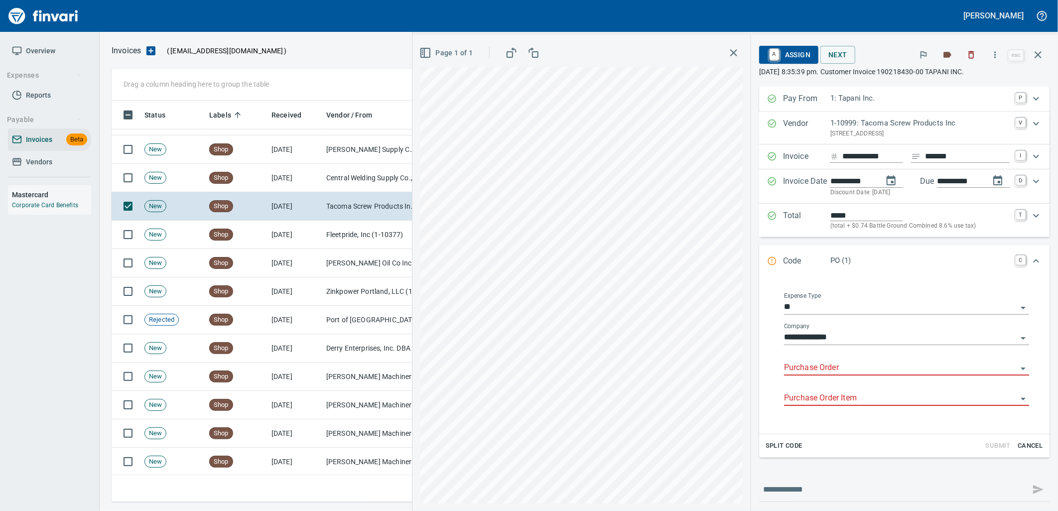
click at [828, 366] on input "Purchase Order" at bounding box center [900, 368] width 233 height 14
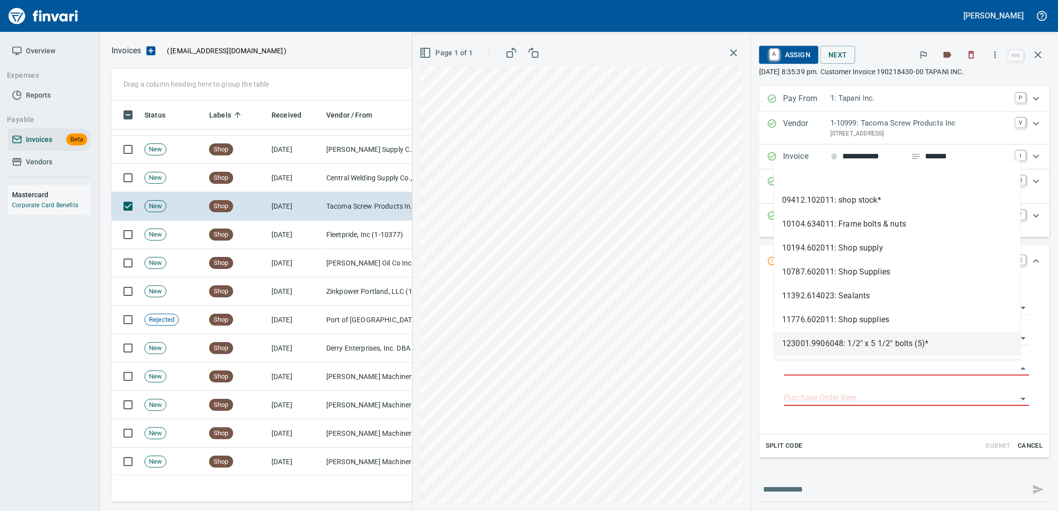
type input "*******"
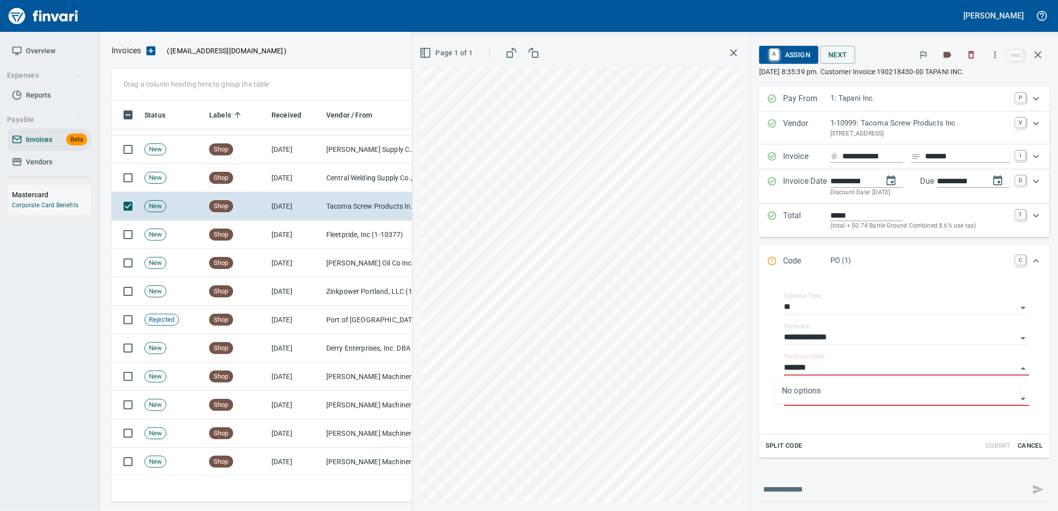
scroll to position [393, 917]
click at [358, 180] on td "Central Welding Supply Co., Inc (1-23924)" at bounding box center [372, 178] width 100 height 28
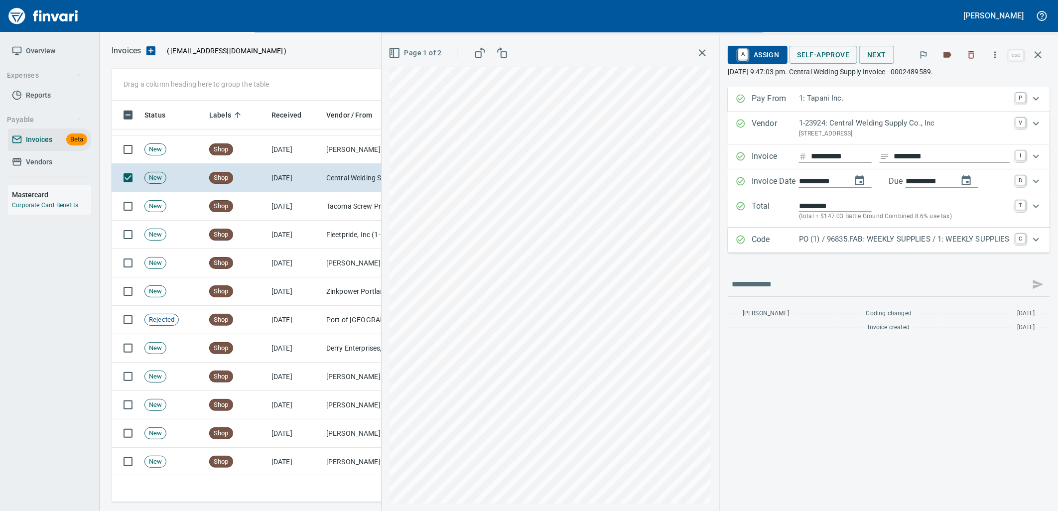
click at [886, 241] on p "PO (1) / 96835.FAB: WEEKLY SUPPLIES / 1: WEEKLY SUPPLIES" at bounding box center [904, 239] width 211 height 11
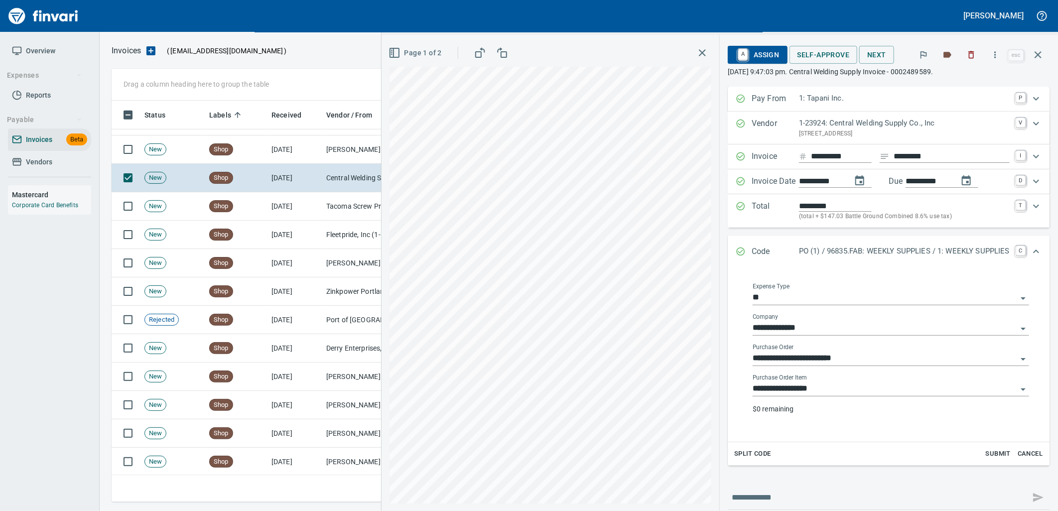
click at [835, 386] on input "**********" at bounding box center [884, 389] width 264 height 14
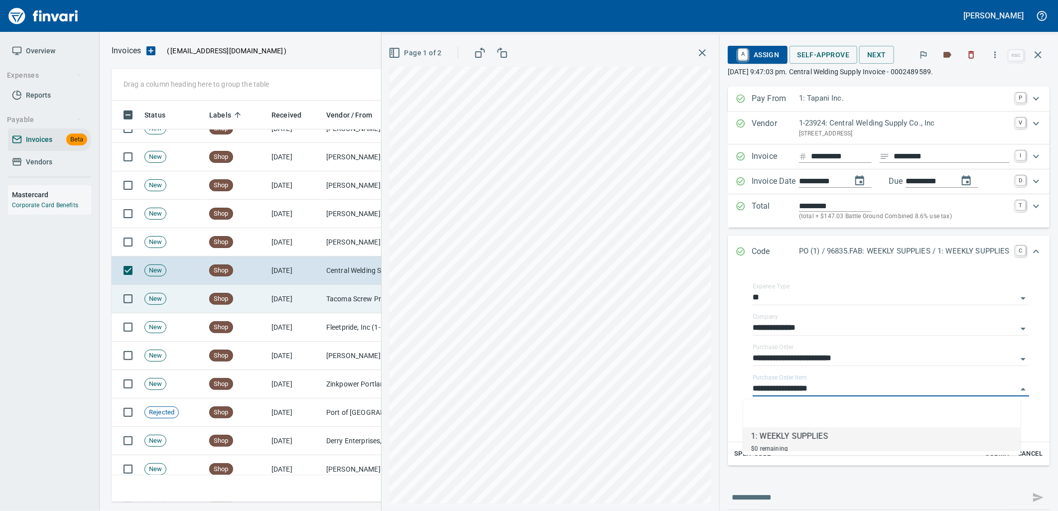
scroll to position [5184, 0]
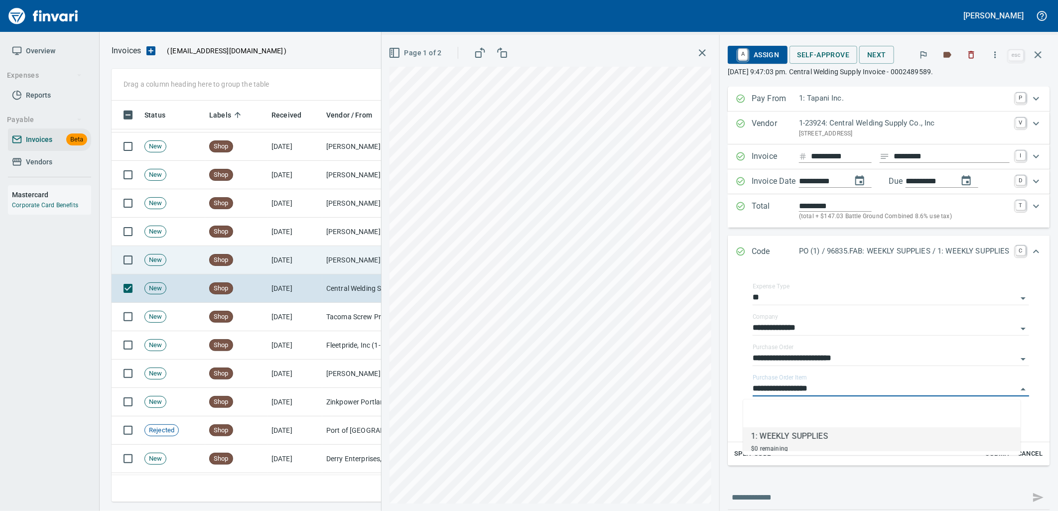
click at [306, 262] on td "[DATE]" at bounding box center [294, 260] width 55 height 28
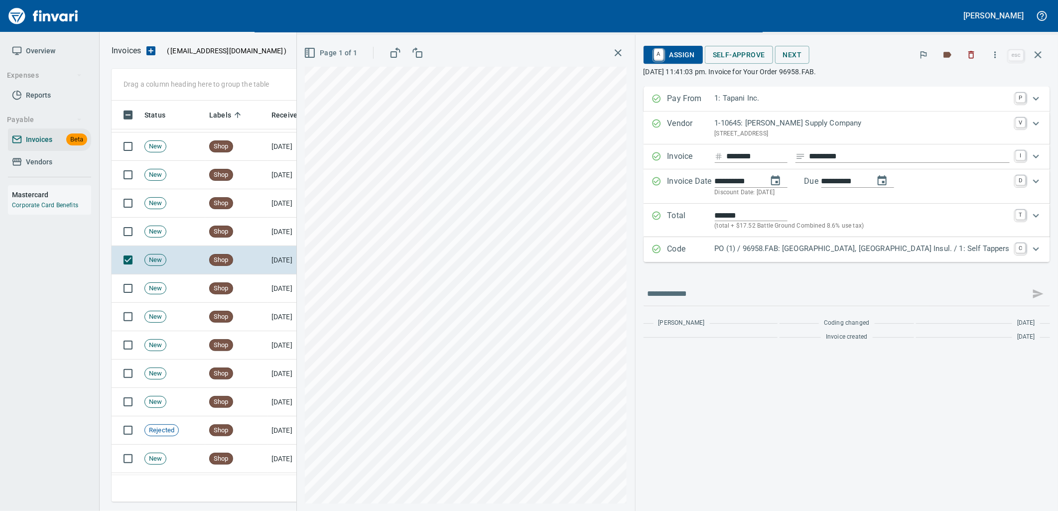
click at [900, 251] on p "PO (1) / 96958.FAB: [GEOGRAPHIC_DATA], [GEOGRAPHIC_DATA] Insul. / 1: Self Tappe…" at bounding box center [861, 248] width 295 height 11
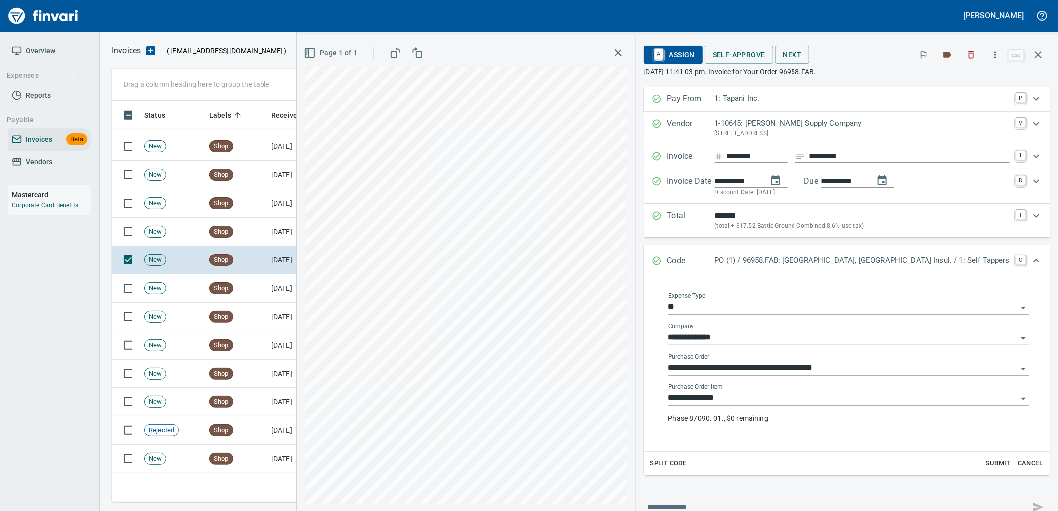
click at [817, 398] on input "**********" at bounding box center [842, 398] width 349 height 14
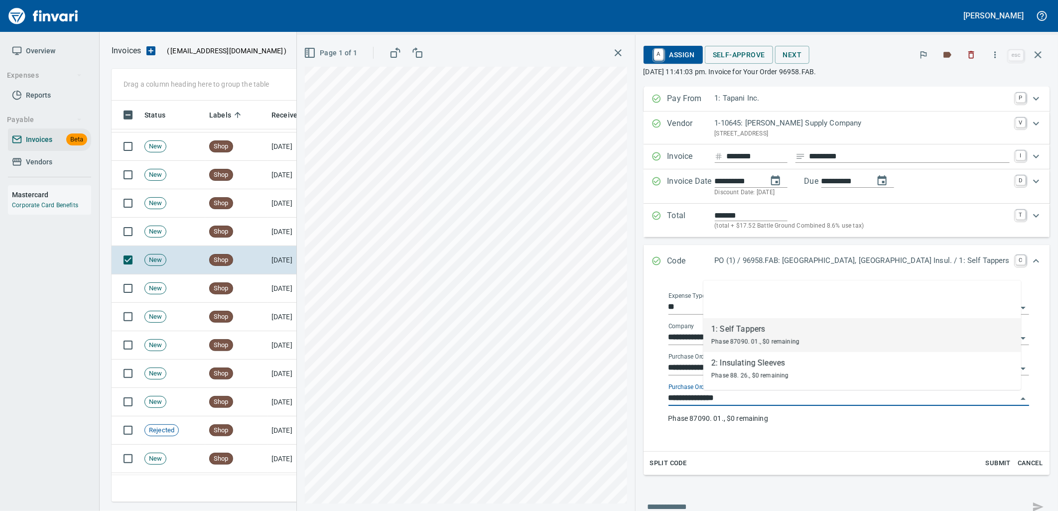
scroll to position [393, 917]
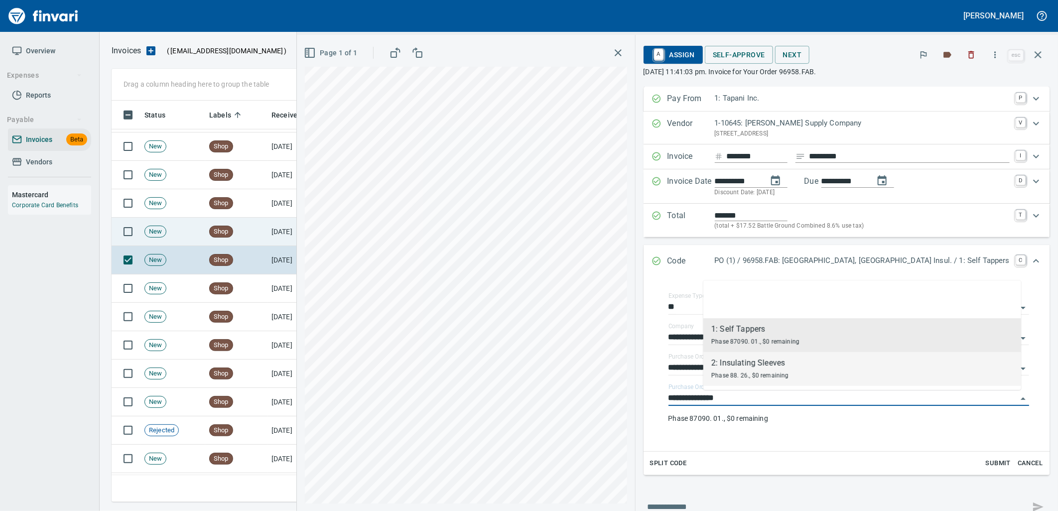
click at [279, 233] on td "[DATE]" at bounding box center [294, 232] width 55 height 28
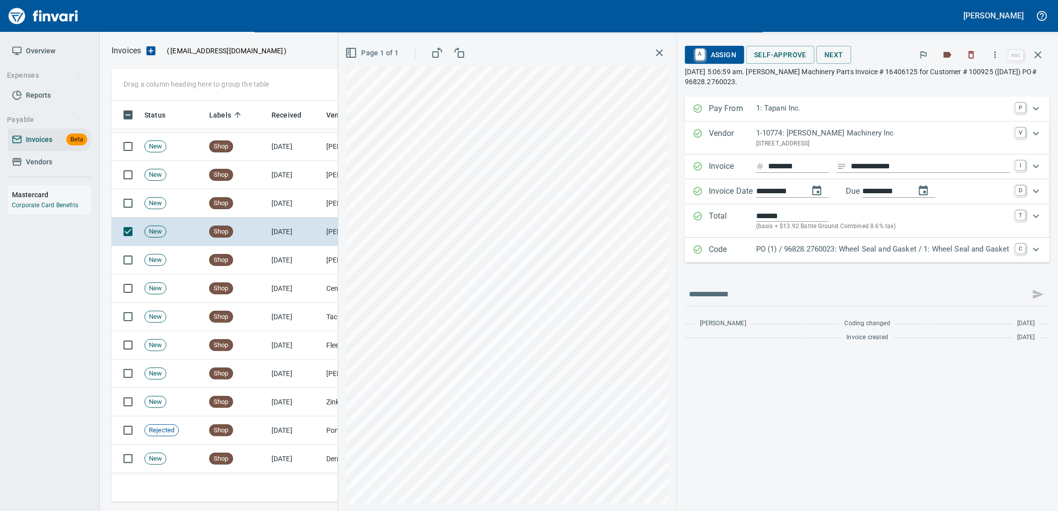
click at [817, 248] on p "PO (1) / 96828.2760023: Wheel Seal and Gasket / 1: Wheel Seal and Gasket" at bounding box center [882, 248] width 253 height 11
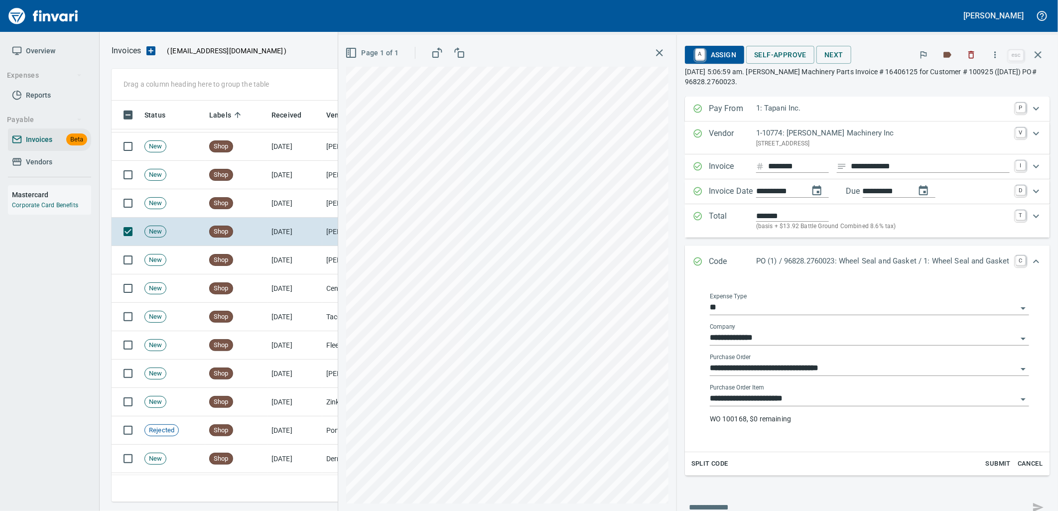
click at [813, 400] on input "**********" at bounding box center [863, 399] width 307 height 14
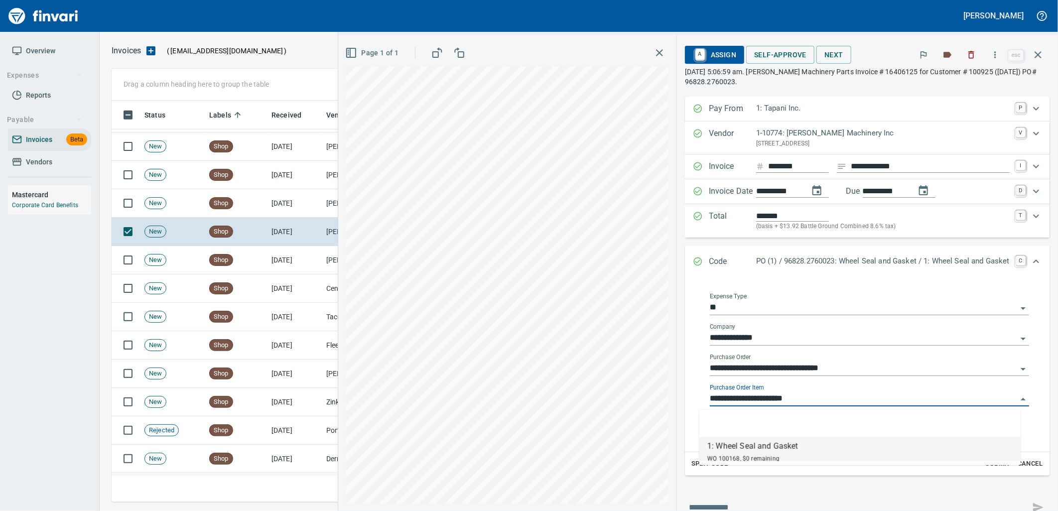
scroll to position [393, 917]
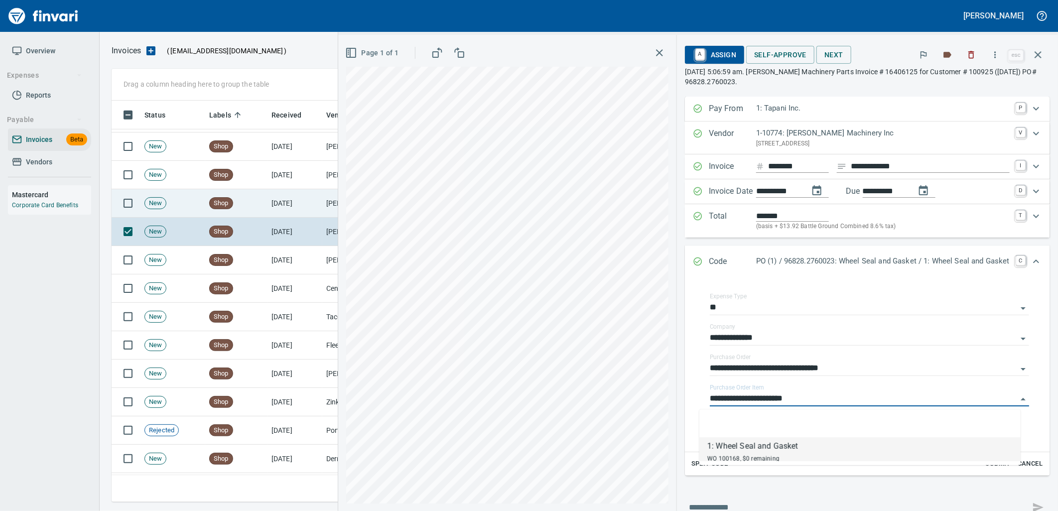
click at [277, 210] on td "[DATE]" at bounding box center [294, 203] width 55 height 28
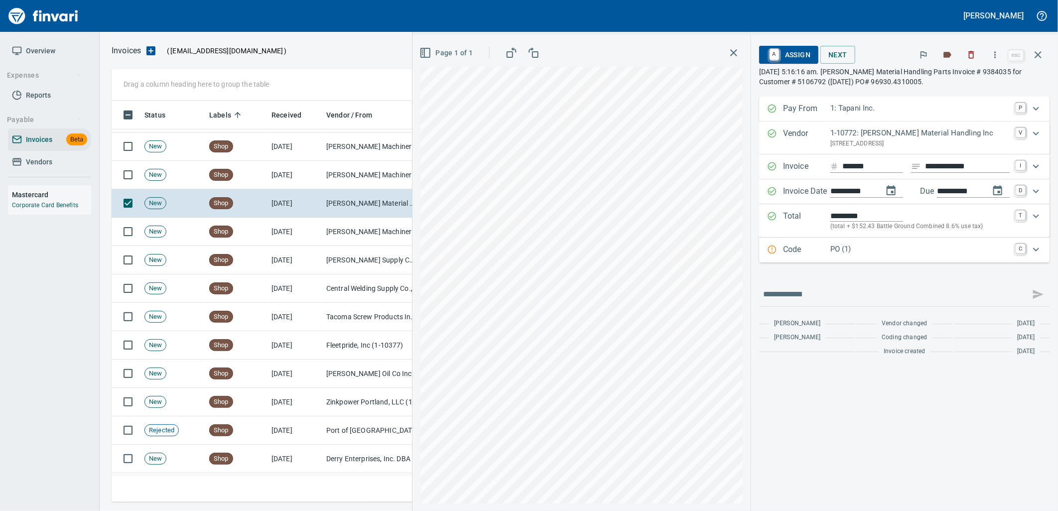
click at [866, 248] on p "PO (1)" at bounding box center [919, 248] width 179 height 11
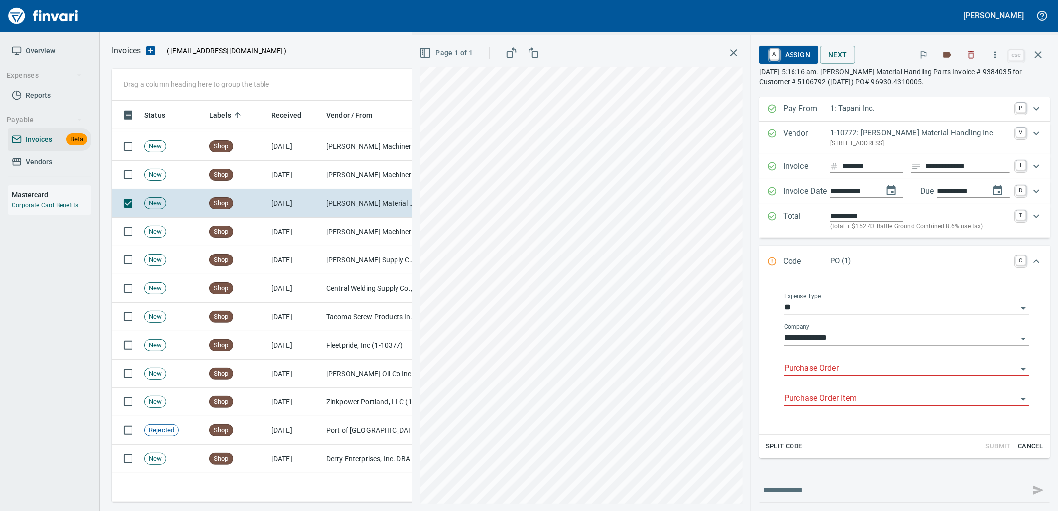
click at [819, 372] on input "Purchase Order" at bounding box center [900, 368] width 233 height 14
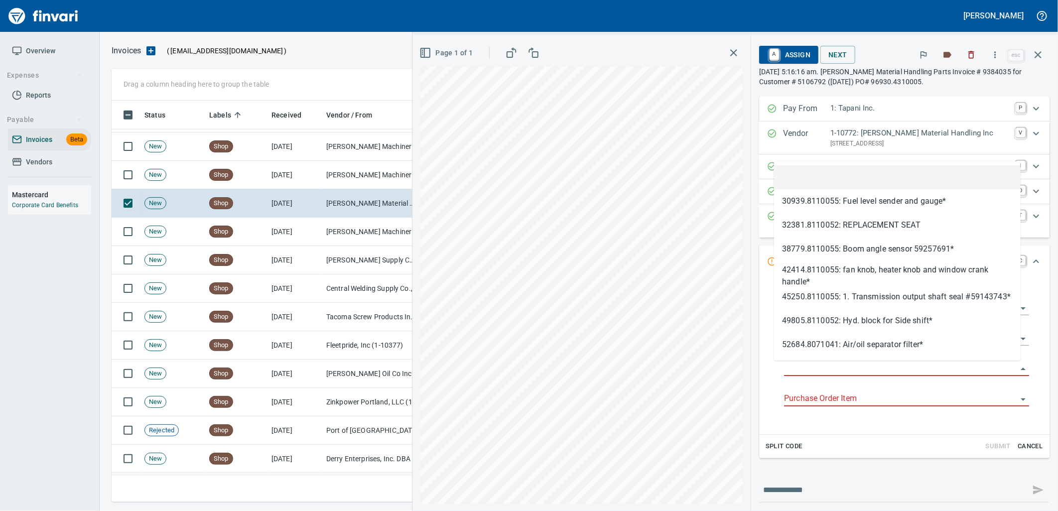
scroll to position [393, 917]
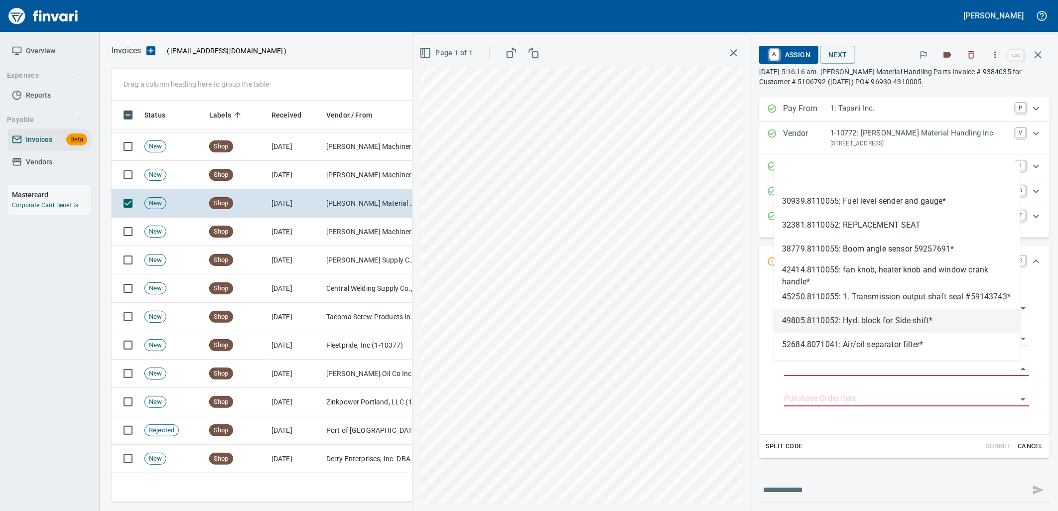
type input "**********"
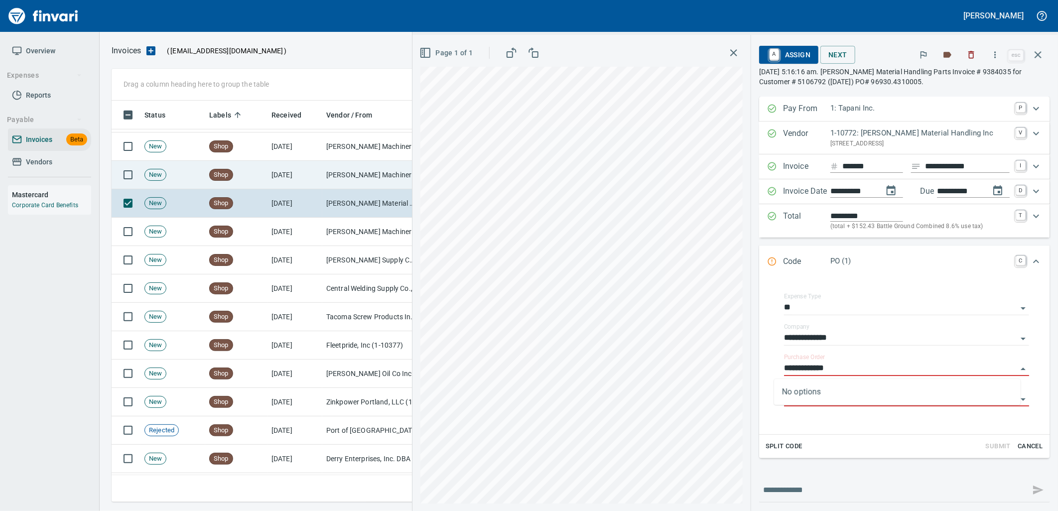
click at [328, 171] on td "[PERSON_NAME] Machinery Co (1-10794)" at bounding box center [372, 175] width 100 height 28
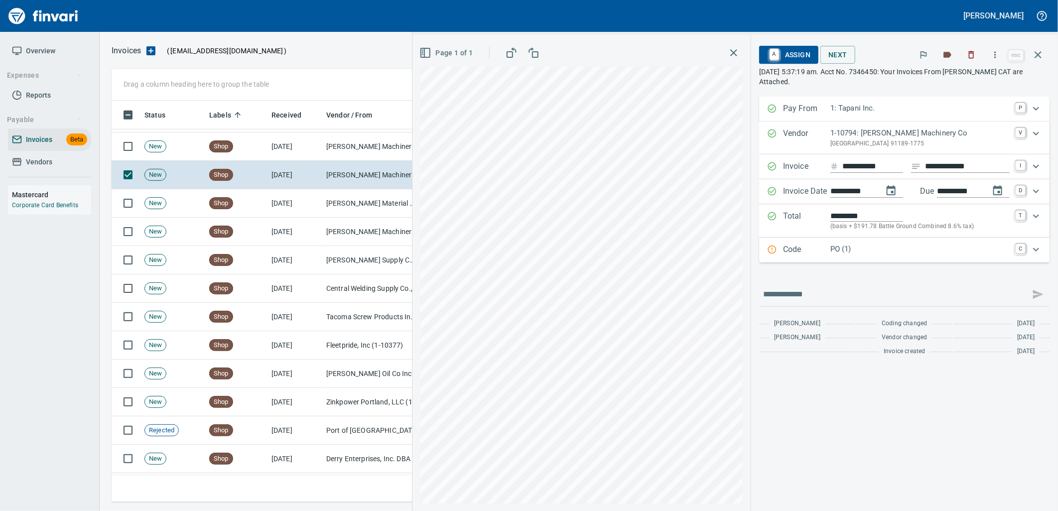
click at [857, 256] on div "PO (1)" at bounding box center [919, 249] width 179 height 13
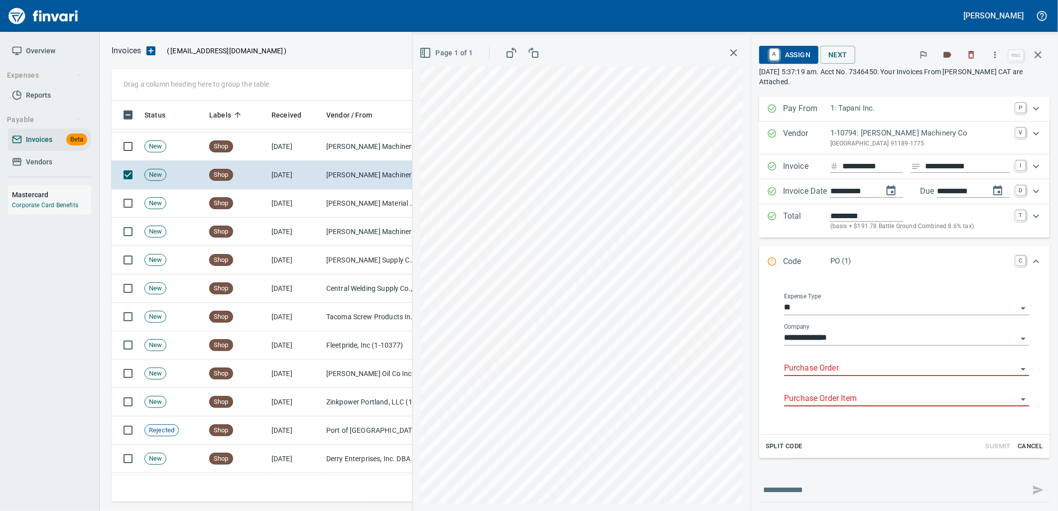
click at [833, 371] on input "Purchase Order" at bounding box center [900, 368] width 233 height 14
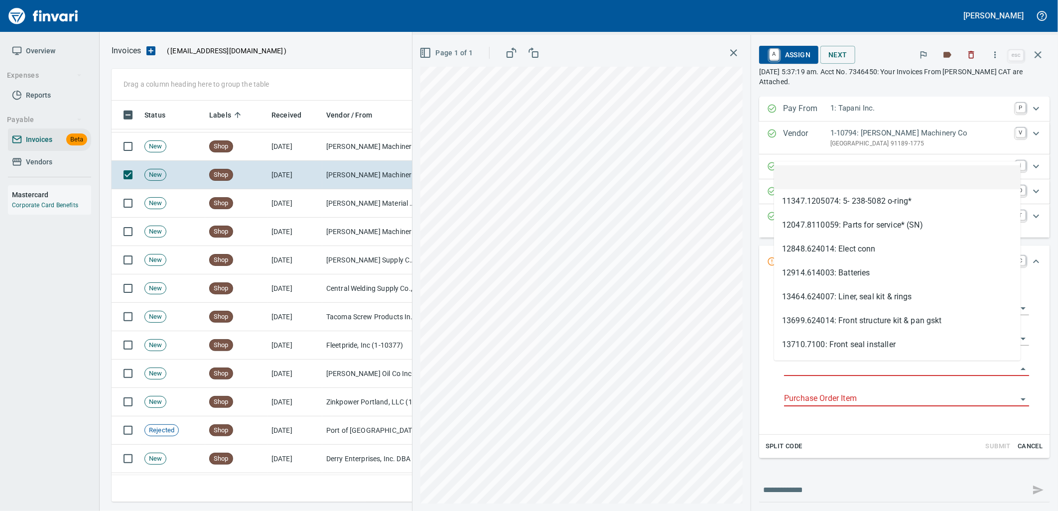
scroll to position [393, 917]
type input "**********"
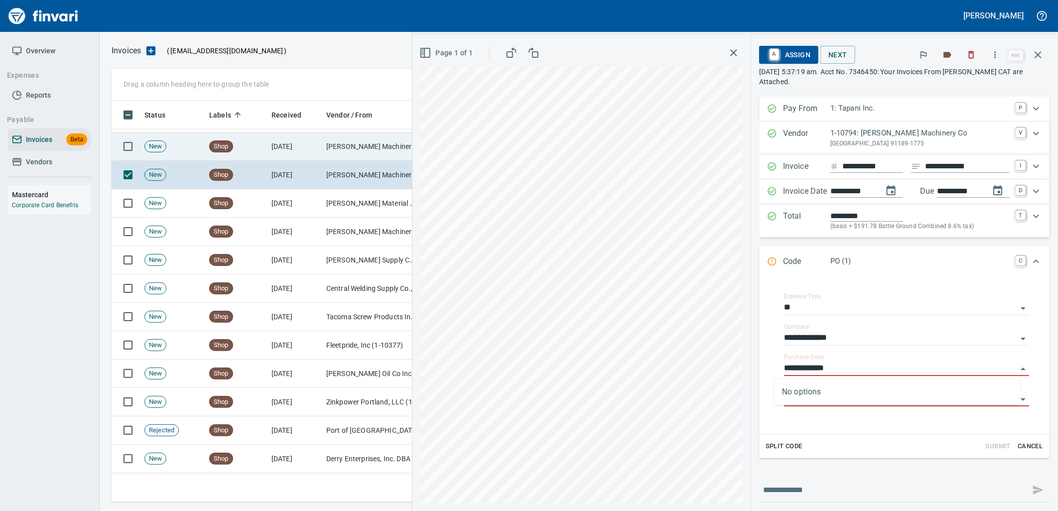
click at [371, 150] on td "[PERSON_NAME] Machinery Co (1-10794)" at bounding box center [372, 146] width 100 height 28
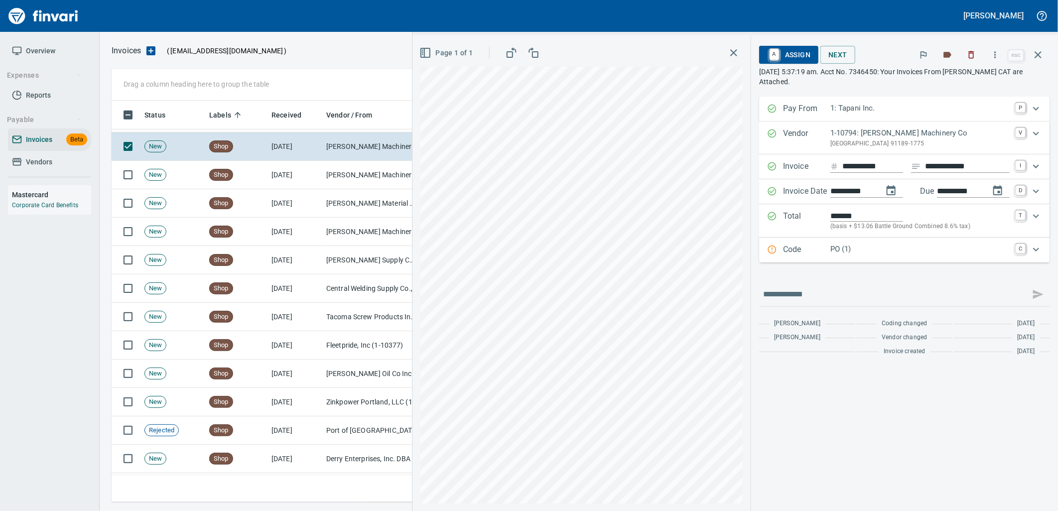
click at [862, 255] on p "PO (1)" at bounding box center [919, 248] width 179 height 11
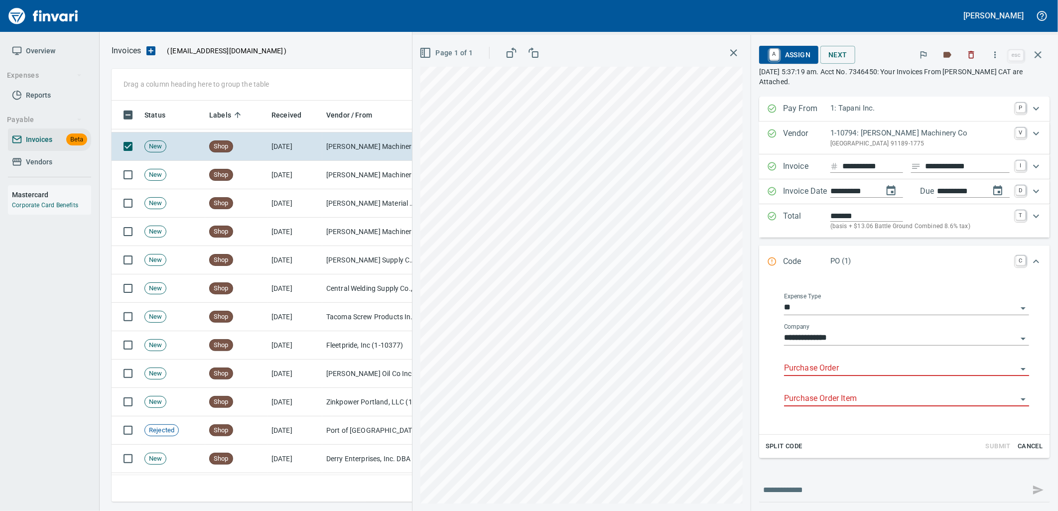
click at [859, 370] on input "Purchase Order" at bounding box center [900, 368] width 233 height 14
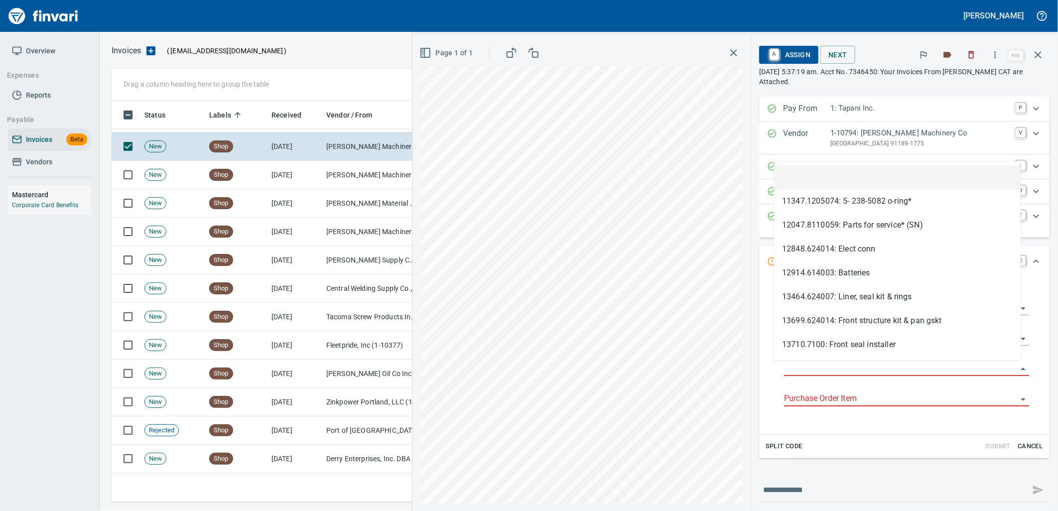
scroll to position [393, 917]
type input "**********"
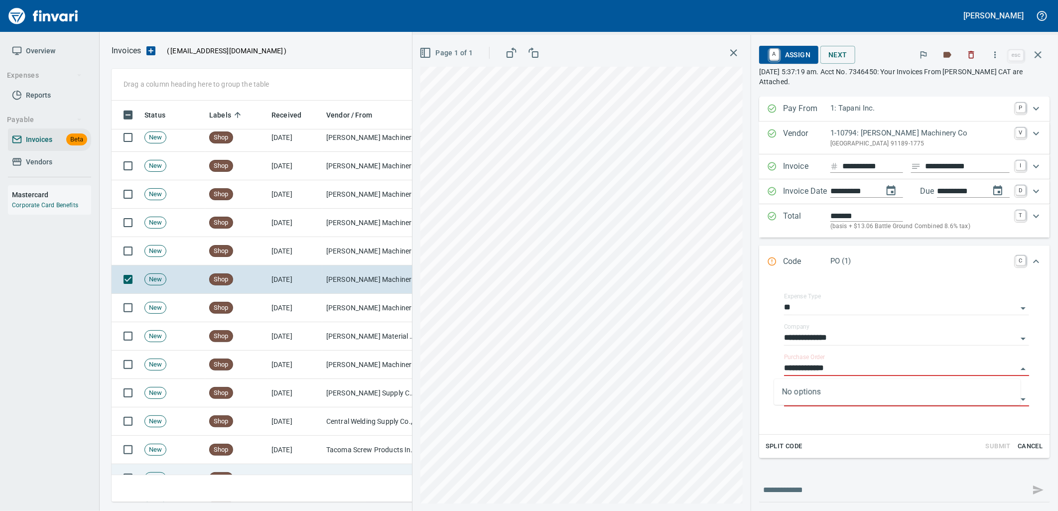
scroll to position [5017, 0]
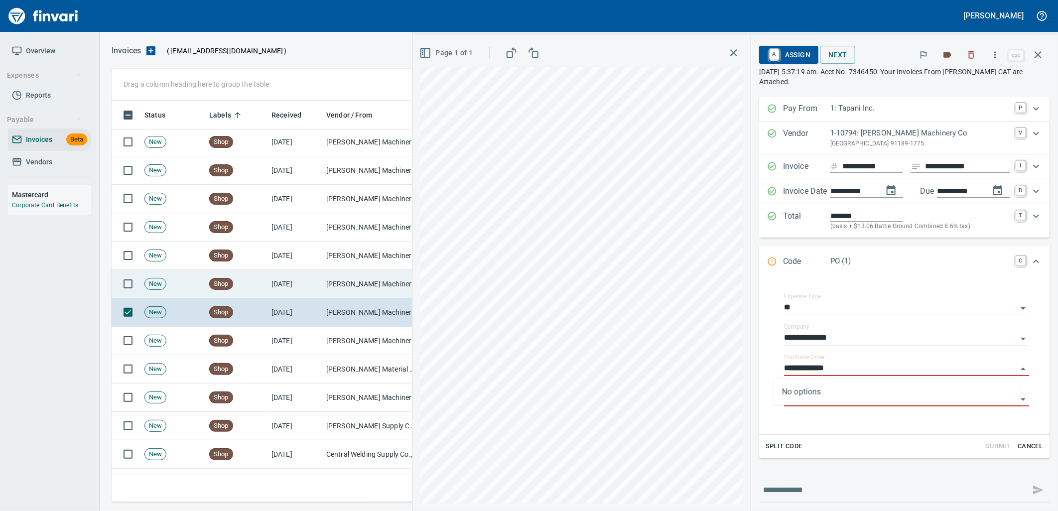
click at [347, 286] on td "[PERSON_NAME] Machinery Co (1-10794)" at bounding box center [372, 284] width 100 height 28
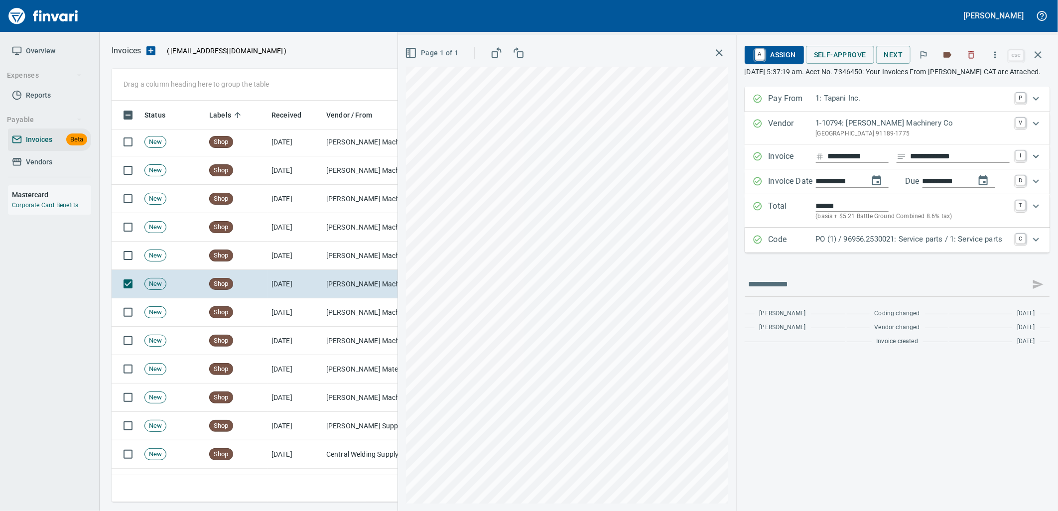
click at [841, 245] on p "PO (1) / 96956.2530021: Service parts / 1: Service parts" at bounding box center [913, 239] width 194 height 11
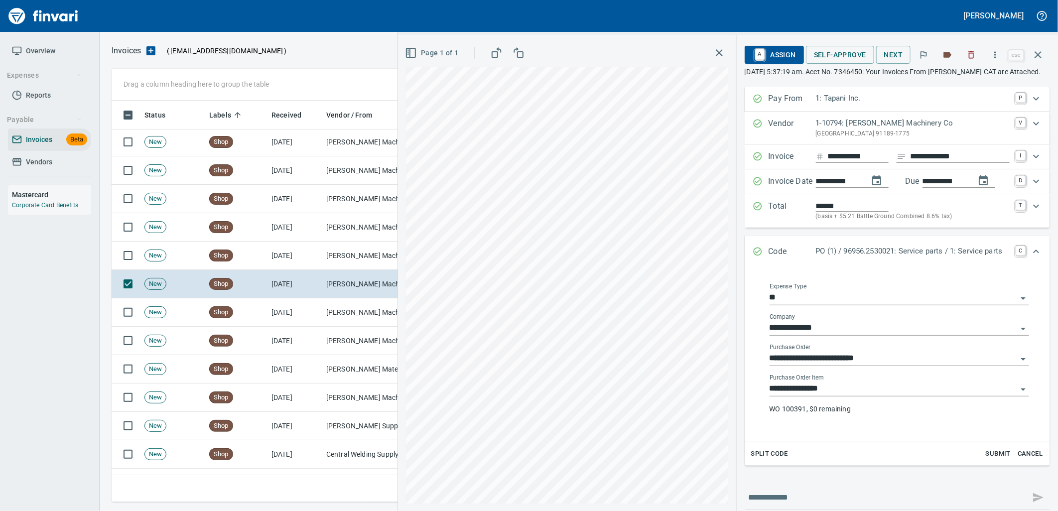
click at [830, 396] on input "**********" at bounding box center [892, 389] width 247 height 14
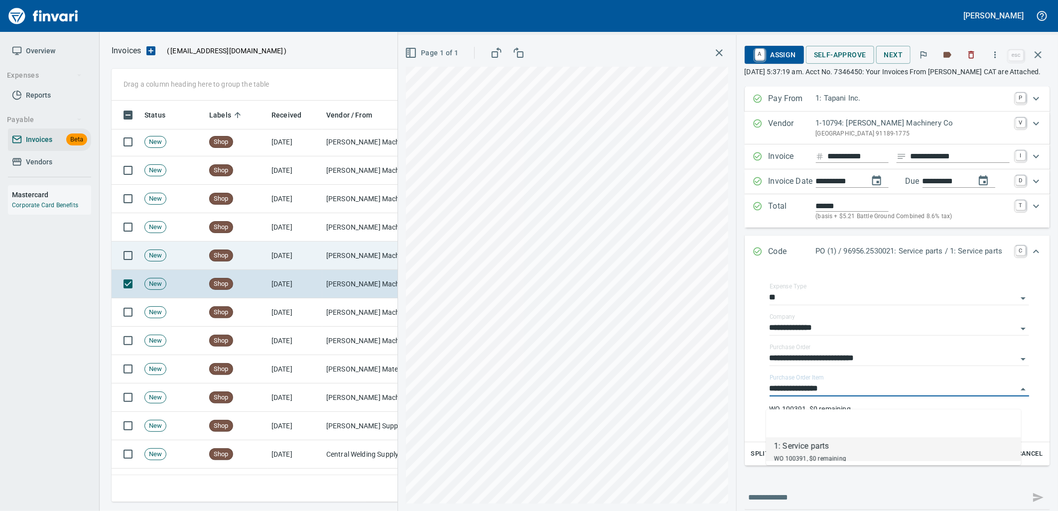
click at [347, 264] on td "[PERSON_NAME] Machinery Co (1-10794)" at bounding box center [372, 255] width 100 height 28
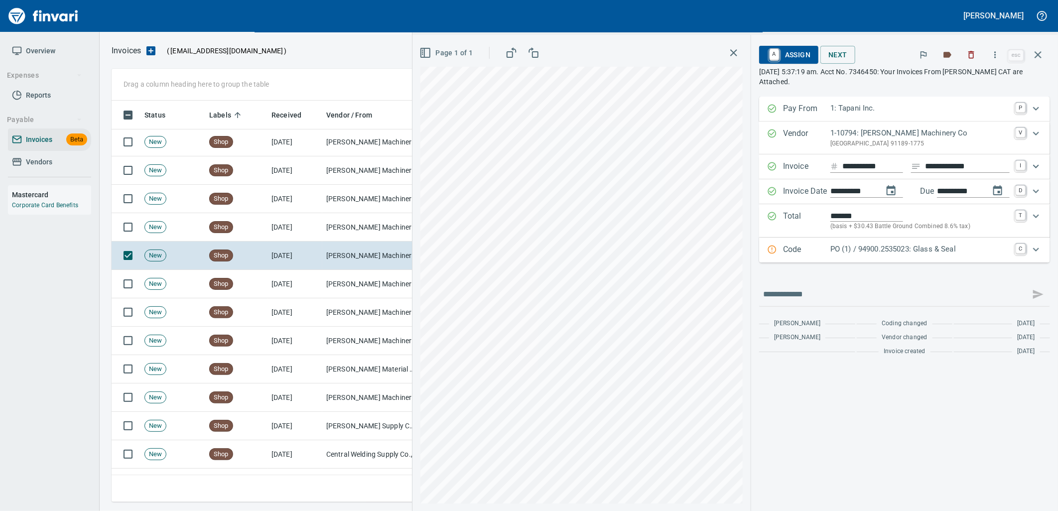
click at [913, 254] on p "PO (1) / 94900.2535023: Glass & Seal" at bounding box center [919, 248] width 179 height 11
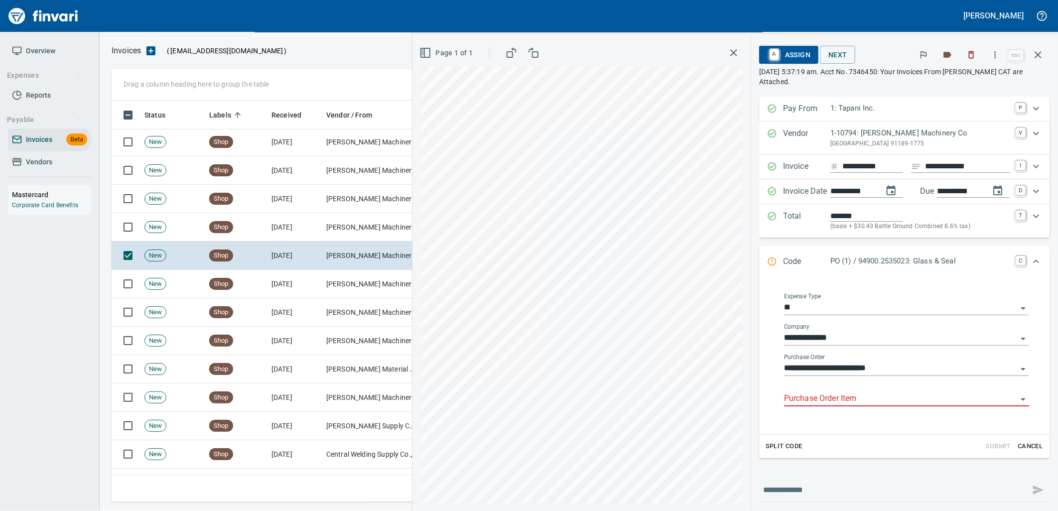
click at [877, 403] on input "Purchase Order Item" at bounding box center [900, 399] width 233 height 14
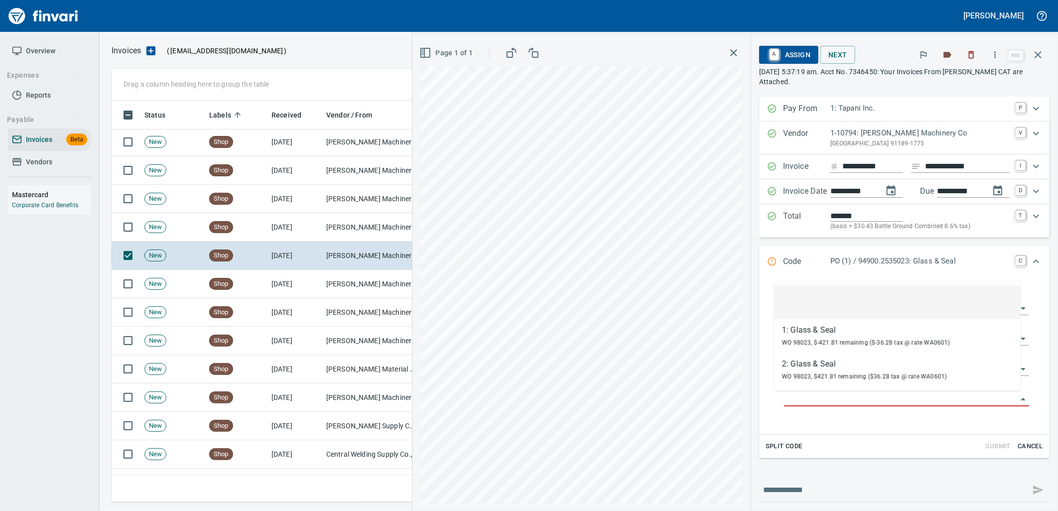
click at [877, 402] on input "Purchase Order Item" at bounding box center [900, 399] width 233 height 14
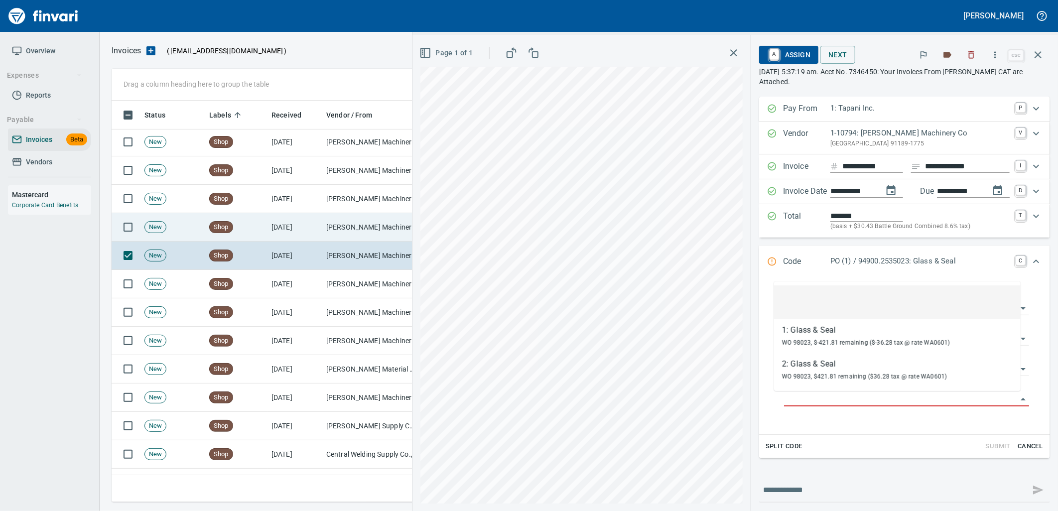
click at [264, 218] on td "Shop" at bounding box center [236, 227] width 62 height 28
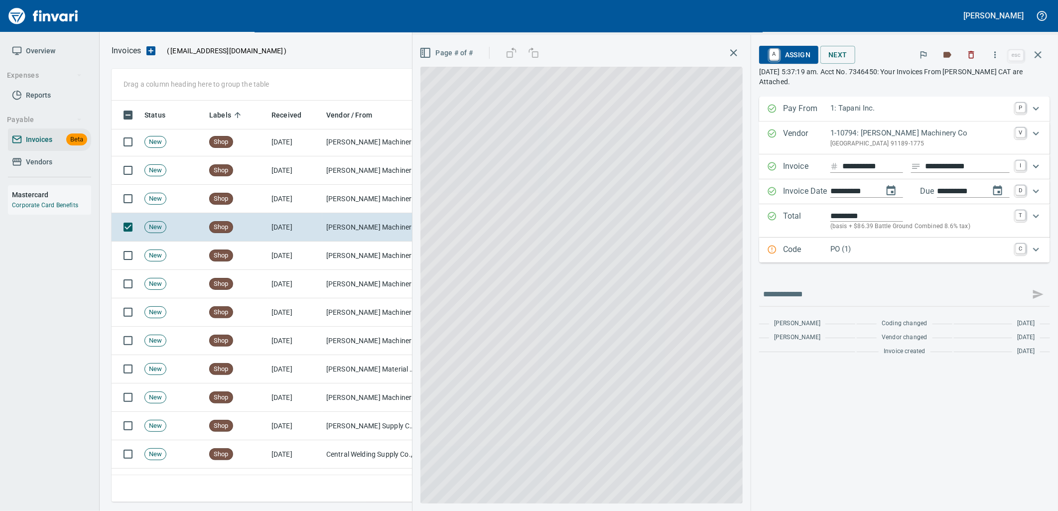
click at [873, 251] on p "PO (1)" at bounding box center [919, 248] width 179 height 11
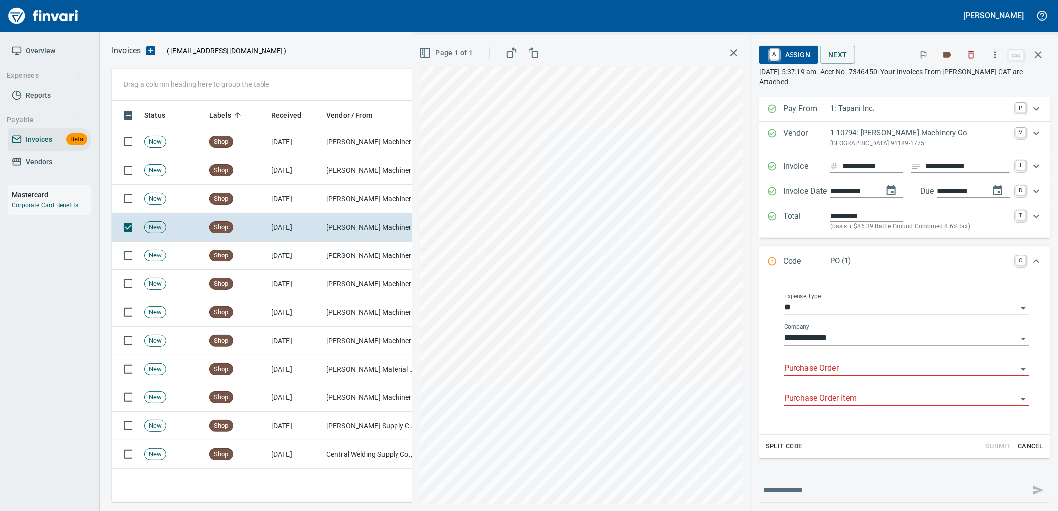
click at [833, 372] on input "Purchase Order" at bounding box center [900, 368] width 233 height 14
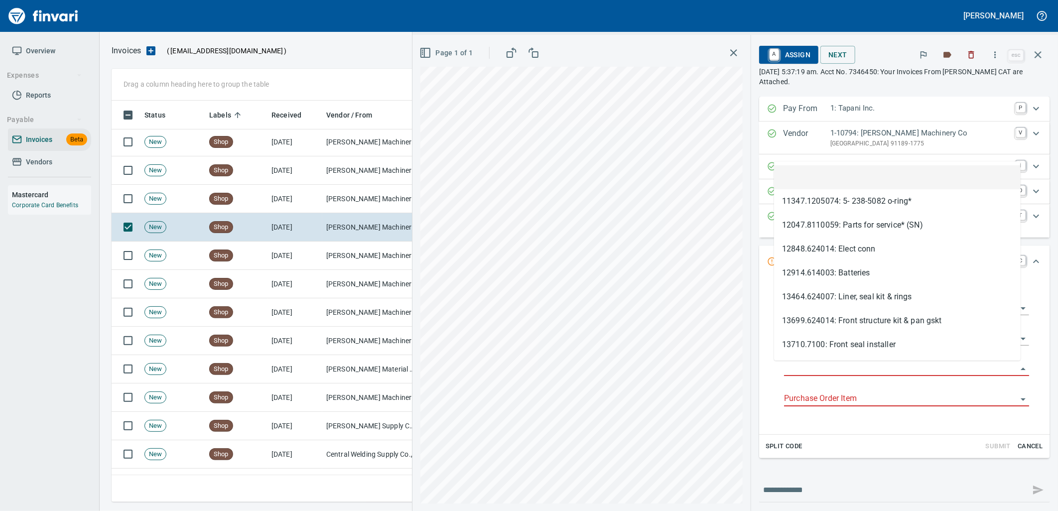
type input "**********"
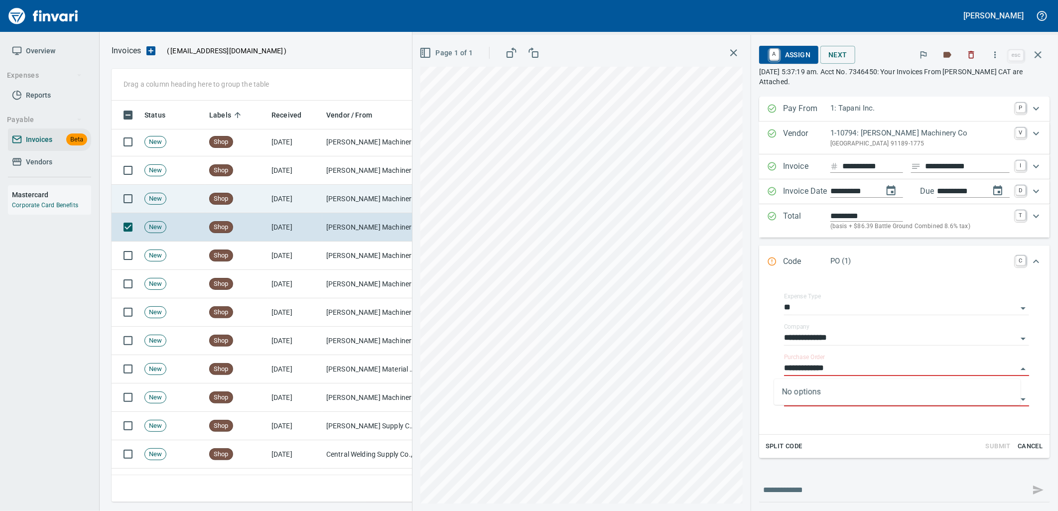
click at [334, 193] on td "[PERSON_NAME] Machinery Co (1-10794)" at bounding box center [372, 199] width 100 height 28
